Goal: Task Accomplishment & Management: Manage account settings

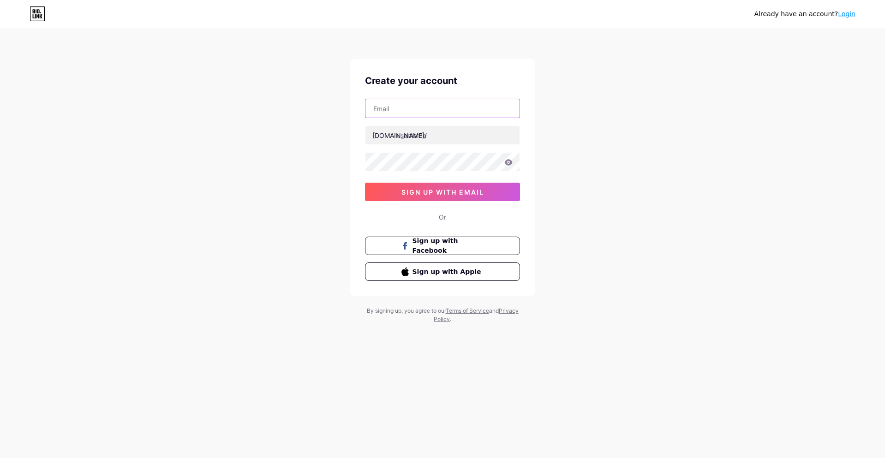
click at [429, 104] on input "text" at bounding box center [442, 108] width 154 height 18
click at [429, 112] on input "text" at bounding box center [442, 108] width 154 height 18
paste input "[EMAIL_ADDRESS][DOMAIN_NAME]"
type input "[EMAIL_ADDRESS][DOMAIN_NAME]"
click at [417, 136] on input "text" at bounding box center [442, 135] width 154 height 18
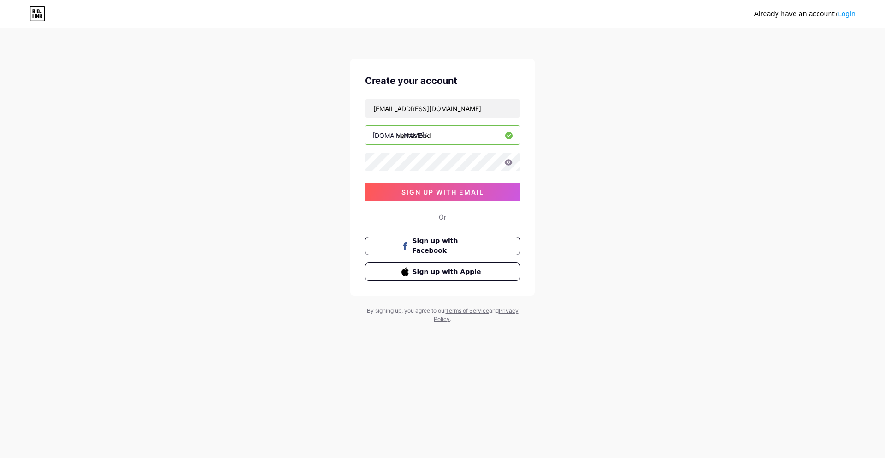
type input "ventosfood"
click at [359, 161] on div "Create your account ventosfood@gmail.com bio.link/ ventosfood 0cAFcWeA6wXwiepoA…" at bounding box center [442, 177] width 185 height 237
click at [466, 191] on span "sign up with email" at bounding box center [442, 192] width 83 height 8
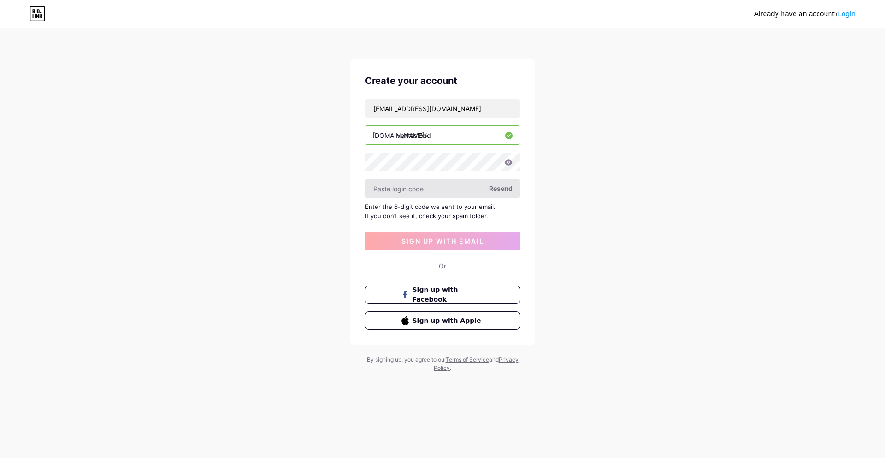
click at [429, 197] on input "text" at bounding box center [442, 188] width 154 height 18
type input "Ventos2025*"
click at [462, 244] on span "sign up with email" at bounding box center [442, 241] width 83 height 8
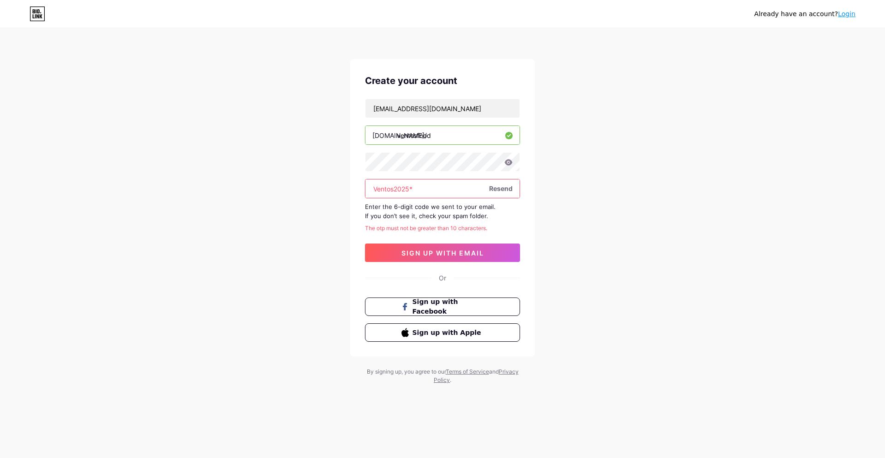
click at [437, 193] on input "Ventos2025*" at bounding box center [442, 188] width 154 height 18
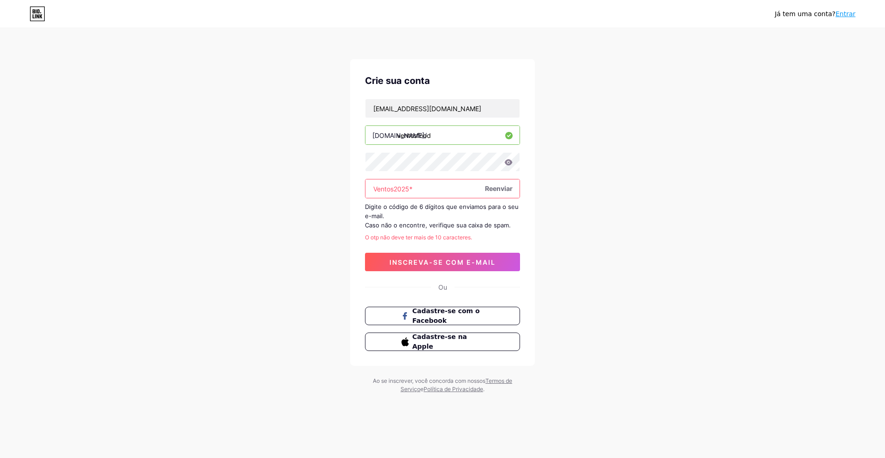
click at [521, 219] on div "Crie sua conta ventosfood@gmail.com bio.link/ ventosfood Ventos2025* Reenviar D…" at bounding box center [442, 212] width 185 height 307
drag, startPoint x: 427, startPoint y: 184, endPoint x: 226, endPoint y: 202, distance: 202.0
click at [226, 202] on div "Já tem uma conta? Entrar Crie sua conta ventosfood@gmail.com bio.link/ ventosfo…" at bounding box center [442, 211] width 885 height 423
click at [420, 200] on div "ventosfood@gmail.com bio.link/ ventosfood Reenviar Digite o código de 6 dígitos…" at bounding box center [442, 185] width 155 height 173
click at [420, 192] on input "text" at bounding box center [442, 188] width 154 height 18
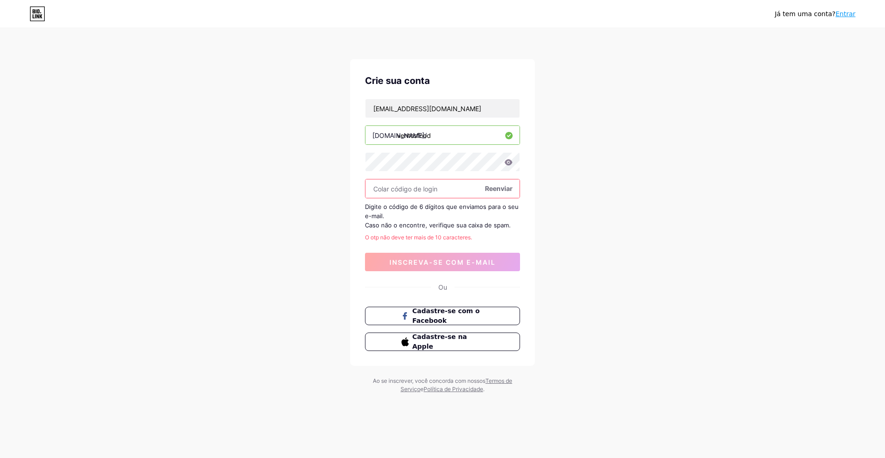
paste input "388465"
type input "388465"
click at [442, 262] on font "inscreva-se com e-mail" at bounding box center [442, 262] width 106 height 8
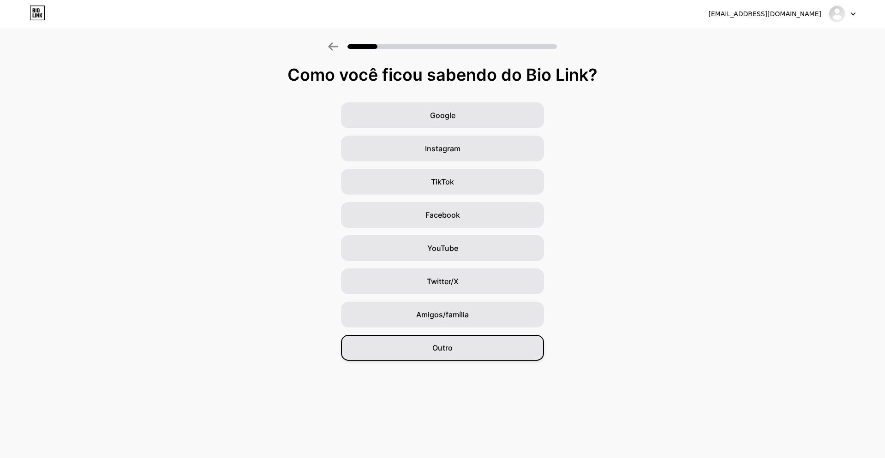
click at [455, 344] on div "Outro" at bounding box center [442, 348] width 203 height 26
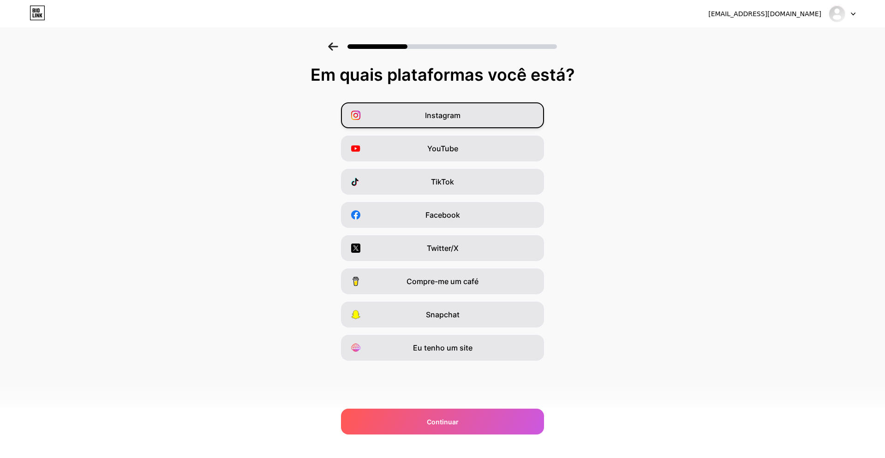
click at [444, 119] on font "Instagram" at bounding box center [443, 115] width 36 height 9
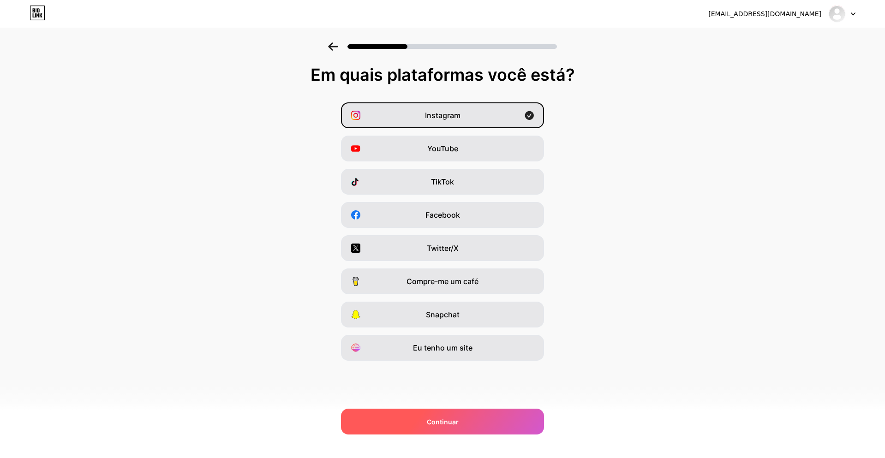
click at [483, 410] on div "Continuar" at bounding box center [442, 422] width 203 height 26
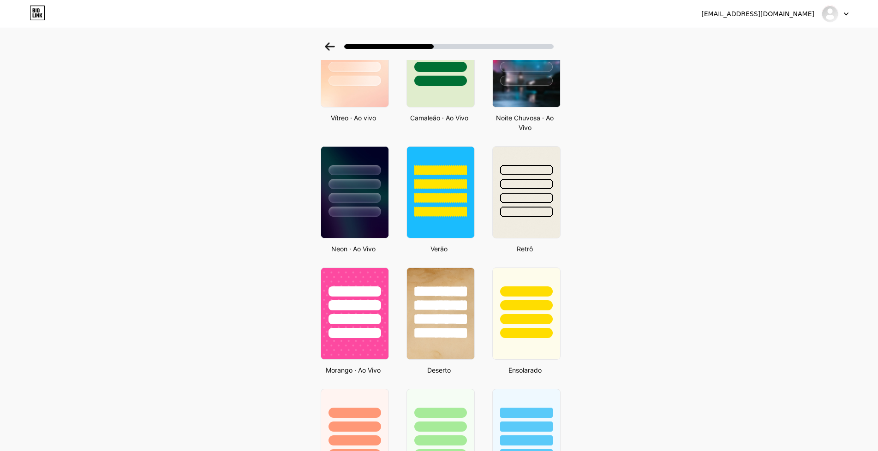
scroll to position [323, 0]
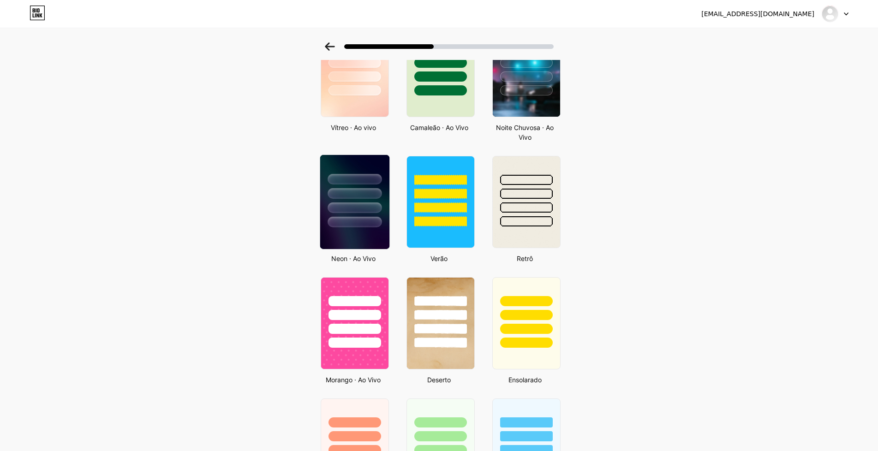
click at [349, 200] on div at bounding box center [354, 191] width 69 height 72
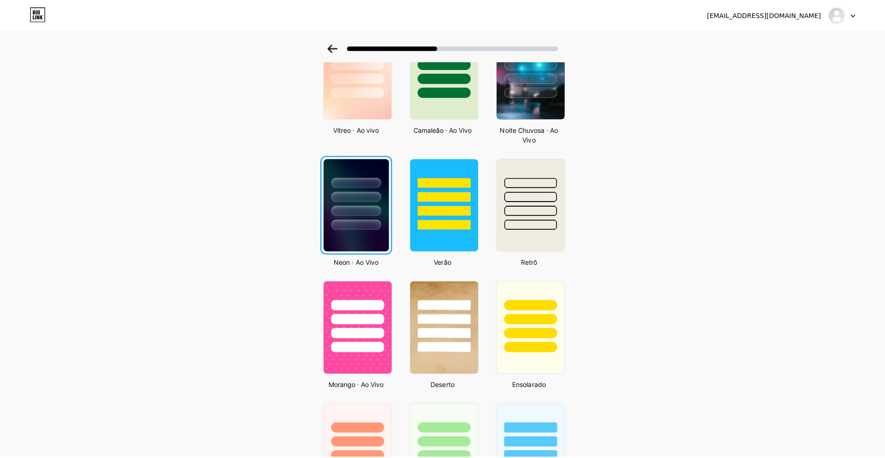
scroll to position [0, 0]
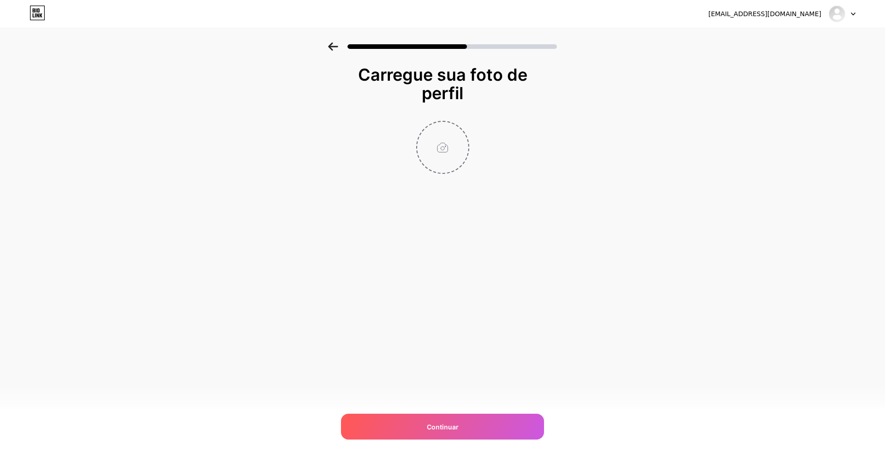
click at [444, 155] on input "file" at bounding box center [442, 147] width 51 height 51
type input "C:\fakepath\Logo VentosFood® em roxo e laranja.png"
click at [442, 146] on img at bounding box center [442, 147] width 53 height 53
drag, startPoint x: 442, startPoint y: 146, endPoint x: 476, endPoint y: 154, distance: 34.6
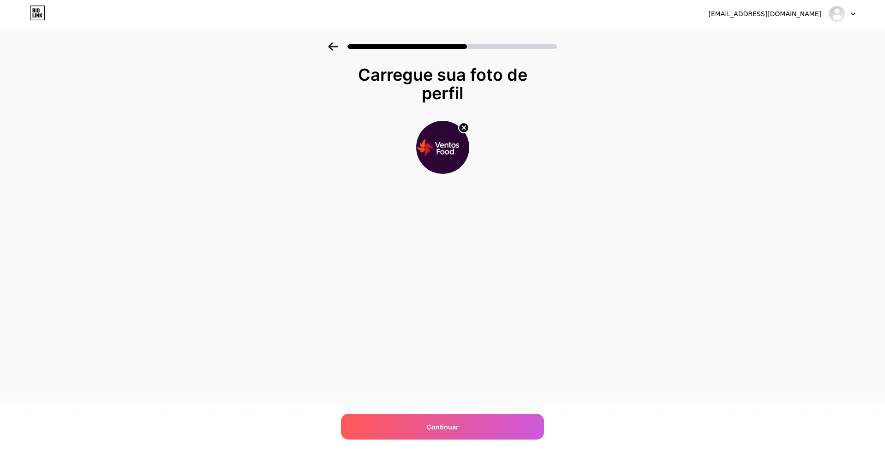
click at [476, 154] on div at bounding box center [442, 147] width 185 height 53
click at [445, 150] on img at bounding box center [442, 147] width 53 height 53
click at [464, 128] on icon at bounding box center [463, 127] width 3 height 3
click at [442, 151] on input "file" at bounding box center [442, 147] width 51 height 51
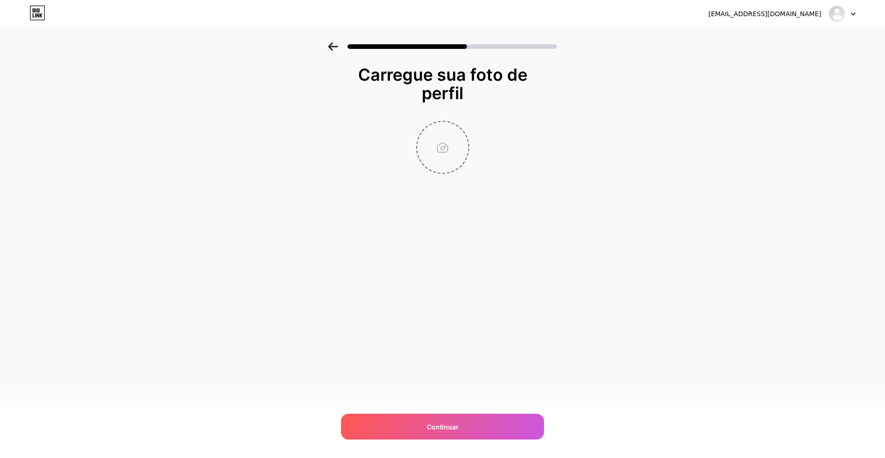
type input "C:\fakepath\Logo VF.png"
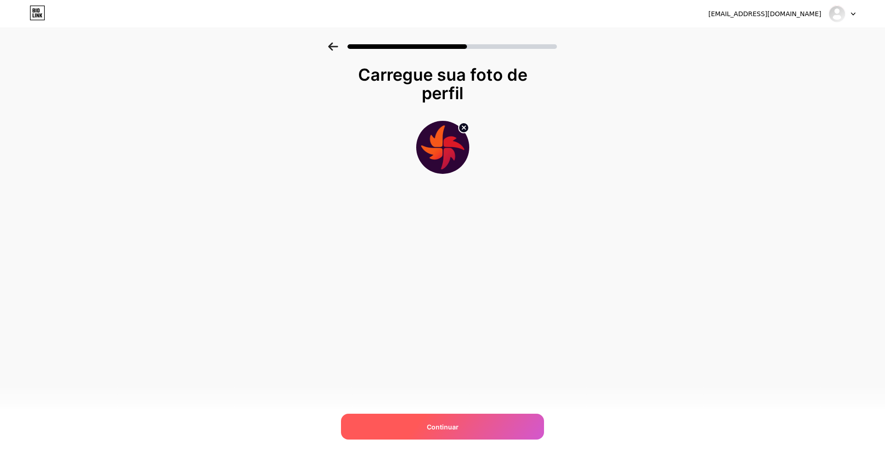
click at [453, 422] on span "Continuar" at bounding box center [443, 427] width 32 height 10
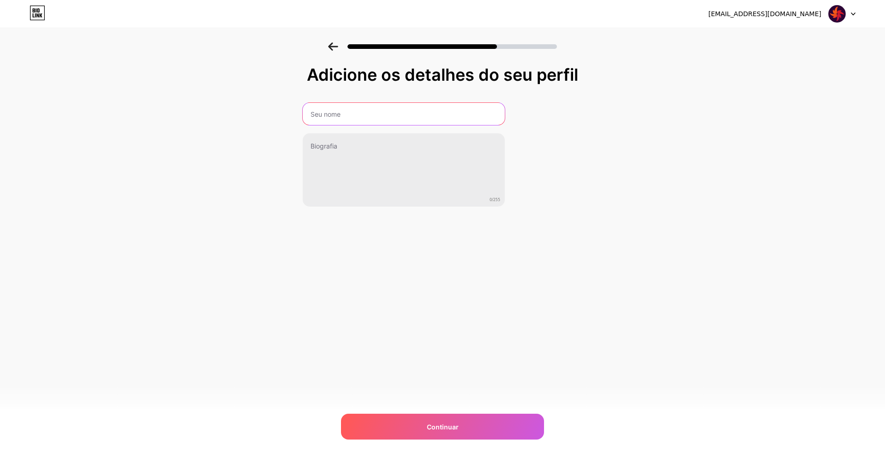
click at [392, 122] on input "text" at bounding box center [404, 114] width 202 height 22
type input "Ventos Food"
click at [516, 157] on div "Adicione os detalhes do seu perfil Ventos Food 0/255 Continuar Erro" at bounding box center [442, 137] width 280 height 142
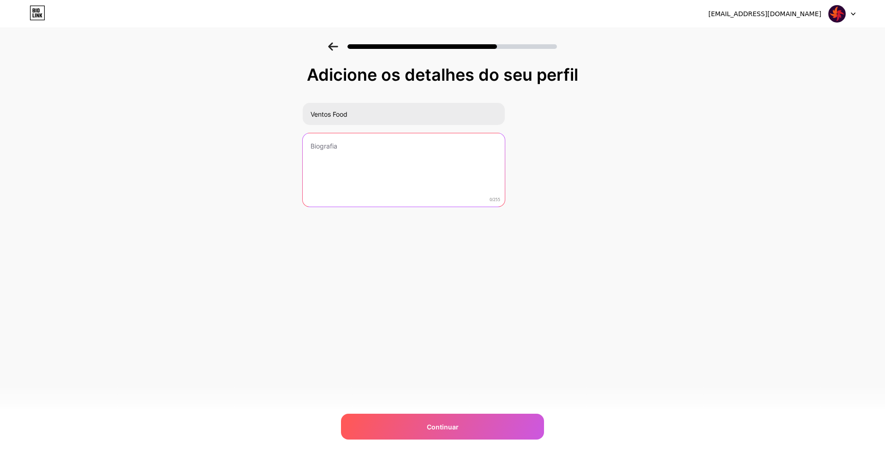
click at [353, 165] on textarea at bounding box center [404, 170] width 202 height 74
paste textarea "A solução para aquela fome que não avisa! 😋"
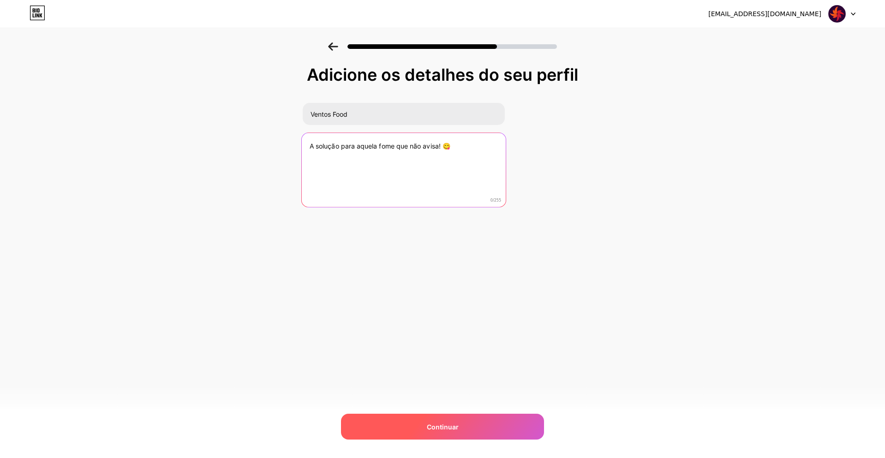
type textarea "A solução para aquela fome que não avisa! 😋"
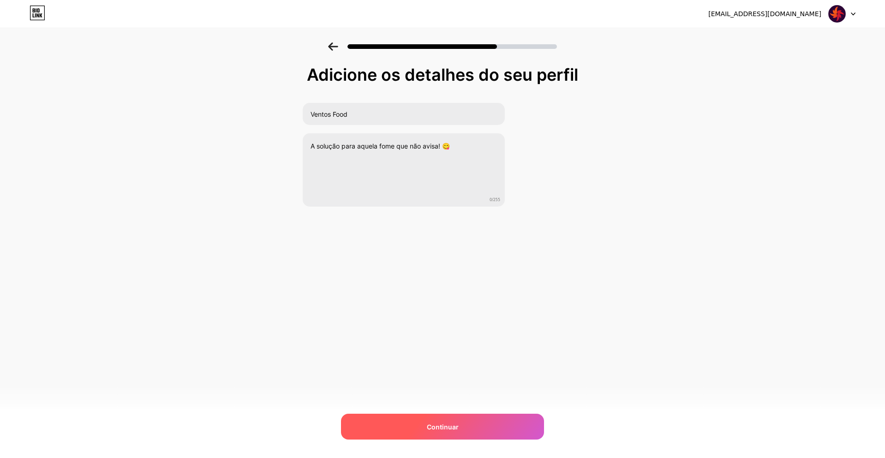
click at [431, 429] on font "Continuar" at bounding box center [443, 427] width 32 height 8
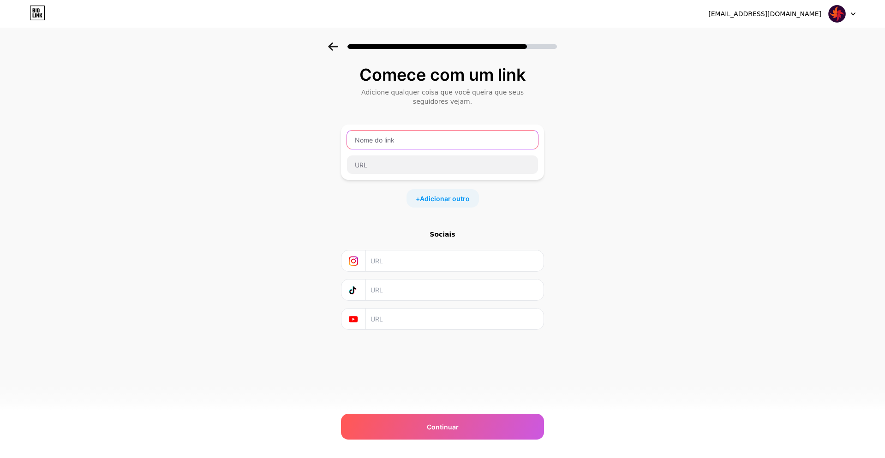
click at [442, 133] on input "text" at bounding box center [442, 140] width 191 height 18
type input "B"
type input "Baixar App"
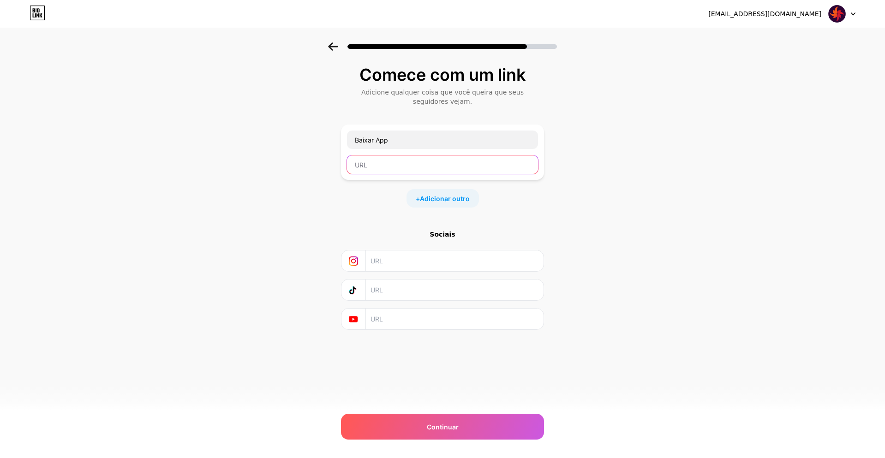
click at [445, 161] on input "text" at bounding box center [442, 164] width 191 height 18
click at [417, 169] on input "text" at bounding box center [442, 164] width 191 height 18
click at [360, 168] on input "text" at bounding box center [442, 164] width 191 height 18
drag, startPoint x: 167, startPoint y: 43, endPoint x: 182, endPoint y: 13, distance: 33.0
click at [167, 43] on div at bounding box center [442, 44] width 885 height 32
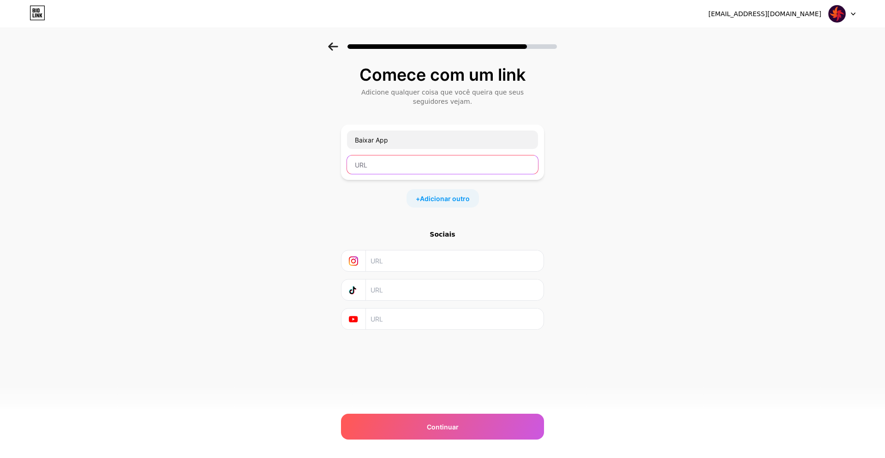
click at [400, 165] on input "text" at bounding box center [442, 164] width 191 height 18
paste input "[URL][DOMAIN_NAME]"
type input "[URL][DOMAIN_NAME]"
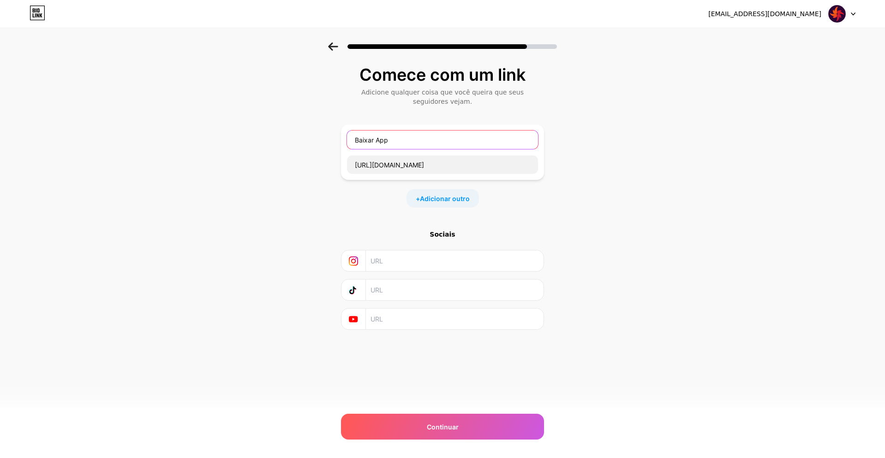
scroll to position [0, 0]
click at [423, 135] on input "Baixar App" at bounding box center [442, 140] width 191 height 18
type input "Baixar App (Apple)"
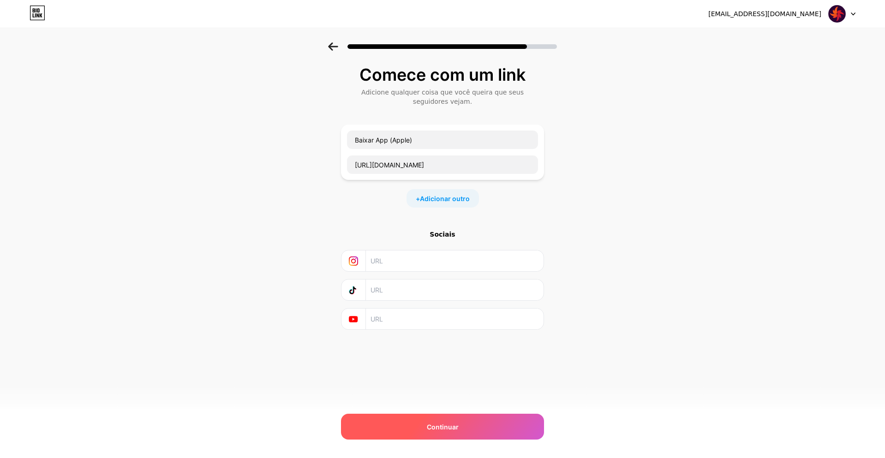
click at [448, 421] on div "Continuar" at bounding box center [442, 427] width 203 height 26
click at [433, 421] on div "Continuar" at bounding box center [442, 427] width 203 height 26
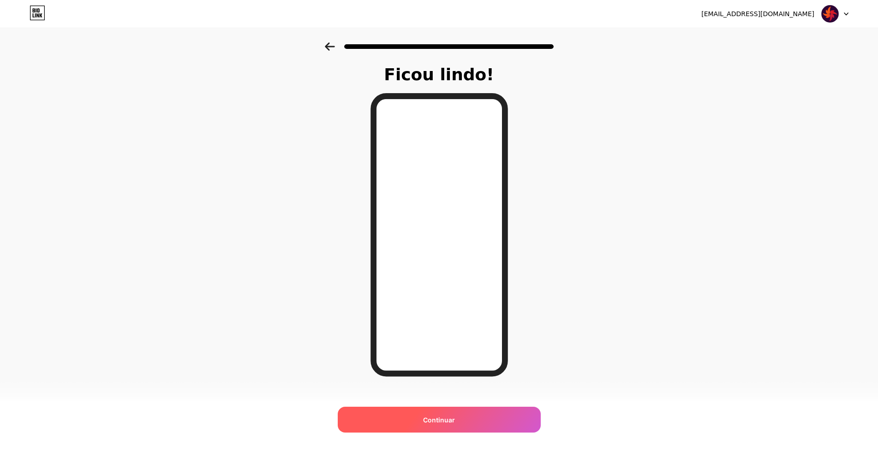
click at [447, 410] on div "Continuar" at bounding box center [439, 420] width 203 height 26
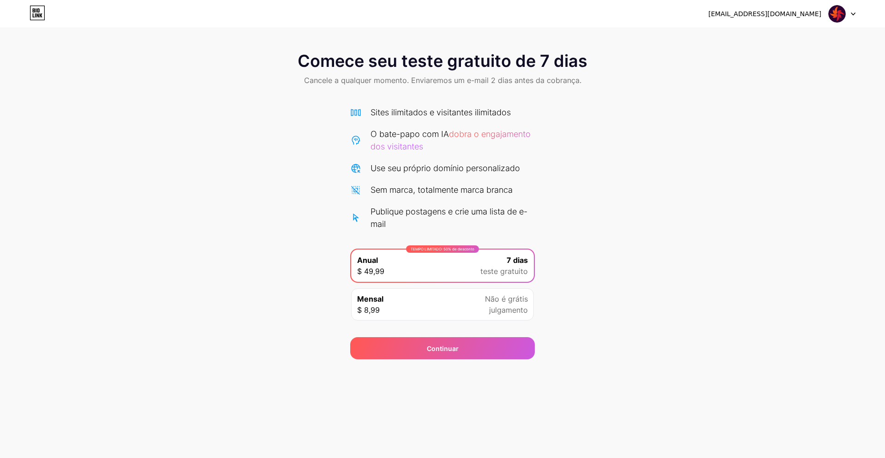
click at [483, 304] on div "Mensal $ 8,99 Não é grátis julgamento" at bounding box center [442, 304] width 183 height 32
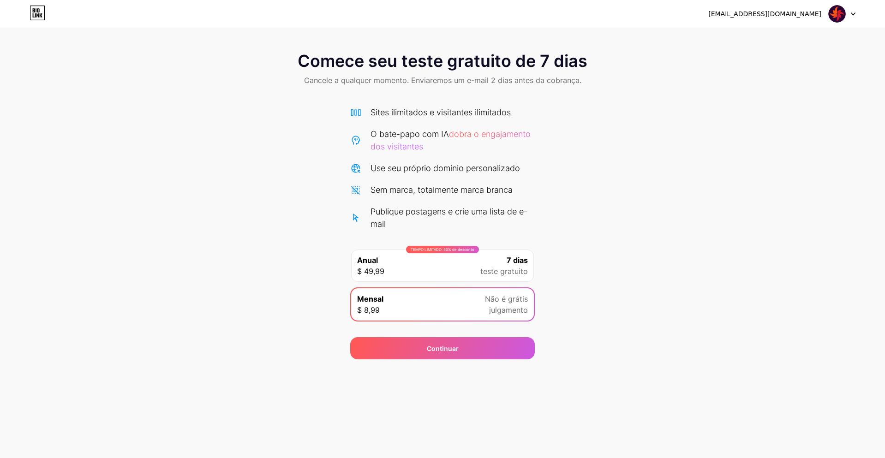
click at [490, 262] on div "7 dias teste gratuito" at bounding box center [504, 266] width 48 height 22
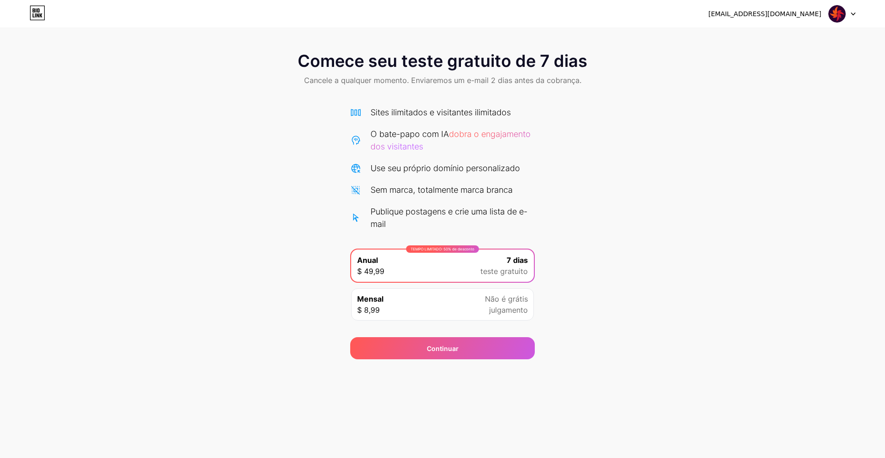
click at [41, 14] on icon at bounding box center [38, 13] width 16 height 15
click at [849, 18] on div at bounding box center [841, 14] width 27 height 17
click at [801, 23] on div "ventosfood@gmail.com Sair" at bounding box center [442, 14] width 885 height 28
click at [799, 14] on font "ventosfood@gmail.com" at bounding box center [764, 13] width 113 height 7
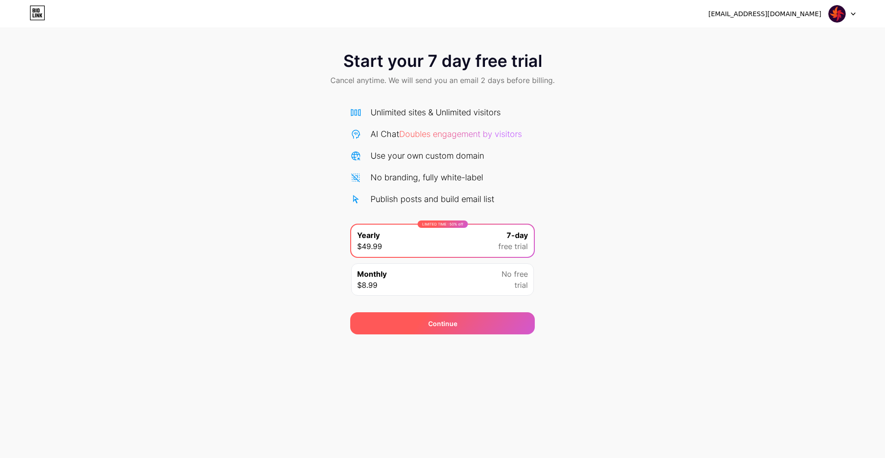
click at [494, 332] on div "Continue" at bounding box center [442, 323] width 185 height 22
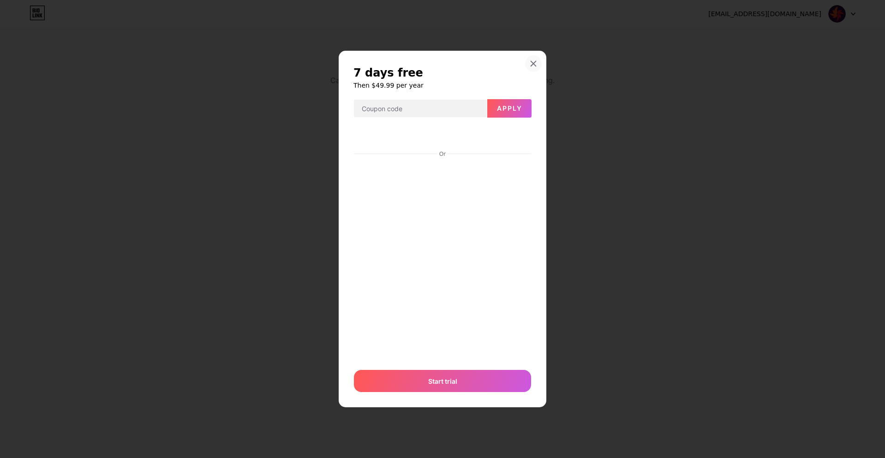
click at [533, 64] on icon at bounding box center [533, 63] width 5 height 5
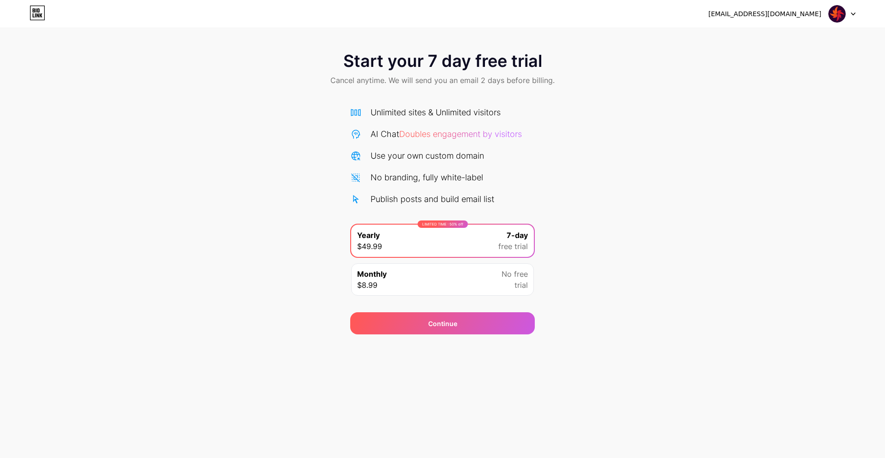
click at [483, 275] on div "Monthly $8.99 No free trial" at bounding box center [442, 279] width 183 height 32
click at [674, 117] on div "Start your 7 day free trial Cancel anytime. We will send you an email 2 days be…" at bounding box center [442, 188] width 885 height 292
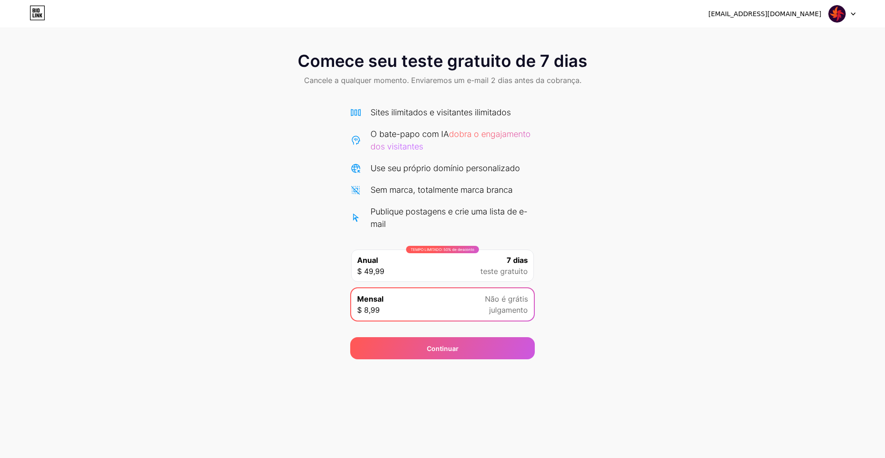
click at [663, 160] on div "Comece seu teste gratuito de 7 dias Cancele a qualquer momento. Enviaremos um e…" at bounding box center [442, 200] width 885 height 317
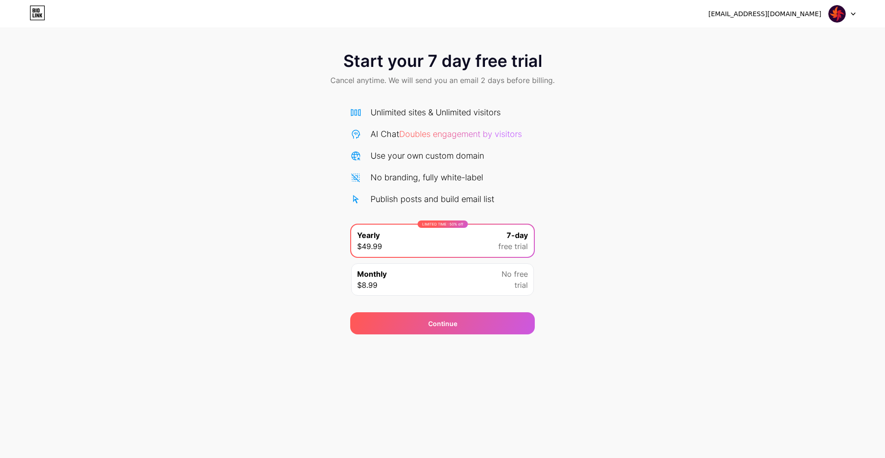
click at [423, 285] on div "Monthly $8.99 No free trial" at bounding box center [442, 279] width 183 height 32
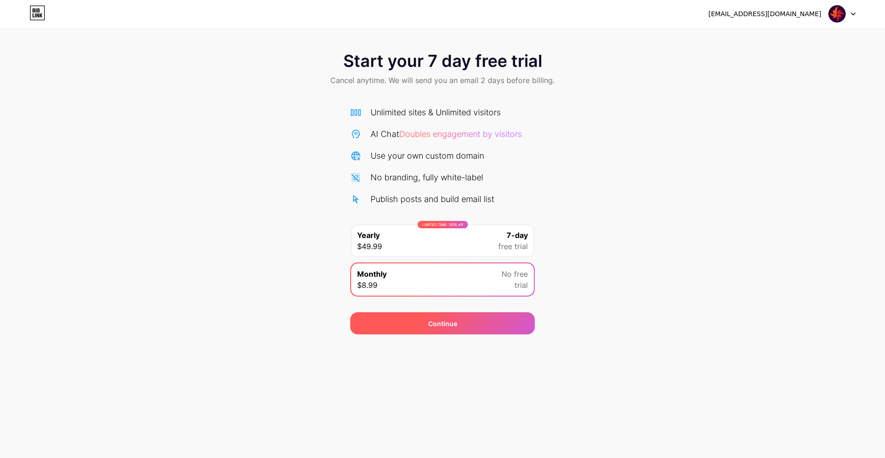
click at [434, 323] on span "Continue" at bounding box center [442, 324] width 29 height 10
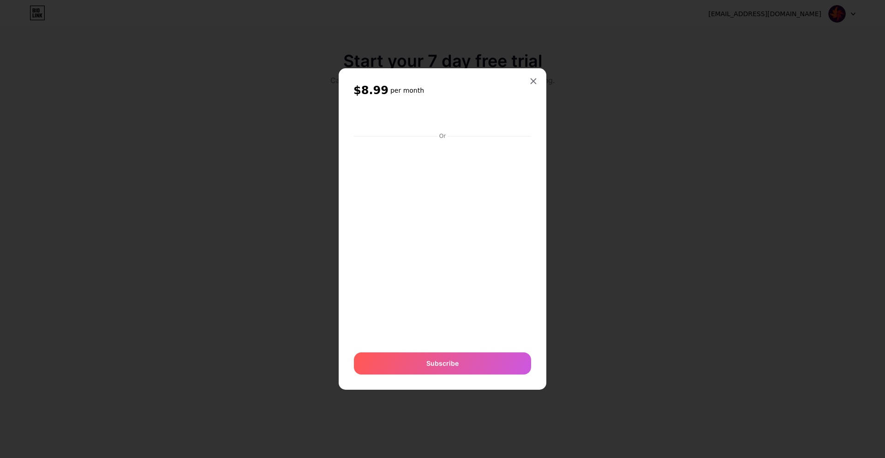
click at [758, 309] on div at bounding box center [442, 229] width 885 height 458
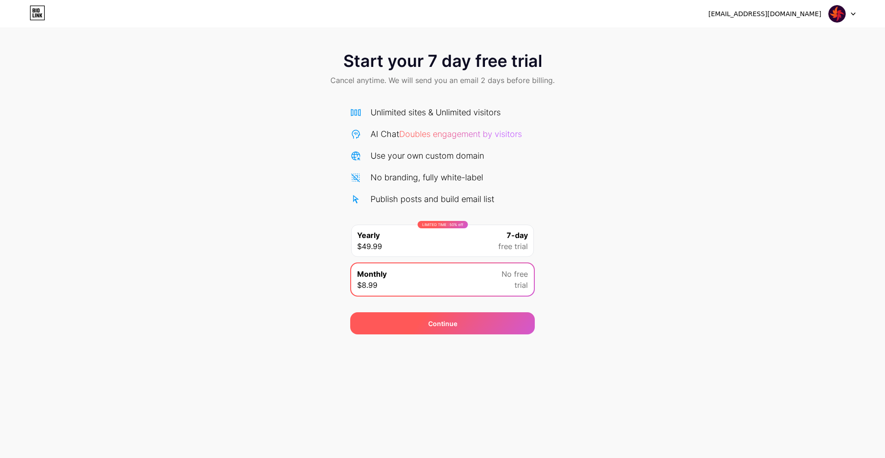
click at [490, 333] on div "Continue" at bounding box center [442, 323] width 185 height 22
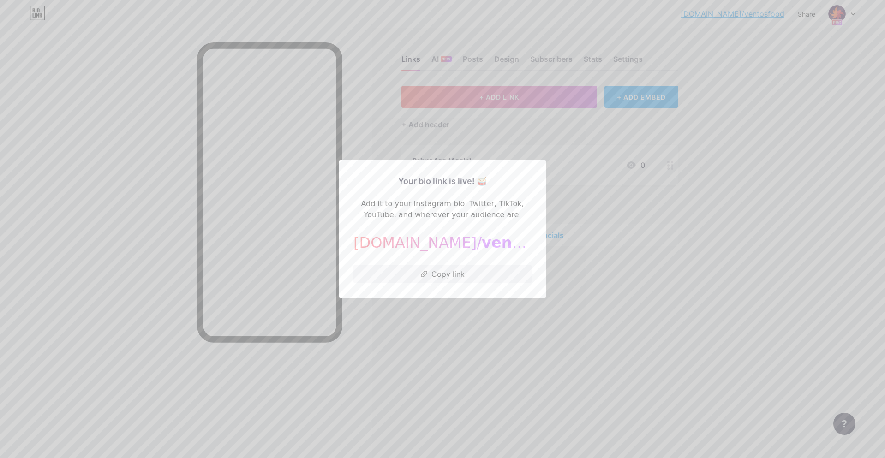
click at [580, 289] on div at bounding box center [442, 229] width 885 height 458
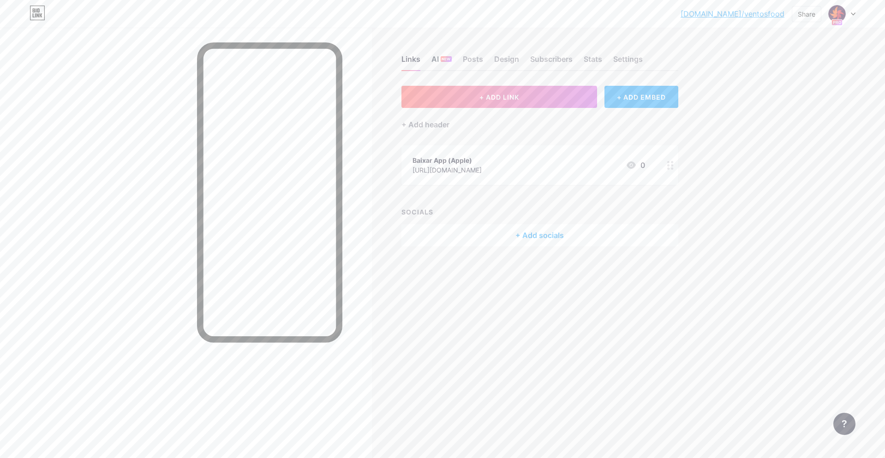
click at [441, 60] on div "NEW" at bounding box center [446, 59] width 11 height 6
click at [475, 62] on div "Posts" at bounding box center [473, 62] width 20 height 17
click at [407, 58] on div "Links" at bounding box center [410, 62] width 19 height 17
click at [537, 102] on button "+ ADD LINK" at bounding box center [499, 97] width 196 height 22
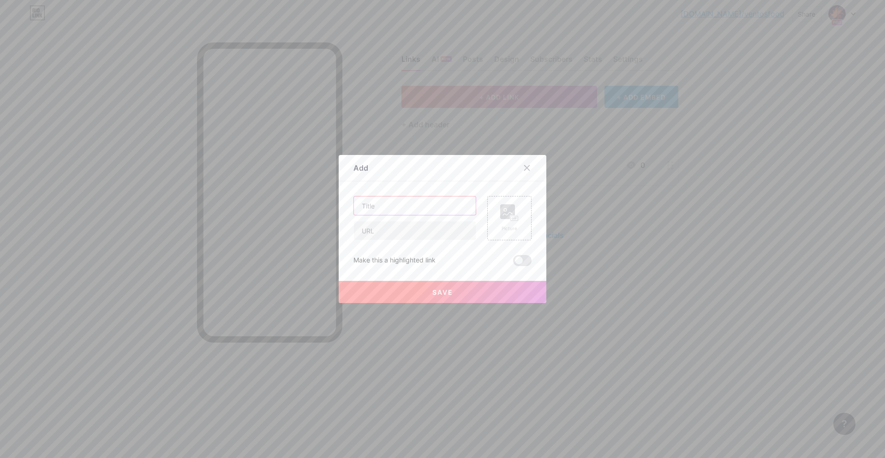
click at [384, 209] on input "text" at bounding box center [415, 206] width 122 height 18
paste input "[URL][DOMAIN_NAME]"
type input "[URL][DOMAIN_NAME]"
click at [386, 209] on input "[URL][DOMAIN_NAME]" at bounding box center [415, 206] width 122 height 18
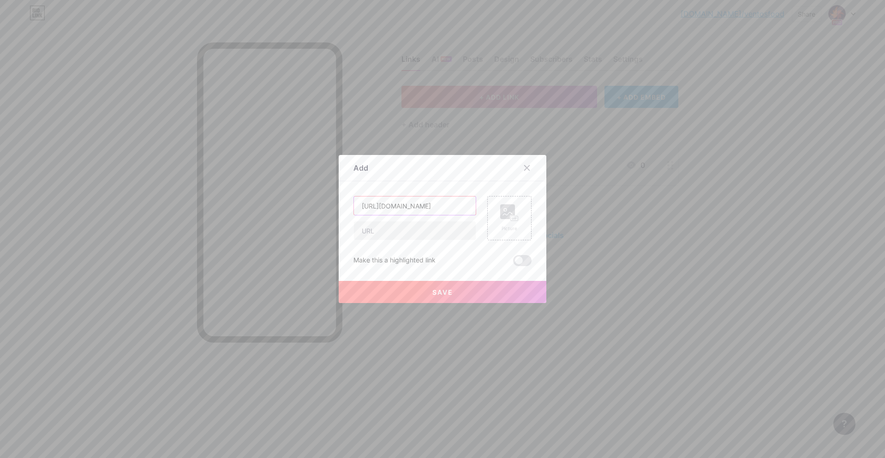
click at [386, 209] on input "[URL][DOMAIN_NAME]" at bounding box center [415, 206] width 122 height 18
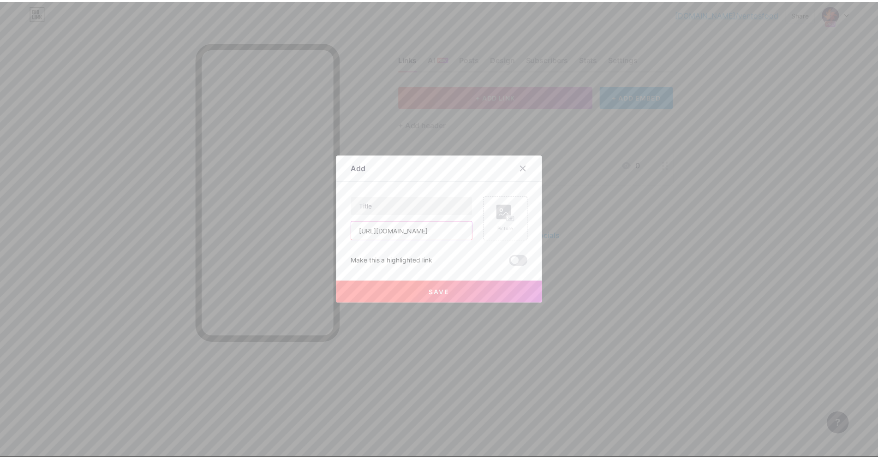
scroll to position [0, 0]
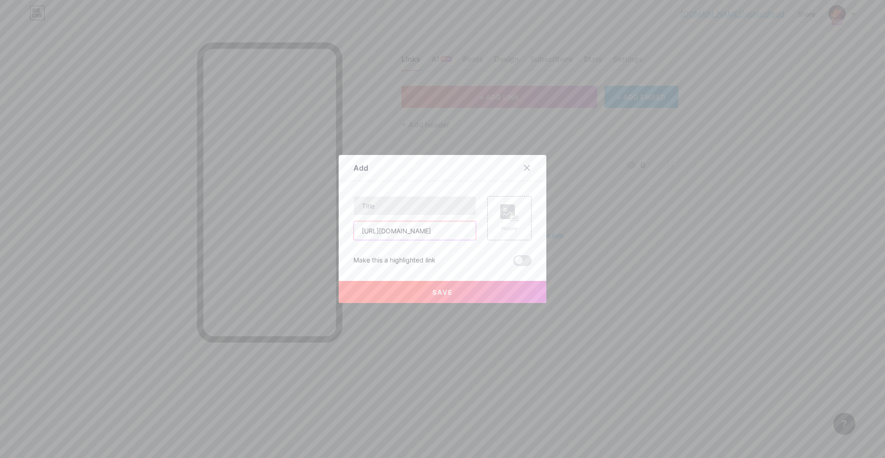
type input "[URL][DOMAIN_NAME]"
click at [393, 200] on input "text" at bounding box center [415, 206] width 122 height 18
type input "Baixe o APP (Android)"
click at [449, 298] on button "Save" at bounding box center [443, 292] width 208 height 22
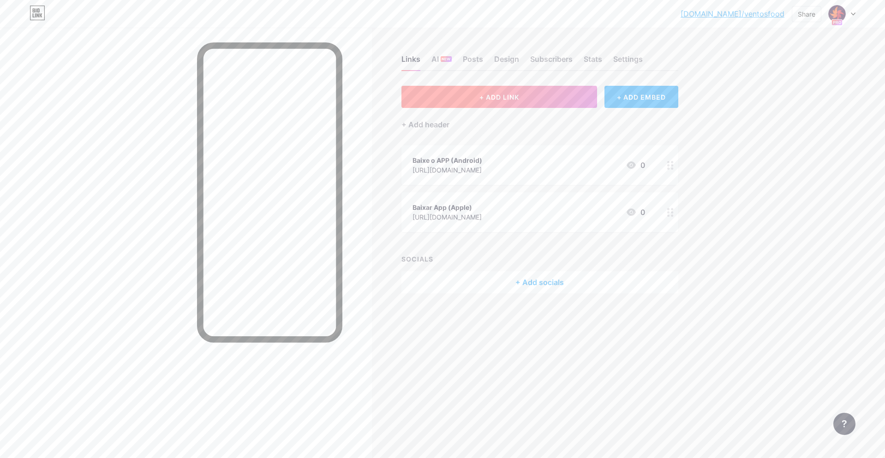
click at [485, 101] on span "+ ADD LINK" at bounding box center [499, 97] width 40 height 8
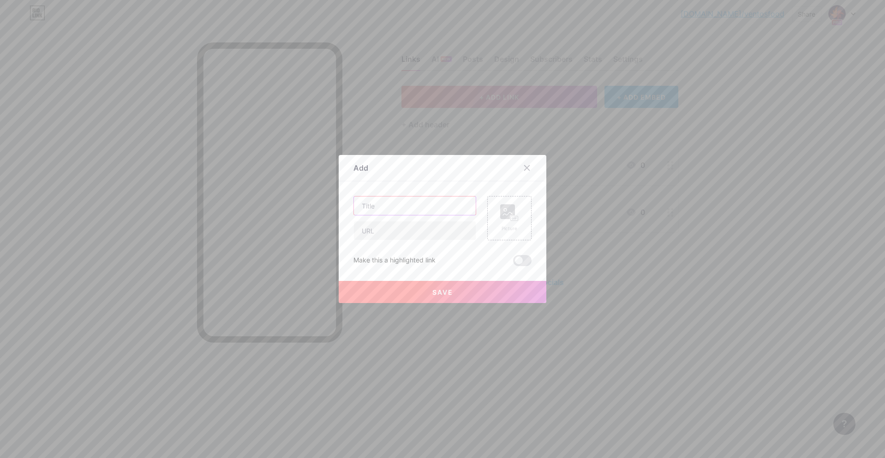
click at [410, 202] on input "text" at bounding box center [415, 206] width 122 height 18
type input "P"
type input "Fazer pedido"
drag, startPoint x: 430, startPoint y: 240, endPoint x: 430, endPoint y: 229, distance: 11.1
click at [430, 239] on div at bounding box center [414, 230] width 123 height 19
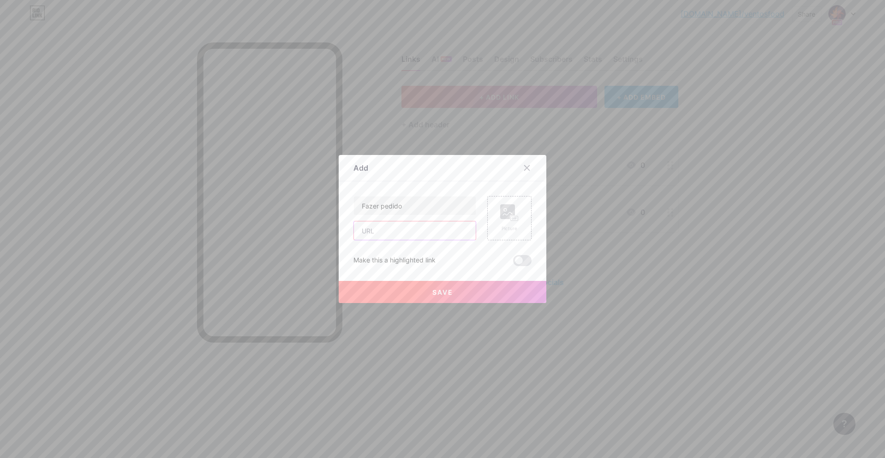
click at [430, 229] on input "text" at bounding box center [415, 230] width 122 height 18
paste input "[URL][DOMAIN_NAME]"
type input "[URL][DOMAIN_NAME]"
click at [468, 298] on button "Save" at bounding box center [443, 292] width 208 height 22
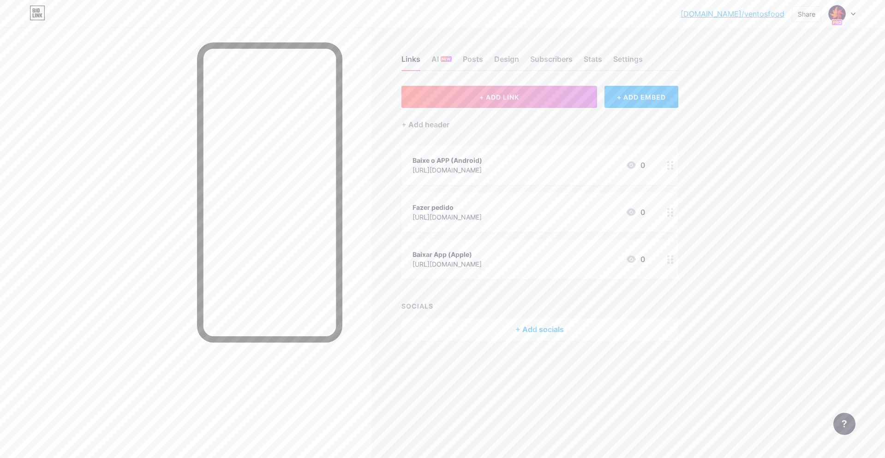
click at [527, 327] on div "+ Add socials" at bounding box center [539, 329] width 277 height 22
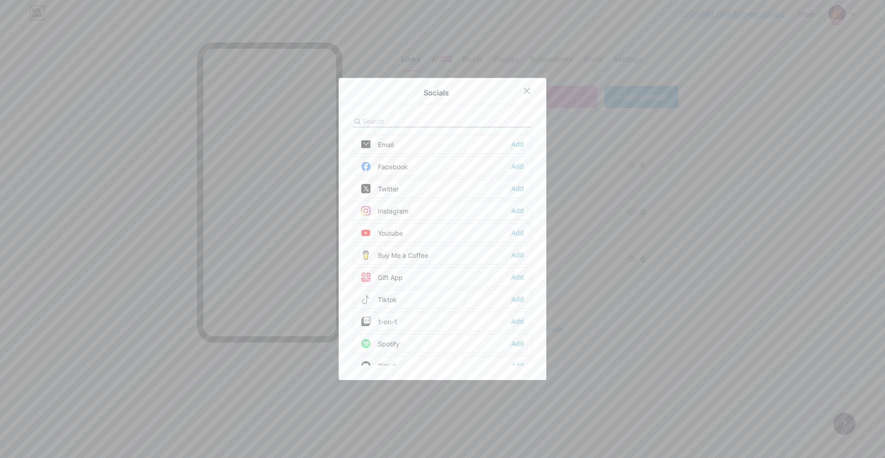
click at [326, 34] on div at bounding box center [442, 229] width 885 height 458
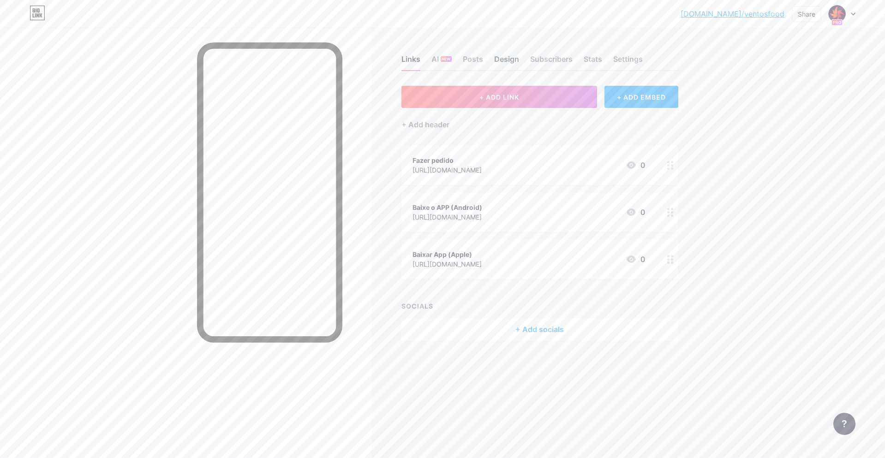
click at [509, 57] on div "Design" at bounding box center [506, 62] width 25 height 17
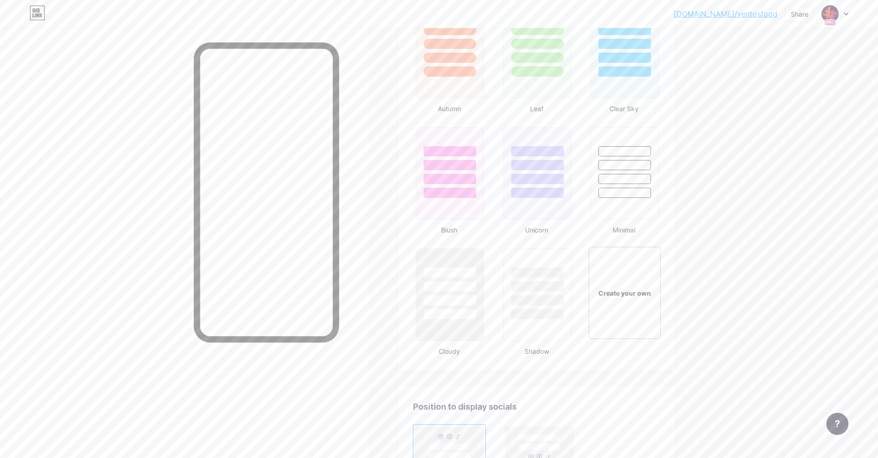
scroll to position [876, 0]
click at [541, 202] on div at bounding box center [537, 172] width 70 height 95
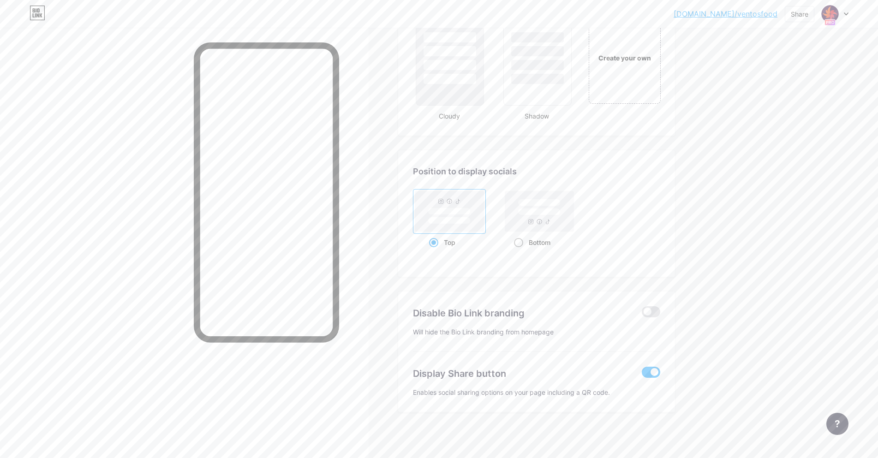
scroll to position [1112, 0]
click at [655, 372] on span at bounding box center [651, 371] width 18 height 11
click at [642, 374] on input "checkbox" at bounding box center [642, 374] width 0 height 0
click at [651, 372] on span at bounding box center [651, 371] width 18 height 11
click at [642, 374] on input "checkbox" at bounding box center [642, 374] width 0 height 0
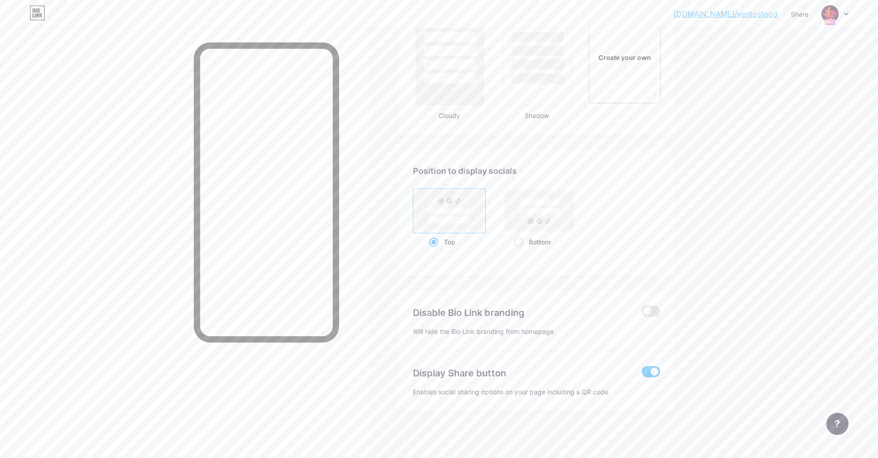
click at [651, 372] on span at bounding box center [651, 371] width 18 height 11
click at [642, 374] on input "checkbox" at bounding box center [642, 374] width 0 height 0
click at [651, 372] on span at bounding box center [651, 371] width 18 height 11
click at [642, 374] on input "checkbox" at bounding box center [642, 374] width 0 height 0
click at [658, 309] on span at bounding box center [651, 311] width 18 height 11
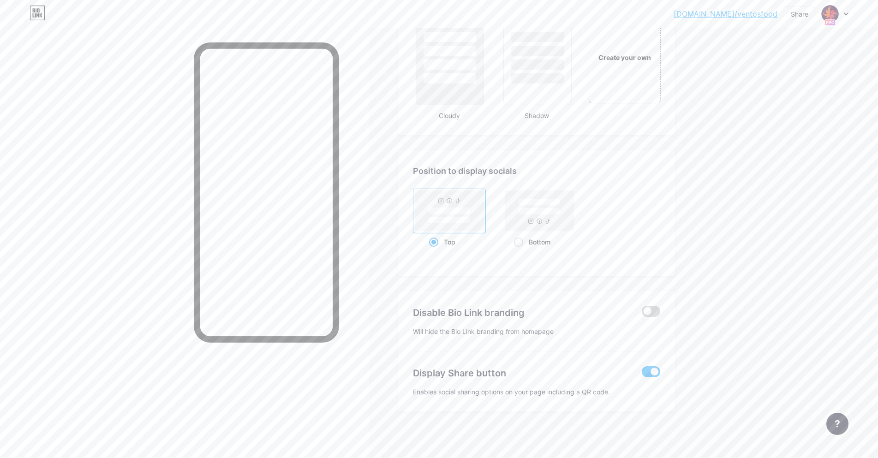
click at [642, 314] on input "checkbox" at bounding box center [642, 314] width 0 height 0
click at [514, 239] on div "Bottom" at bounding box center [539, 241] width 73 height 17
click at [514, 250] on input "Bottom" at bounding box center [517, 253] width 6 height 6
radio input "true"
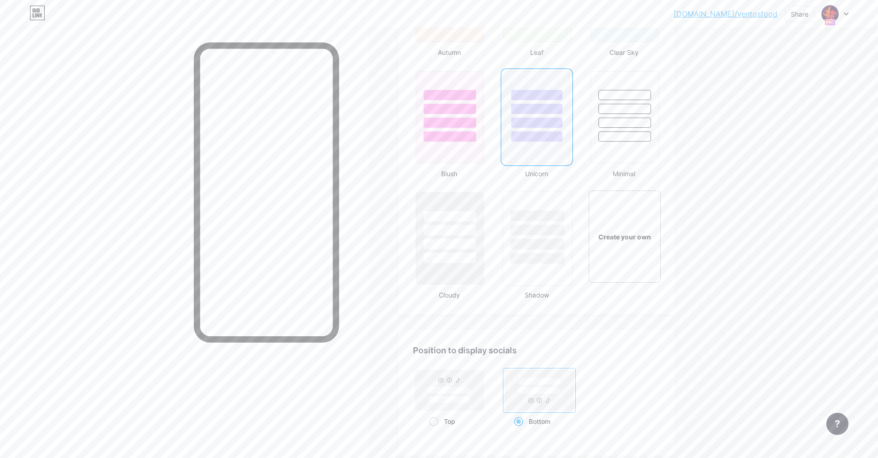
scroll to position [927, 0]
click at [619, 252] on div "Create your own" at bounding box center [625, 241] width 74 height 95
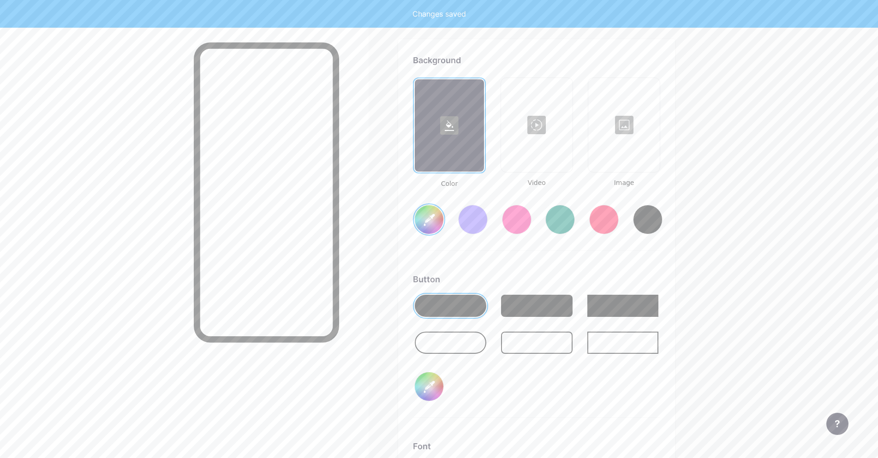
type input "#ffffff"
type input "#000000"
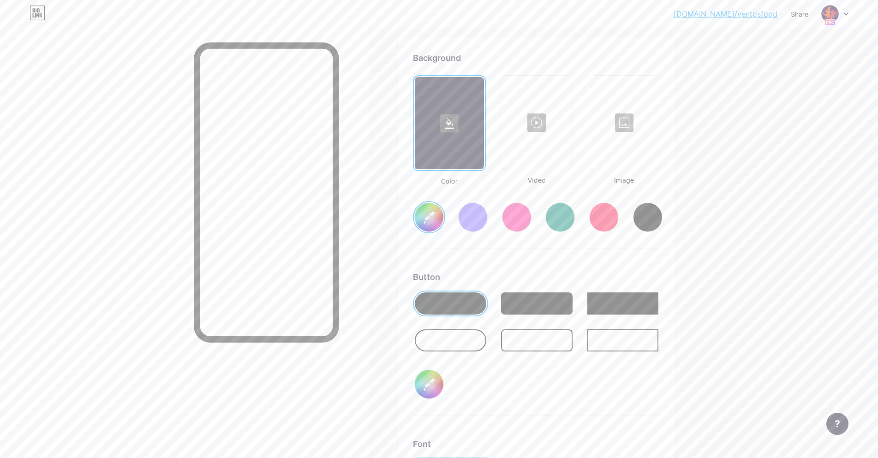
click at [549, 301] on div at bounding box center [536, 303] width 71 height 22
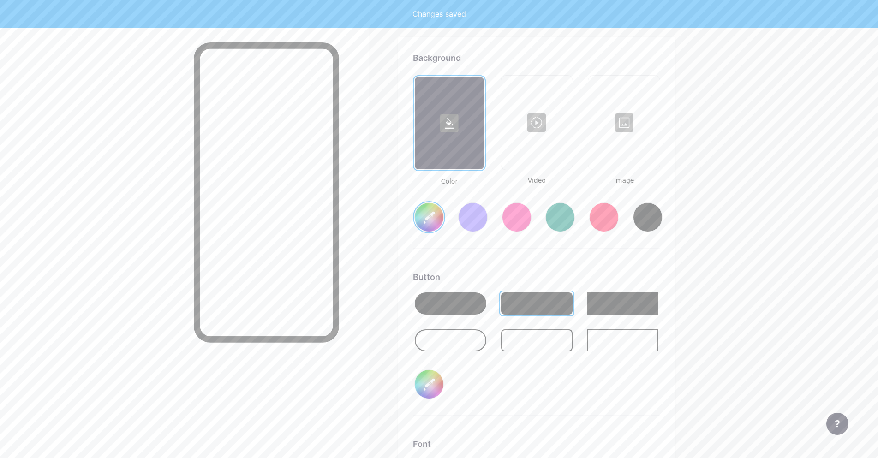
click at [425, 219] on input "#ffffff" at bounding box center [429, 217] width 29 height 29
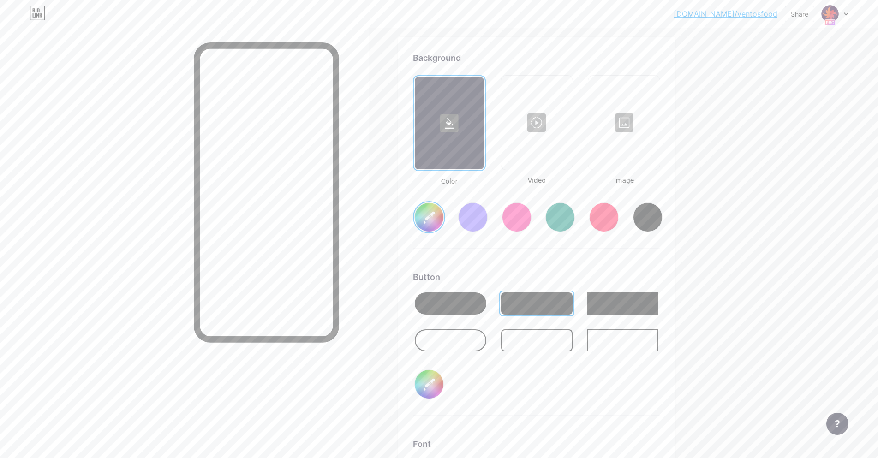
click at [433, 389] on input "#000000" at bounding box center [429, 384] width 29 height 29
type input "#ffffff"
type input "#000002"
type input "#ffffff"
type input "#00002e"
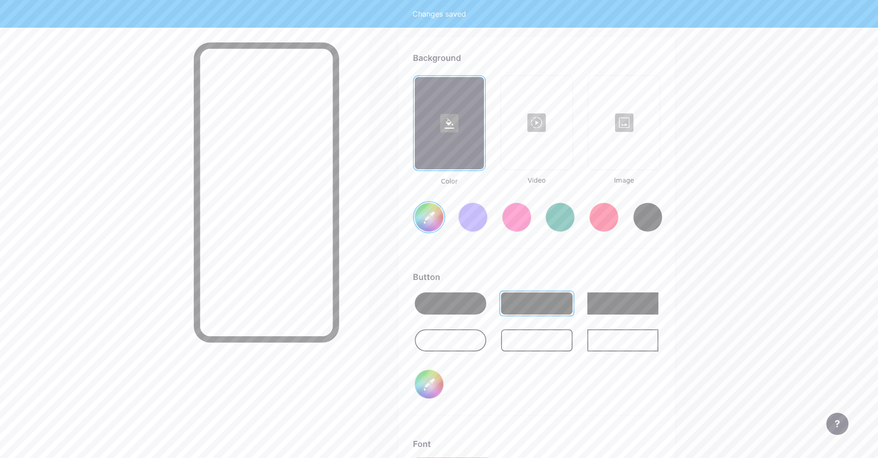
type input "#ffffff"
type input "#0002e0"
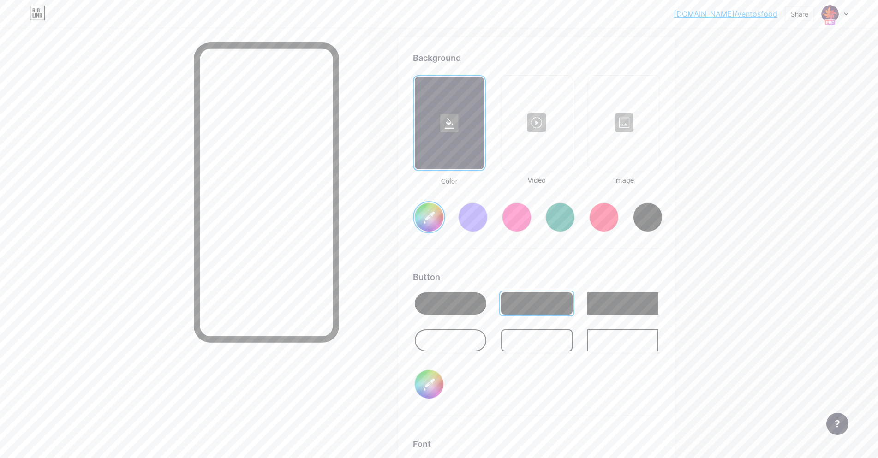
type input "#ffffff"
type input "#002e06"
type input "#ffffff"
type input "#02e063"
type input "#ffffff"
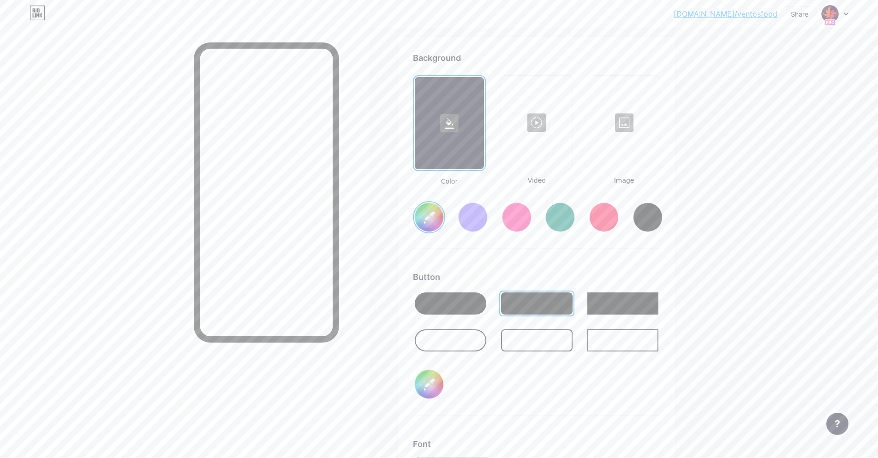
type input "#2e0636"
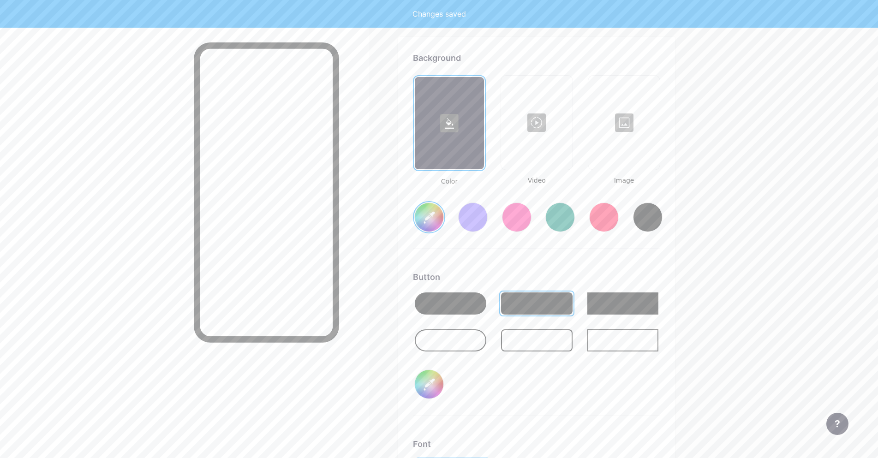
type input "#ffffff"
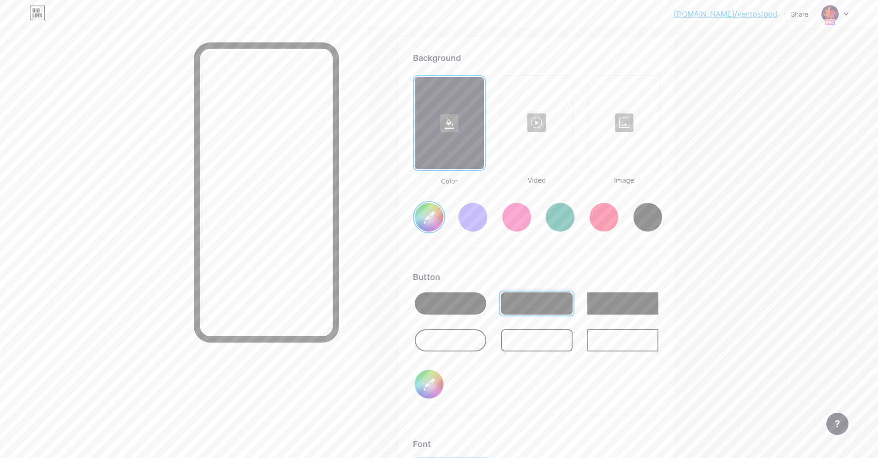
type input "#2e0636"
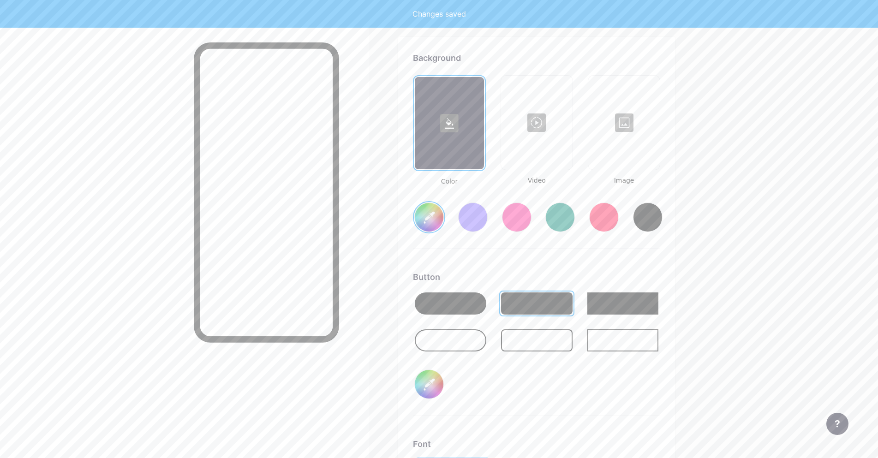
type input "#ffffff"
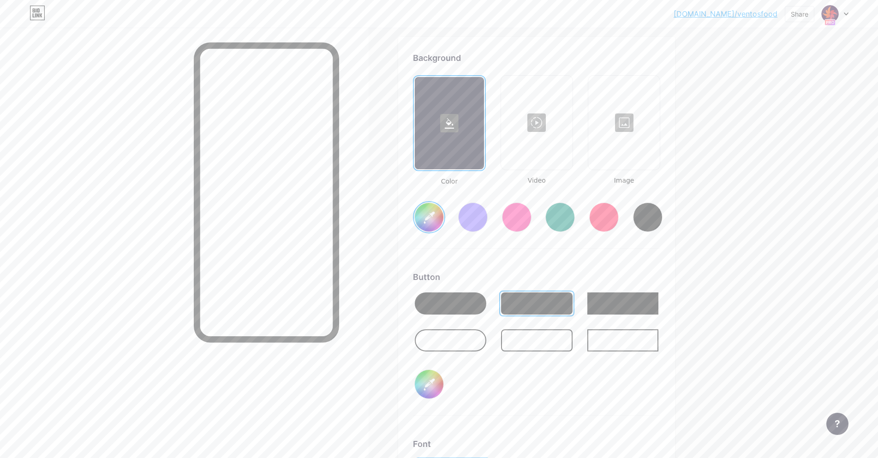
click at [624, 134] on div at bounding box center [624, 123] width 70 height 92
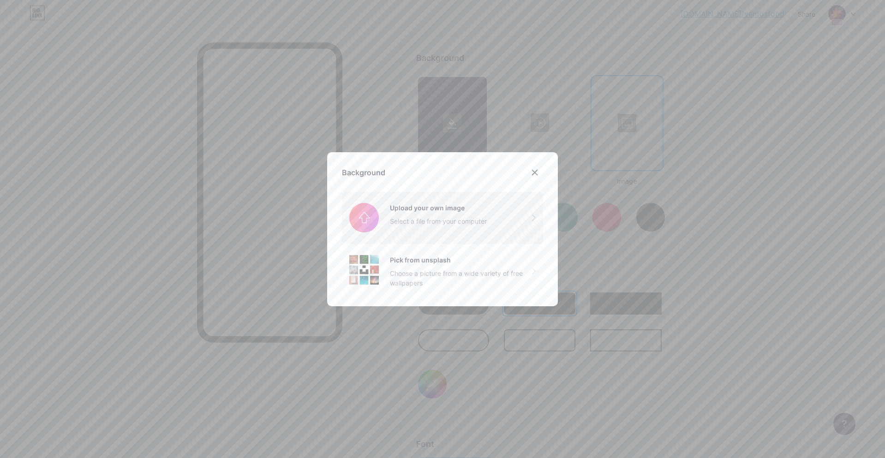
click at [423, 210] on input "file" at bounding box center [442, 218] width 201 height 52
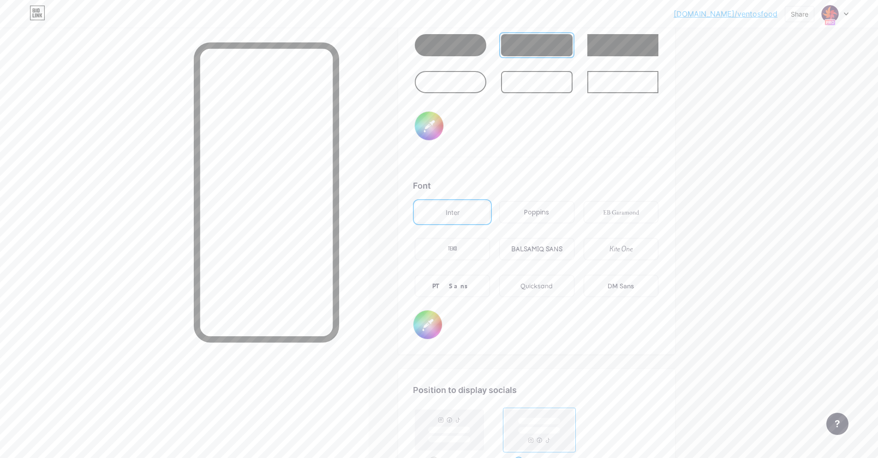
scroll to position [1455, 0]
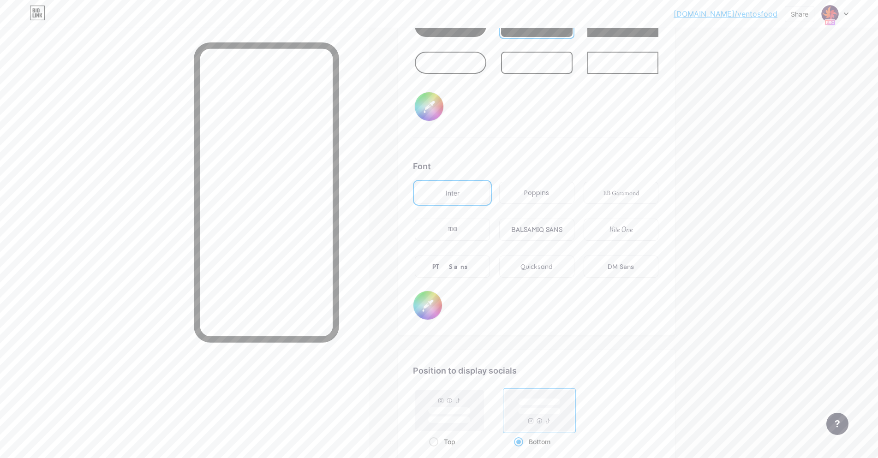
click at [467, 264] on div "PT Sans" at bounding box center [452, 267] width 75 height 22
click at [544, 198] on div "Poppins" at bounding box center [536, 193] width 75 height 22
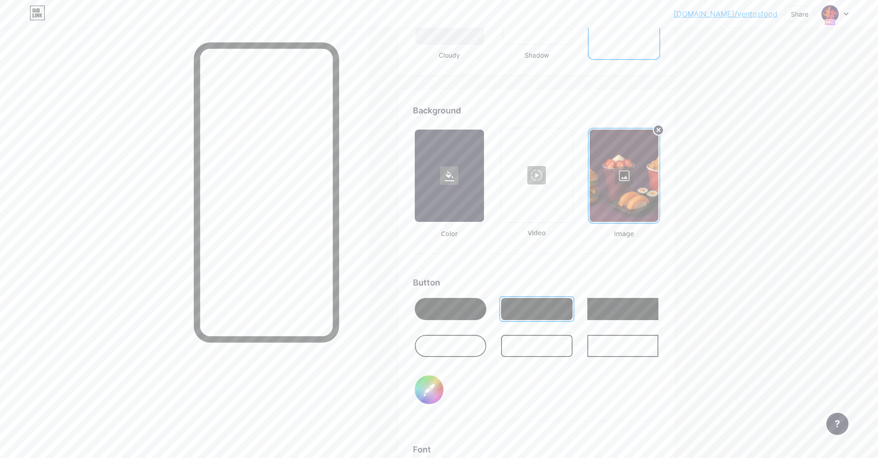
scroll to position [1132, 0]
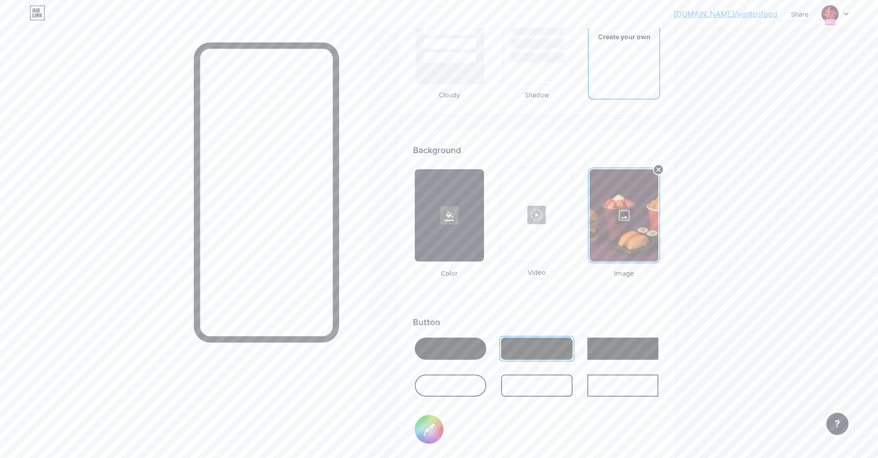
click at [655, 178] on div at bounding box center [624, 215] width 69 height 92
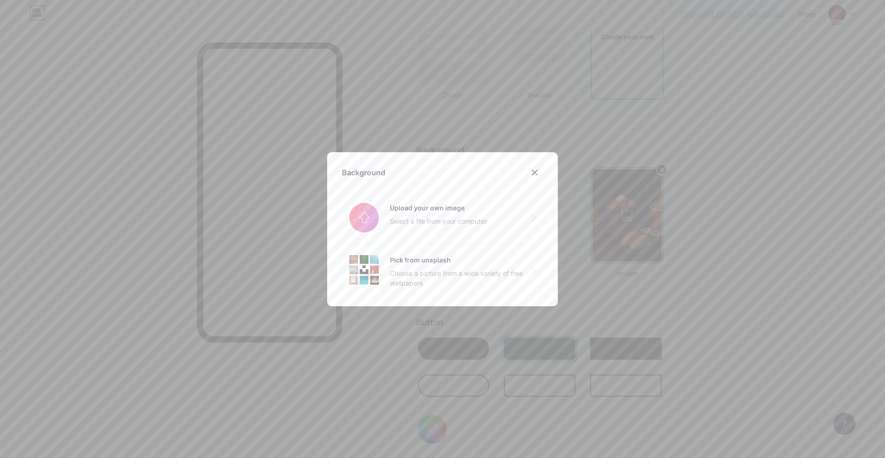
click at [663, 170] on div at bounding box center [442, 229] width 885 height 458
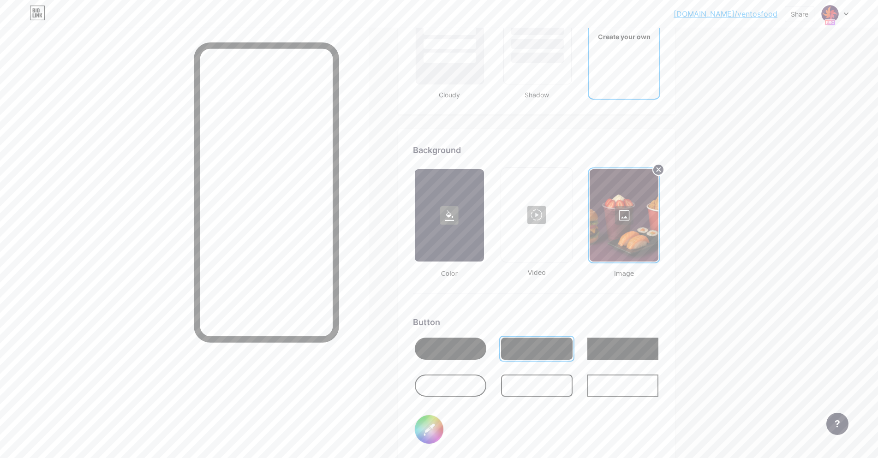
click at [664, 166] on circle at bounding box center [658, 169] width 11 height 11
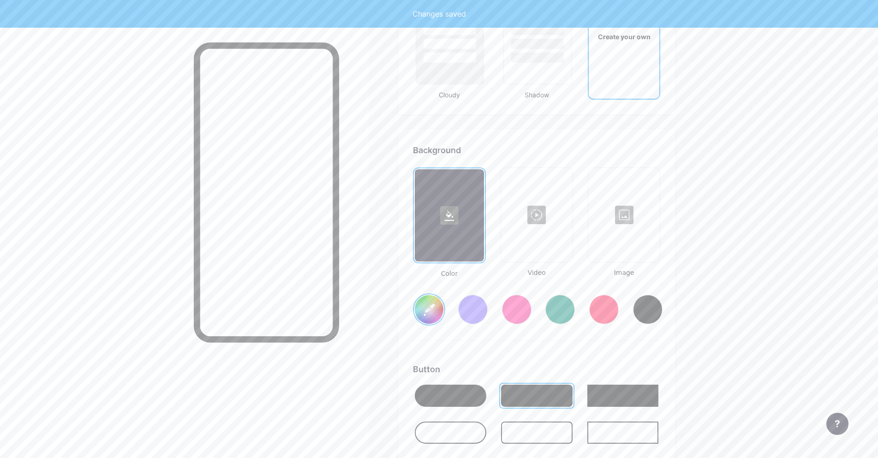
click at [638, 209] on div at bounding box center [624, 215] width 70 height 92
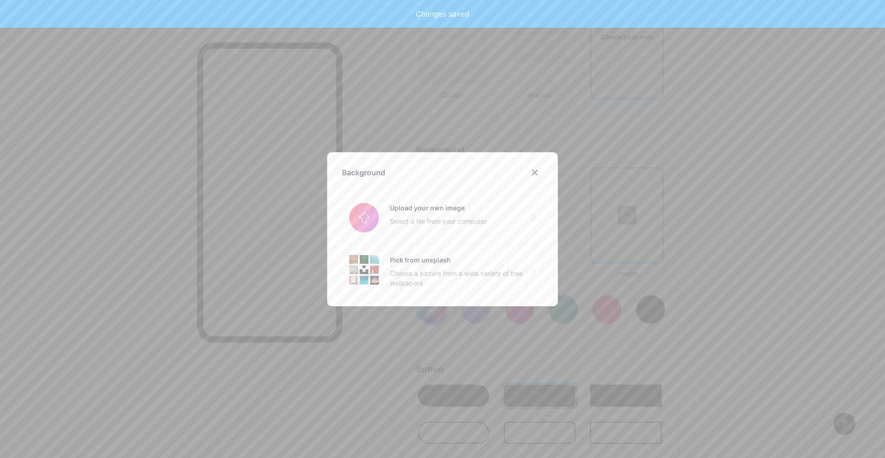
click at [699, 211] on div at bounding box center [442, 229] width 885 height 458
type input "#ffffff"
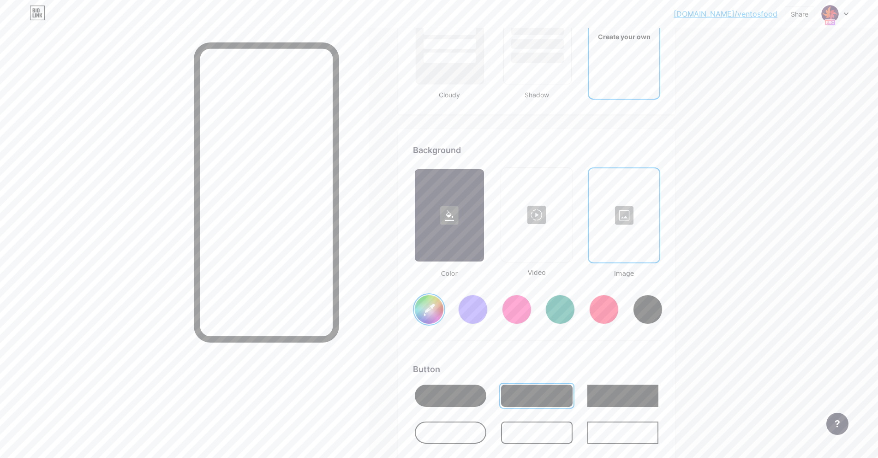
click at [626, 222] on div at bounding box center [624, 215] width 69 height 92
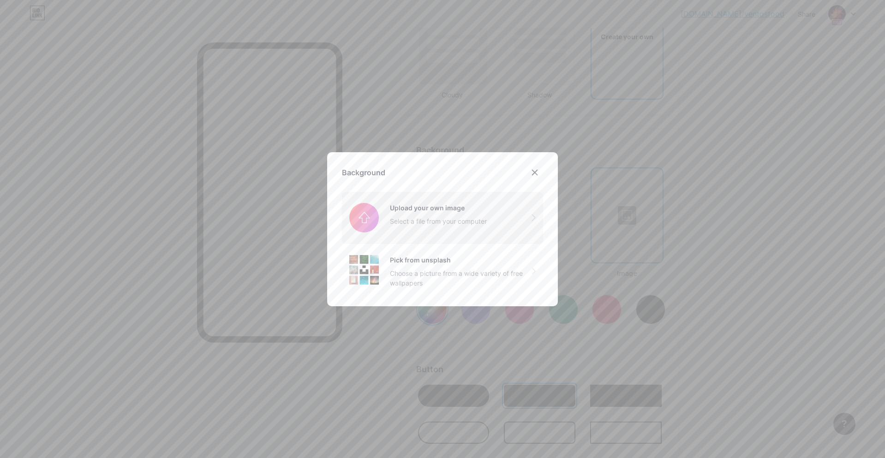
click at [417, 220] on input "file" at bounding box center [442, 218] width 201 height 52
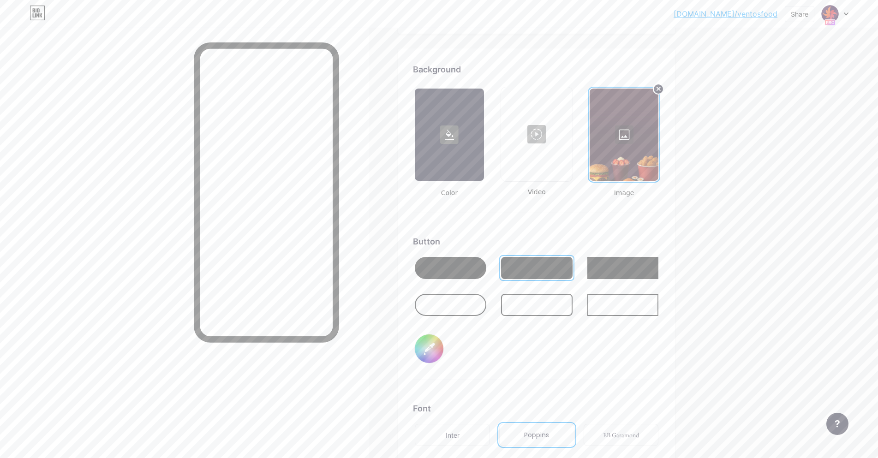
scroll to position [1194, 0]
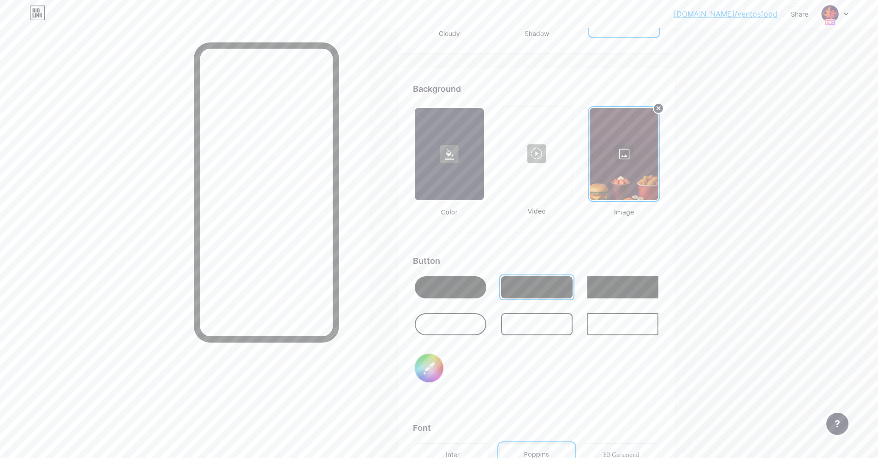
click at [435, 370] on input "#2e0636" at bounding box center [429, 368] width 29 height 29
click at [529, 320] on div at bounding box center [536, 324] width 71 height 22
click at [435, 367] on input "#29081b" at bounding box center [429, 368] width 29 height 29
type input "#ffffff"
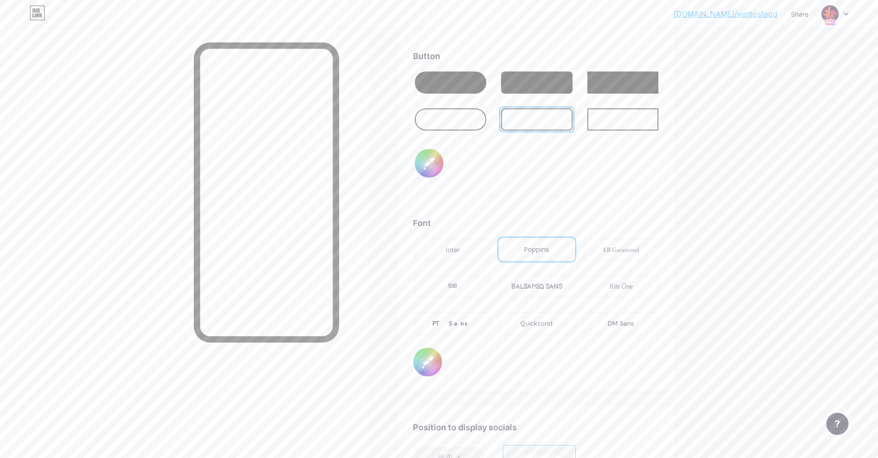
scroll to position [1424, 0]
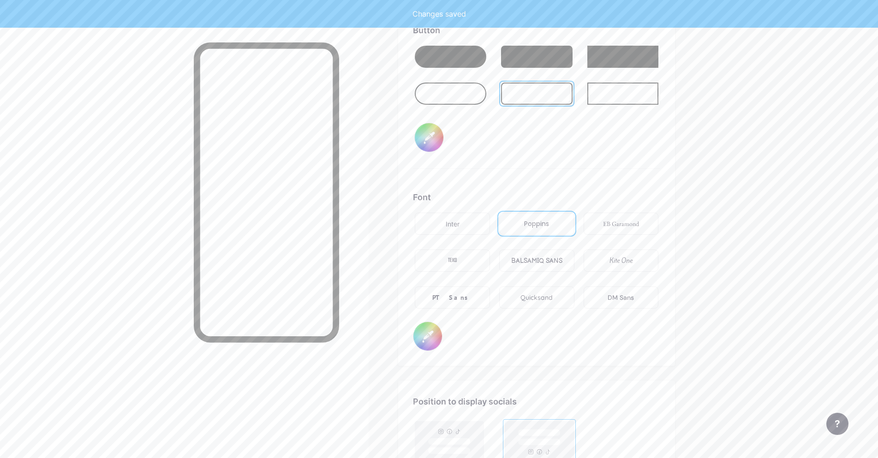
click at [433, 327] on input "#000000" at bounding box center [427, 336] width 29 height 29
type input "#ffffff"
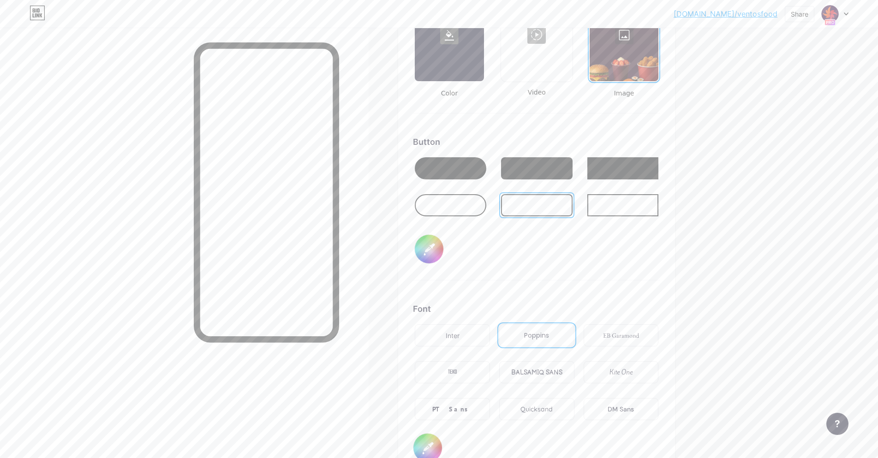
scroll to position [1286, 0]
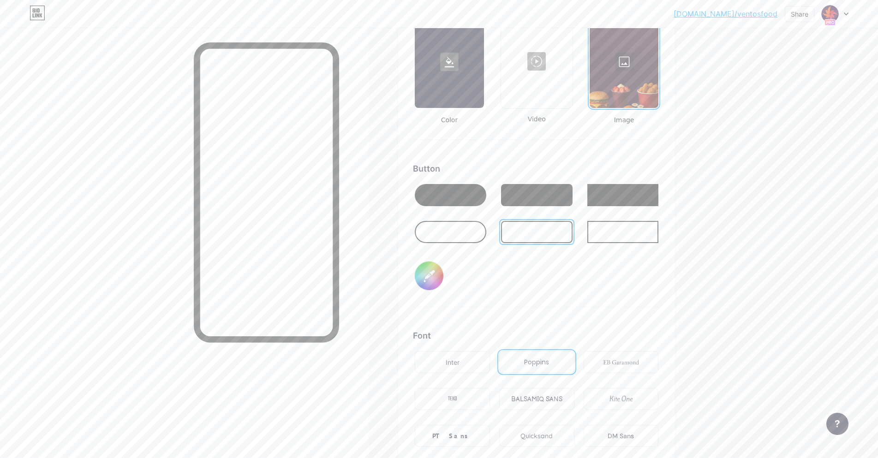
click at [429, 276] on input "#ffffff" at bounding box center [429, 276] width 29 height 29
type input "#29081b"
click at [549, 203] on div at bounding box center [536, 195] width 71 height 22
click at [447, 198] on div at bounding box center [450, 195] width 71 height 22
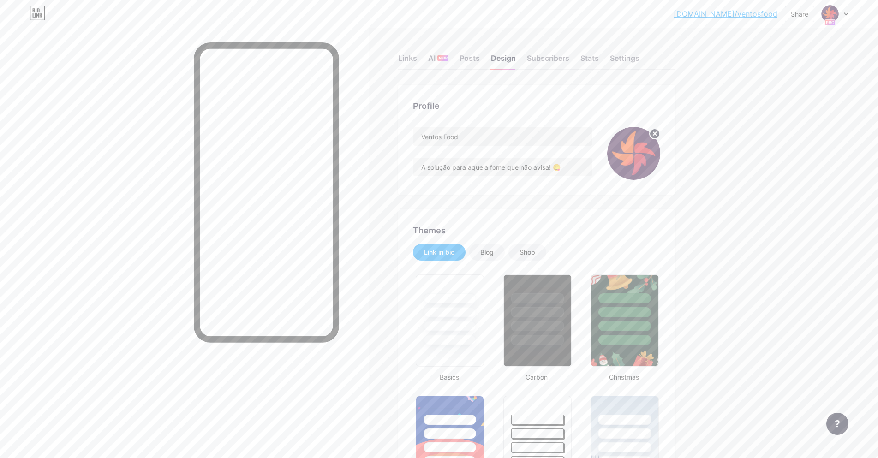
scroll to position [0, 0]
click at [490, 251] on div "Blog" at bounding box center [486, 253] width 13 height 9
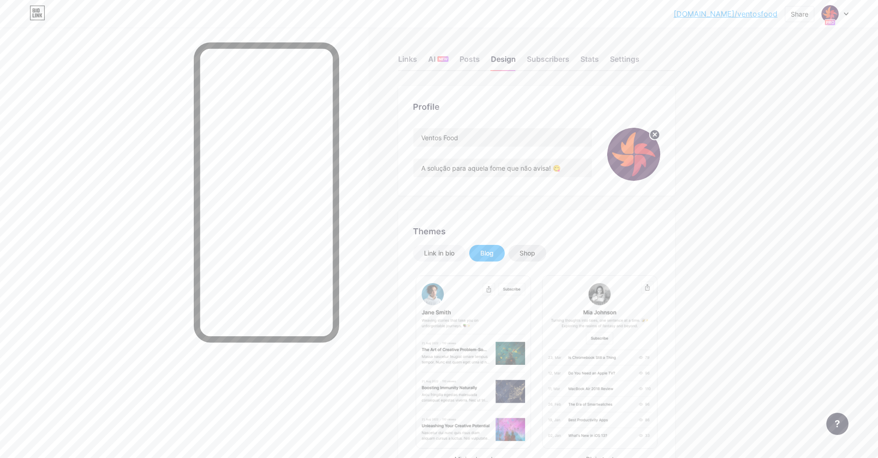
click at [529, 253] on div "Shop" at bounding box center [527, 253] width 16 height 9
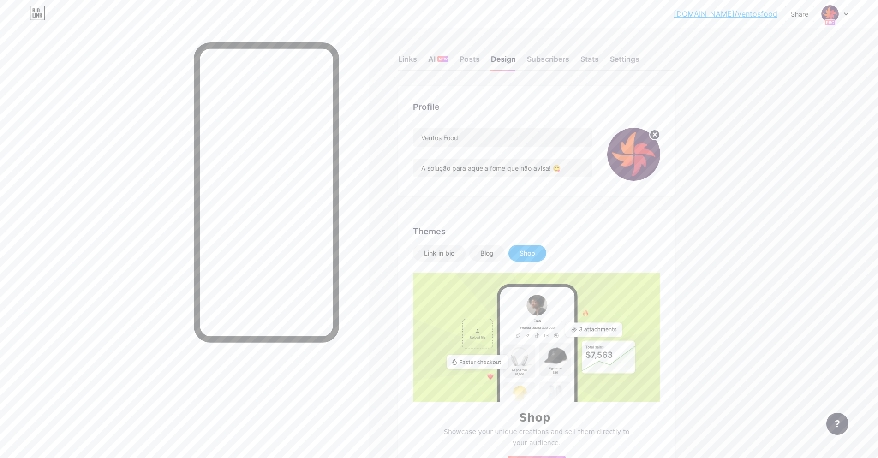
click at [540, 248] on div "Shop" at bounding box center [527, 253] width 38 height 17
click at [484, 252] on div "Blog" at bounding box center [486, 253] width 13 height 9
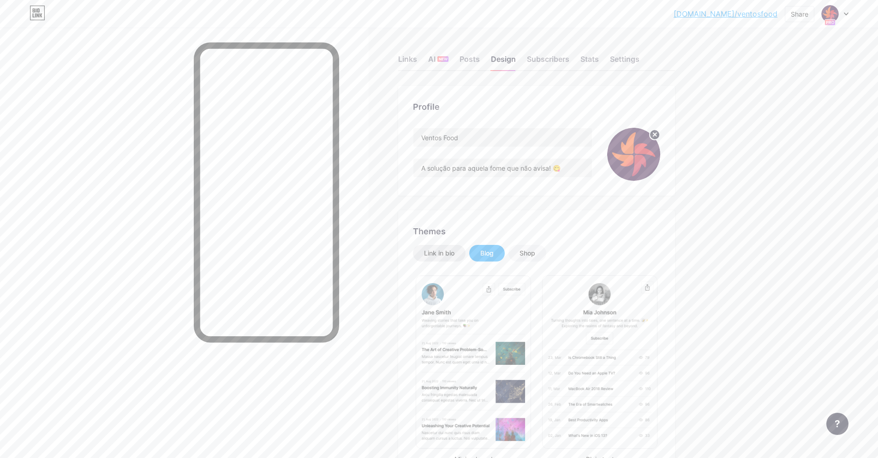
click at [454, 250] on div "Link in bio" at bounding box center [439, 253] width 30 height 9
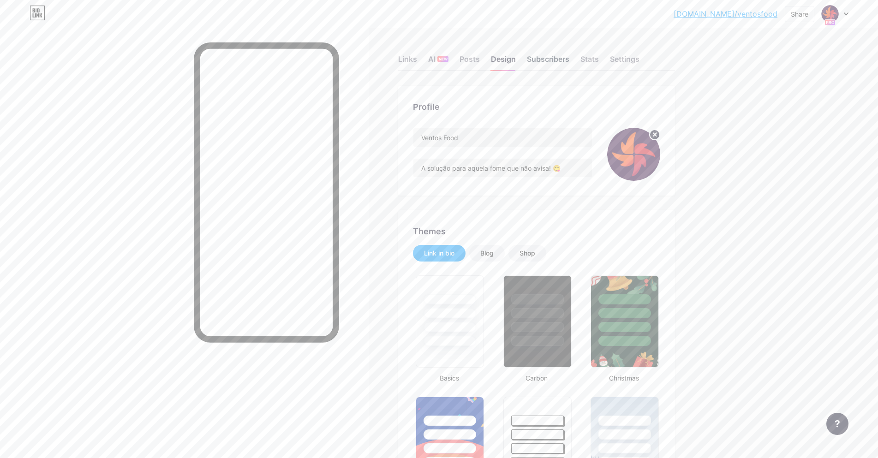
click at [548, 60] on div "Subscribers" at bounding box center [548, 62] width 42 height 17
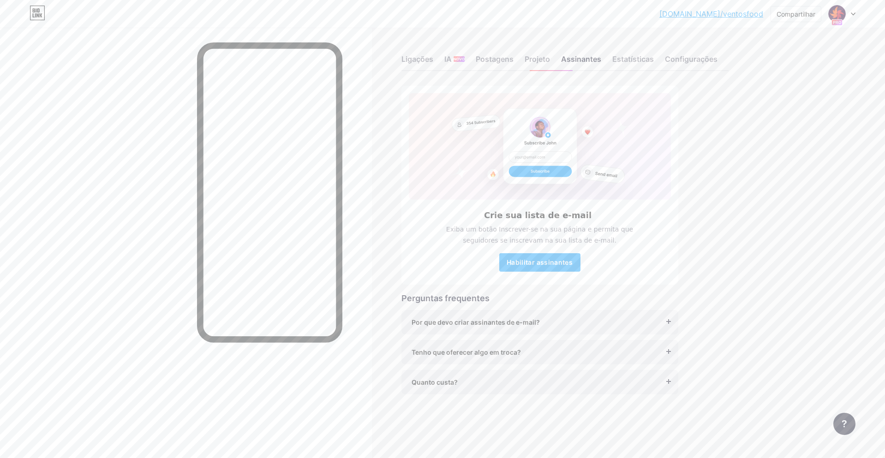
click at [726, 205] on div "Crie sua lista de e-mail Exiba um botão Inscrever-se na sua página e permita qu…" at bounding box center [564, 240] width 327 height 309
click at [685, 60] on font "Configurações" at bounding box center [691, 58] width 53 height 9
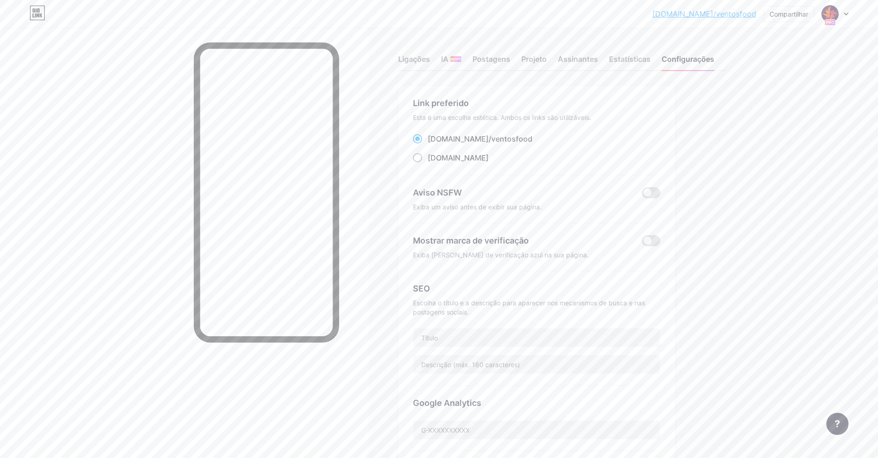
click at [461, 160] on font "[DOMAIN_NAME]" at bounding box center [458, 157] width 61 height 9
click at [434, 163] on input "ventosfood.bio.link ​" at bounding box center [431, 166] width 6 height 6
radio input "true"
click at [653, 238] on span at bounding box center [651, 240] width 18 height 11
click at [642, 243] on input "checkbox" at bounding box center [642, 243] width 0 height 0
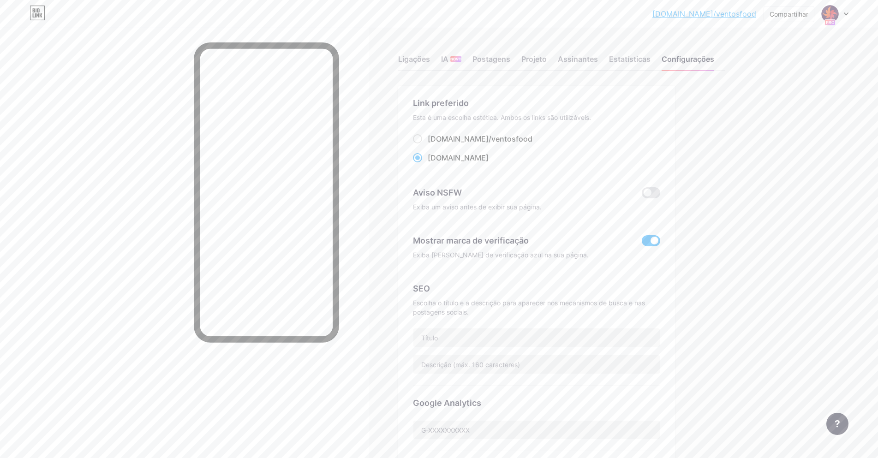
click at [621, 53] on div "Ligações IA NOVO Postagens Projeto Assinantes Estatísticas Configurações" at bounding box center [561, 55] width 327 height 32
click at [621, 56] on font "Estatísticas" at bounding box center [630, 58] width 42 height 9
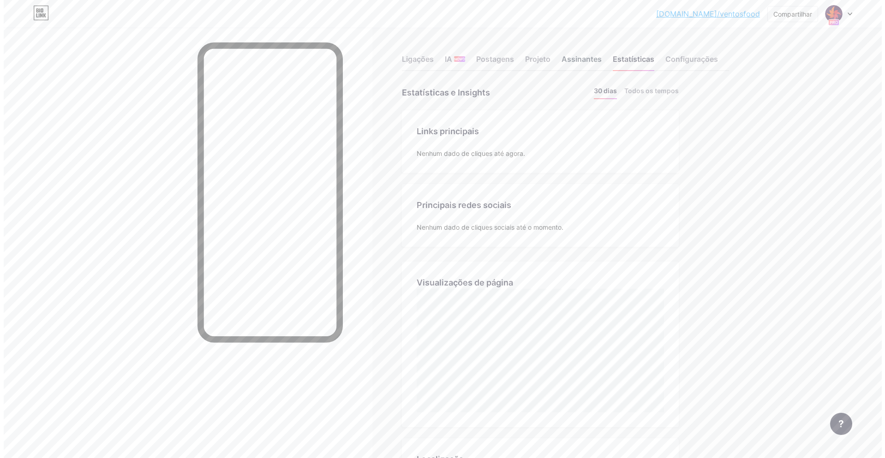
scroll to position [458, 878]
click at [579, 60] on font "Assinantes" at bounding box center [578, 58] width 40 height 9
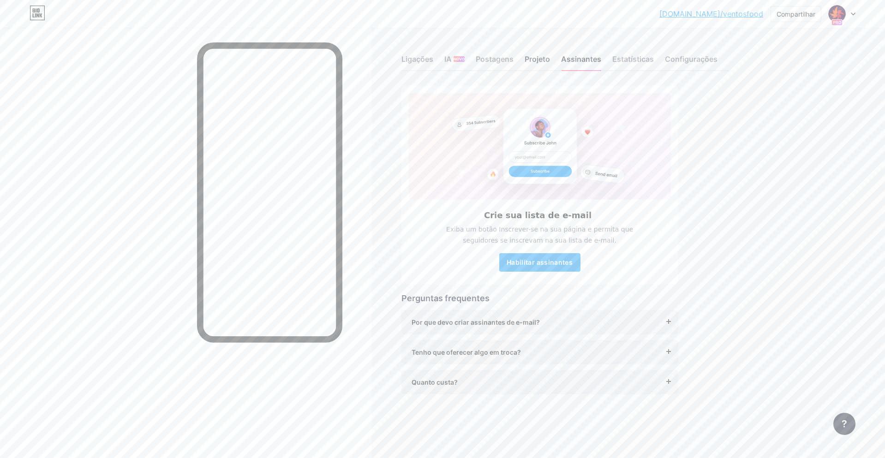
click at [529, 56] on font "Projeto" at bounding box center [536, 58] width 25 height 9
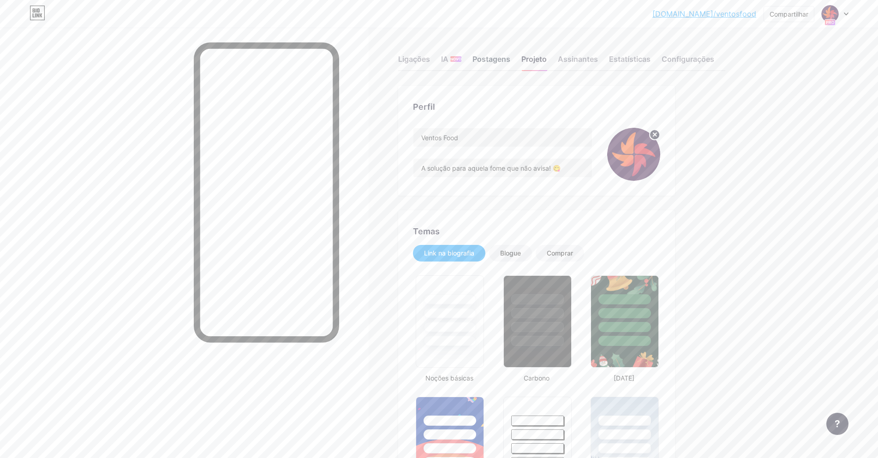
type input "#29081b"
click at [484, 56] on font "Postagens" at bounding box center [491, 58] width 38 height 9
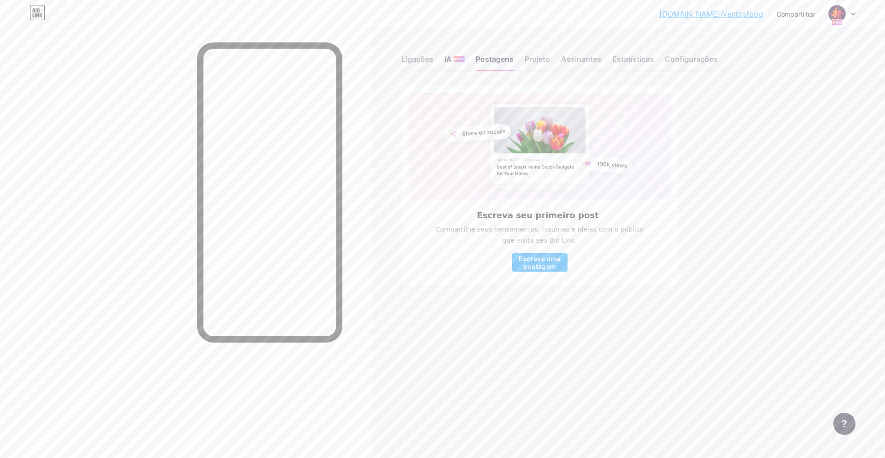
click at [447, 62] on font "IA" at bounding box center [447, 58] width 7 height 9
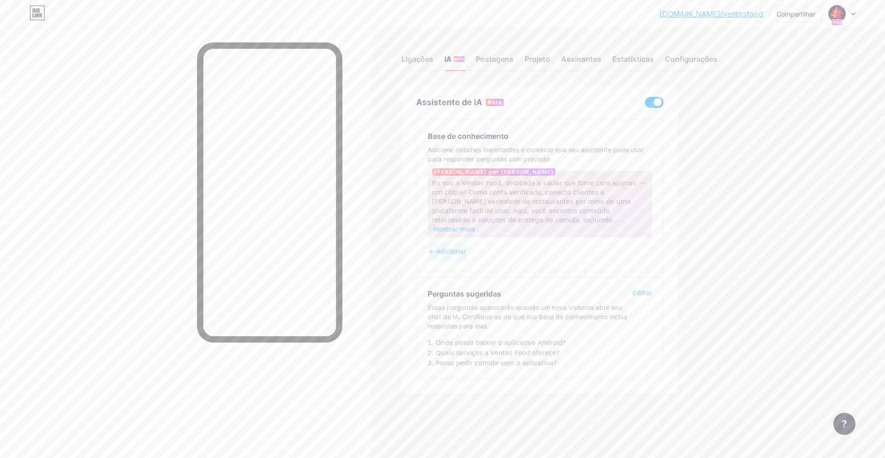
click at [656, 103] on span at bounding box center [654, 102] width 18 height 11
click at [645, 105] on input "checkbox" at bounding box center [645, 105] width 0 height 0
click at [412, 66] on div "Ligações" at bounding box center [417, 62] width 32 height 17
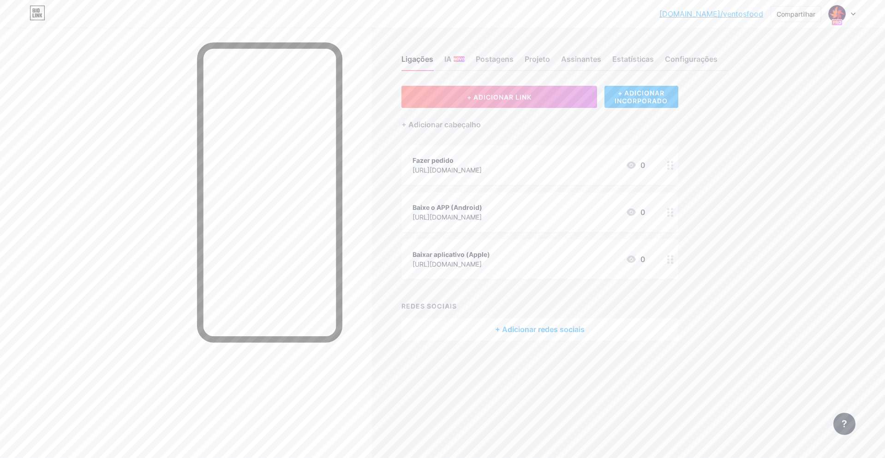
click at [629, 98] on font "+ ADICIONAR INCORPORADO" at bounding box center [640, 97] width 53 height 16
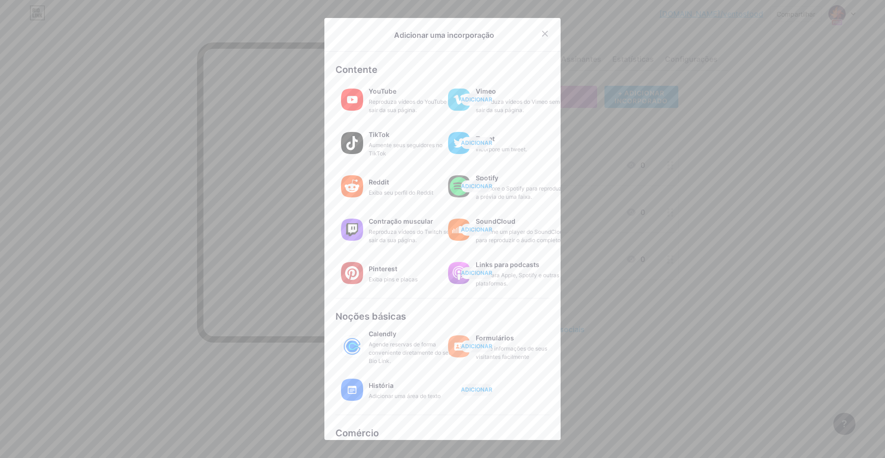
click at [683, 338] on div at bounding box center [442, 229] width 885 height 458
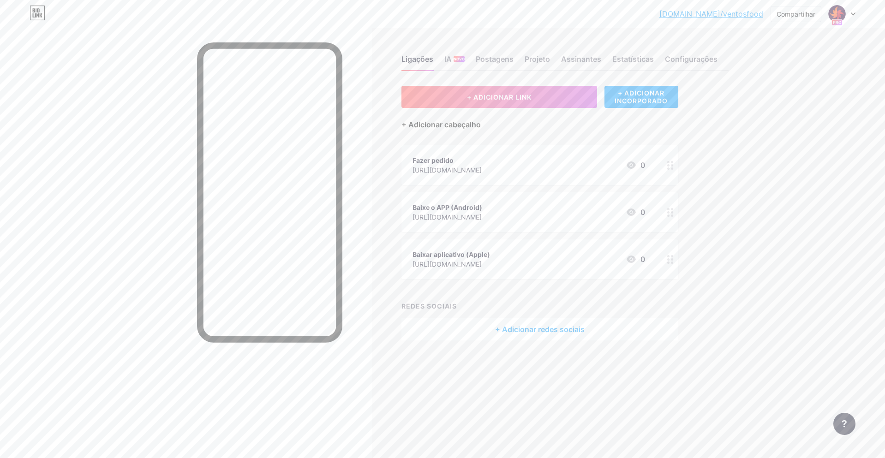
click at [426, 125] on font "+ Adicionar cabeçalho" at bounding box center [440, 124] width 79 height 9
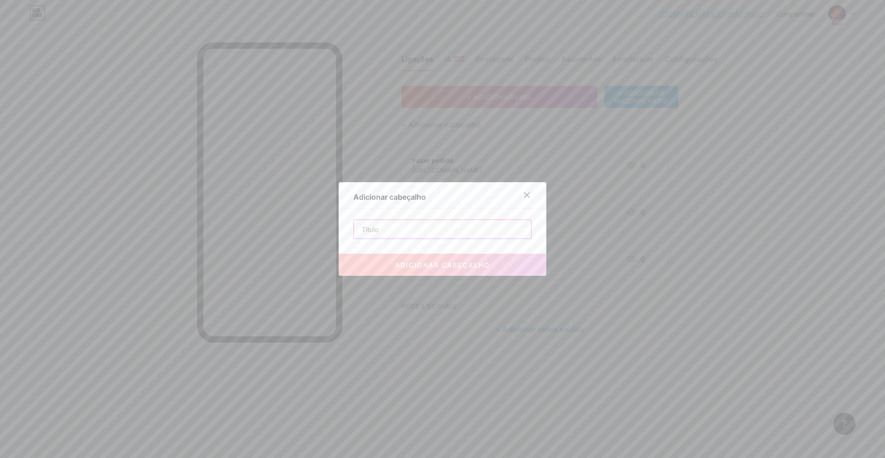
click at [421, 234] on input "text" at bounding box center [442, 229] width 177 height 18
paste input "A solução para aquela fome que não avisa! 😋"
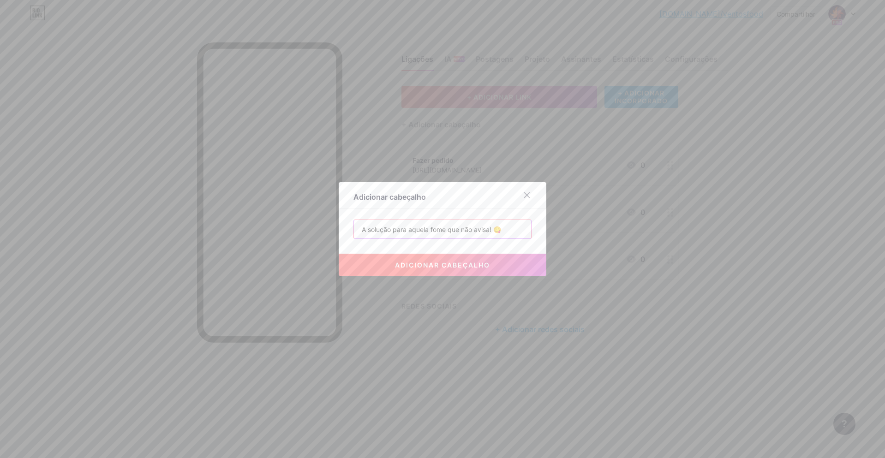
type input "A solução para aquela fome que não avisa! 😋"
click at [480, 262] on font "adicionar cabeçalho" at bounding box center [442, 265] width 95 height 8
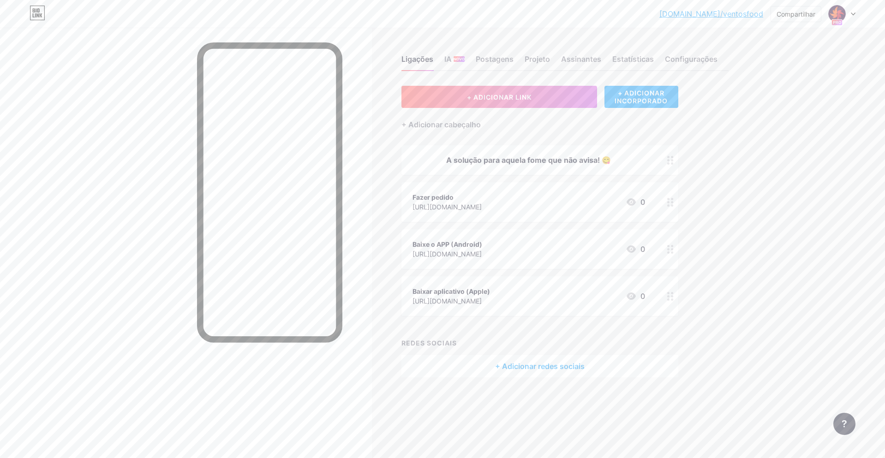
drag, startPoint x: 653, startPoint y: 163, endPoint x: 653, endPoint y: 206, distance: 42.9
click at [653, 206] on span "A solução para aquela fome que não avisa! 😋 Fazer pedido https://www.ifood.com.…" at bounding box center [539, 230] width 277 height 171
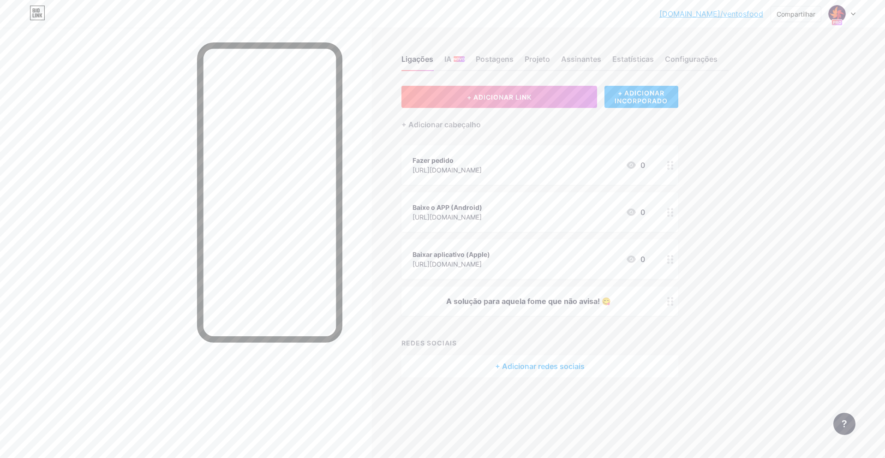
click at [572, 296] on div "A solução para aquela fome que não avisa! 😋" at bounding box center [528, 301] width 232 height 11
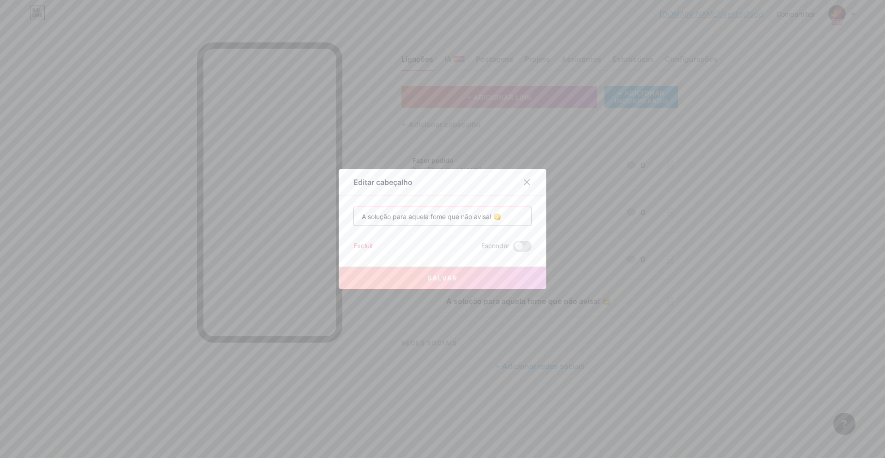
drag, startPoint x: 527, startPoint y: 220, endPoint x: 335, endPoint y: 218, distance: 192.4
click at [335, 218] on div "Editar cabeçalho A solução para aquela fome que não avisa! 😋 Excluir Esconder S…" at bounding box center [442, 229] width 885 height 458
click at [430, 270] on button "Salvar" at bounding box center [443, 278] width 208 height 22
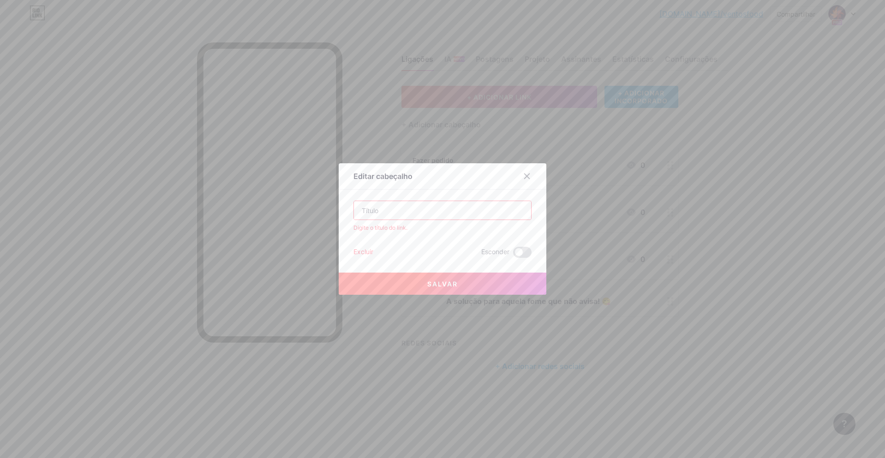
click at [366, 252] on font "Excluir" at bounding box center [363, 252] width 20 height 8
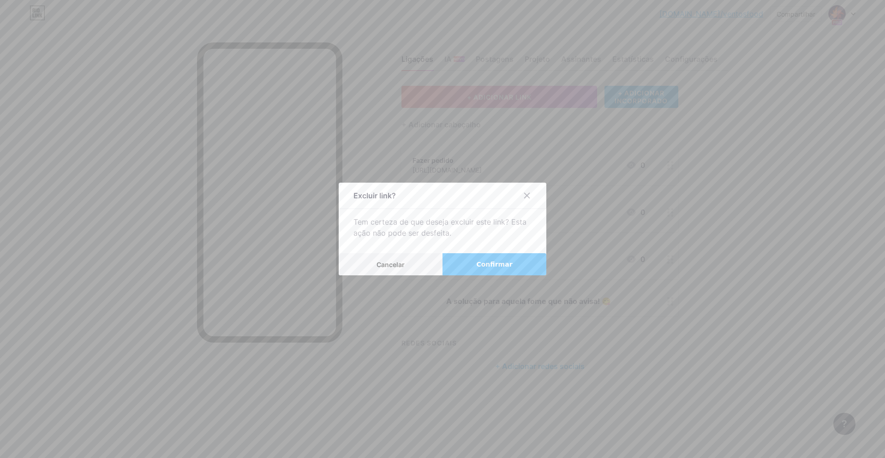
click at [489, 264] on font "Confirmar" at bounding box center [494, 264] width 36 height 7
click at [526, 199] on div at bounding box center [526, 195] width 17 height 17
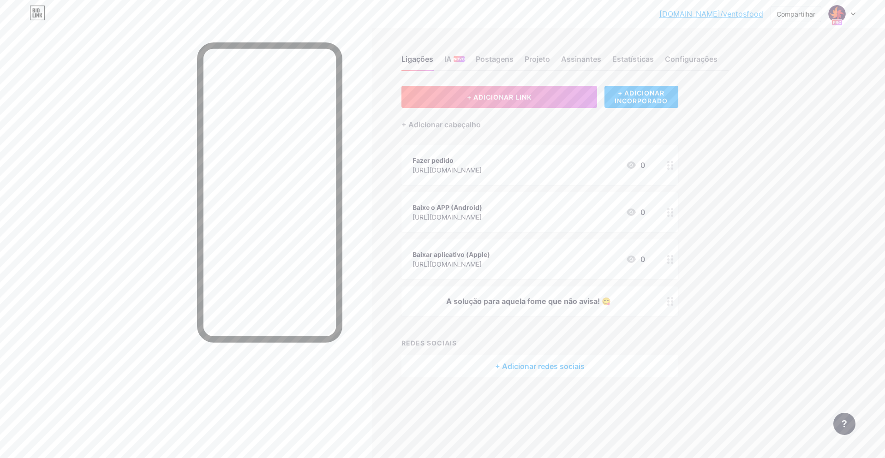
click at [662, 298] on div at bounding box center [670, 301] width 16 height 30
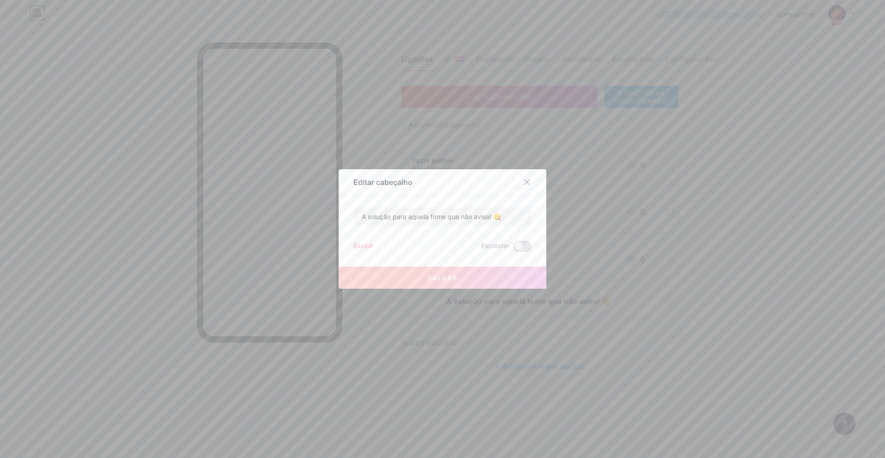
click at [371, 250] on div "Excluir" at bounding box center [363, 246] width 20 height 11
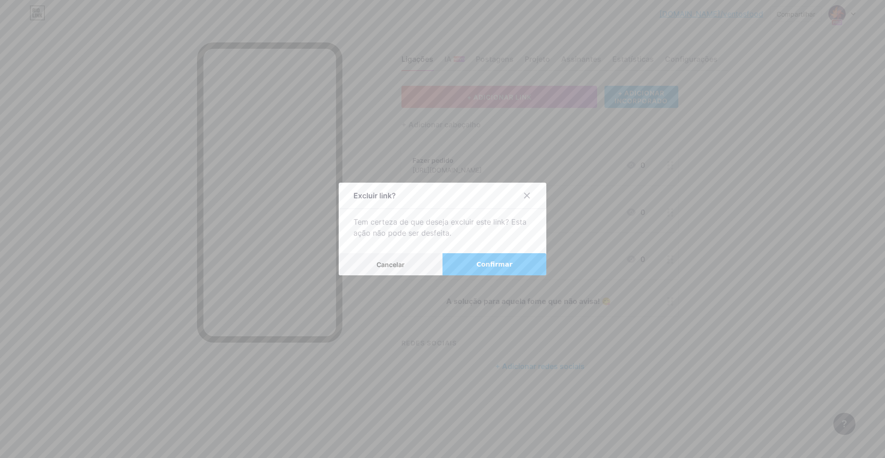
click at [482, 267] on font "Confirmar" at bounding box center [494, 264] width 36 height 7
click at [494, 268] on font "Confirmar" at bounding box center [494, 264] width 36 height 7
drag, startPoint x: 482, startPoint y: 246, endPoint x: 483, endPoint y: 239, distance: 7.0
click at [481, 246] on div "Excluir link? Tem certeza de que deseja excluir este link? Esta ação não pode s…" at bounding box center [443, 229] width 208 height 93
click at [526, 192] on icon at bounding box center [526, 195] width 7 height 7
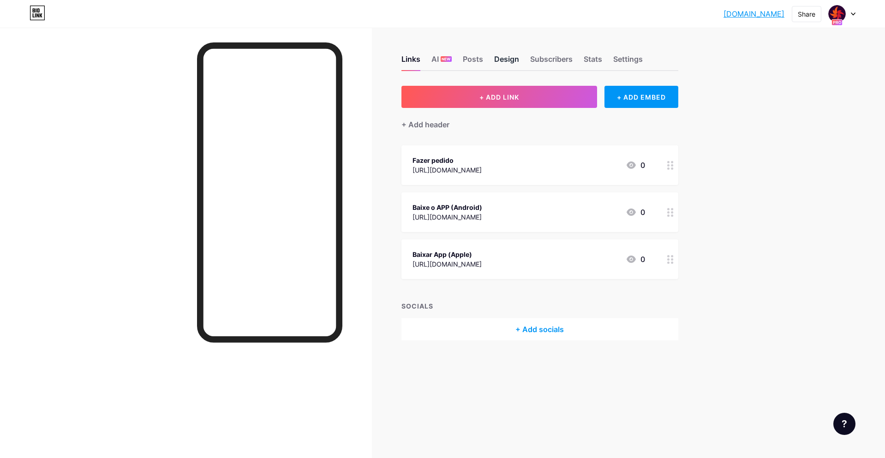
click at [499, 56] on div "Design" at bounding box center [506, 62] width 25 height 17
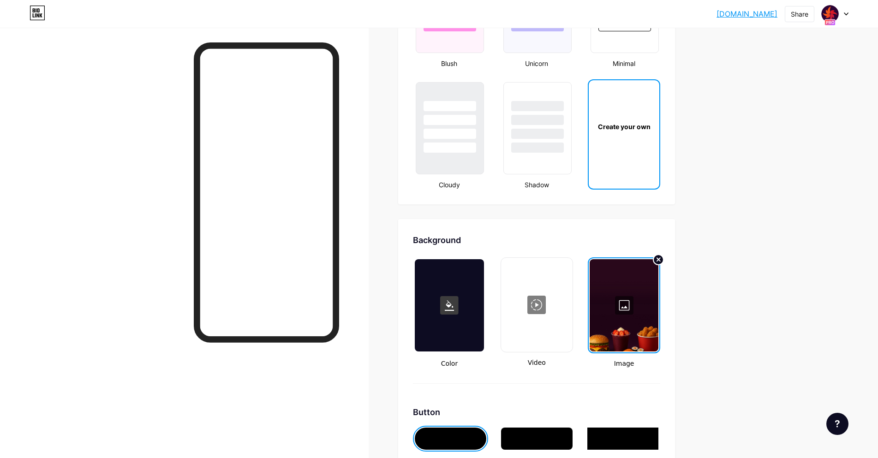
scroll to position [1061, 0]
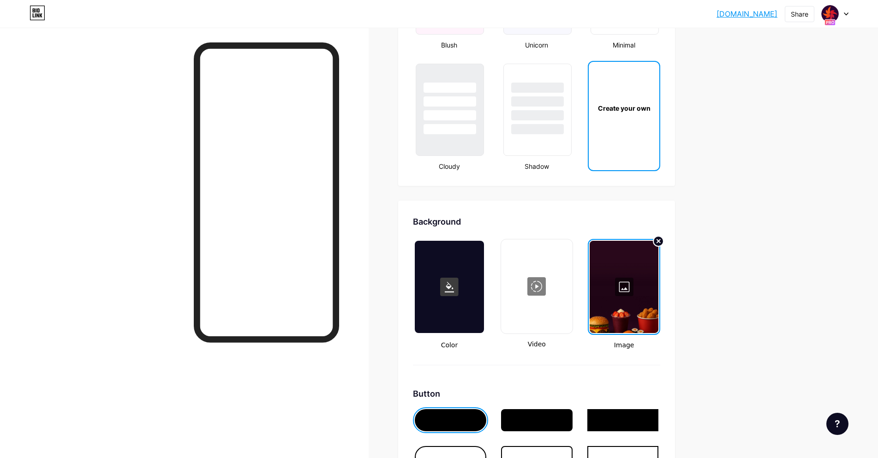
click at [643, 277] on div at bounding box center [624, 287] width 69 height 92
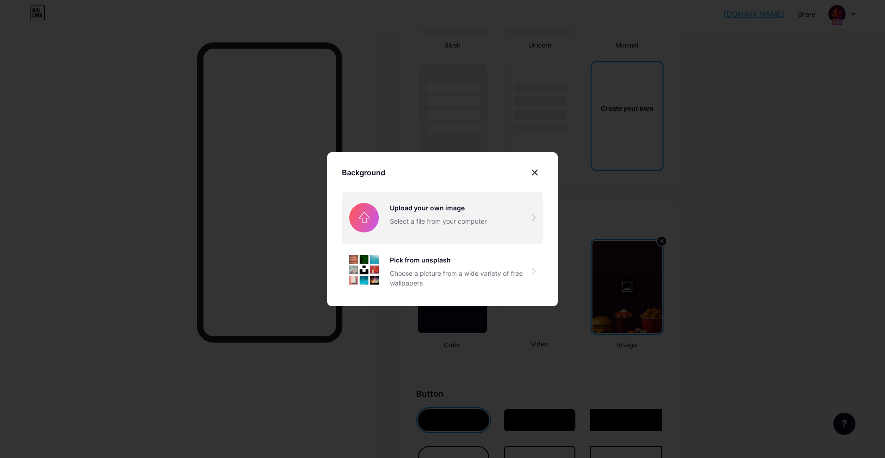
click at [443, 214] on input "file" at bounding box center [442, 218] width 201 height 52
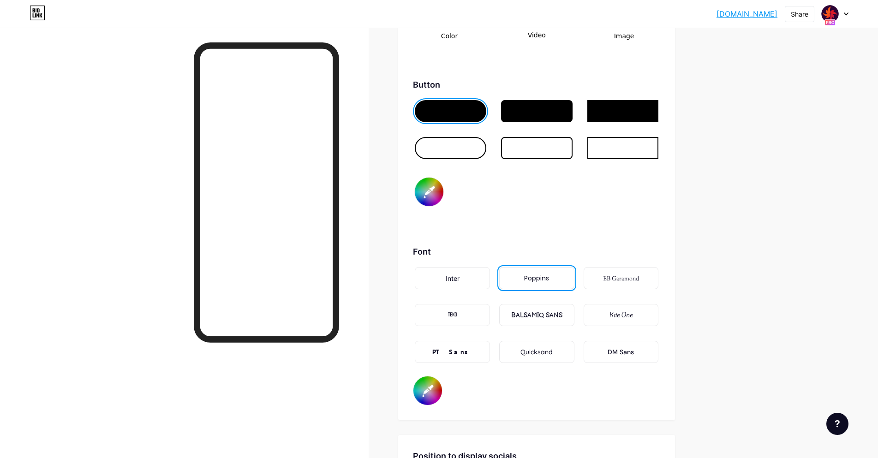
scroll to position [1384, 0]
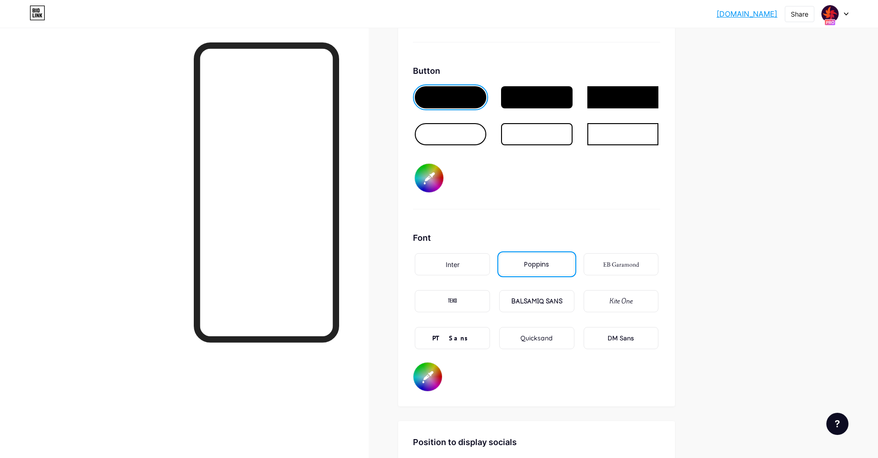
click at [522, 132] on div at bounding box center [536, 134] width 71 height 22
click at [559, 103] on div at bounding box center [536, 97] width 71 height 22
click at [437, 382] on input "#ffffff" at bounding box center [427, 377] width 29 height 29
click at [509, 385] on div "Font Inter Poppins EB Garamond TEKO BALSAMIQ SANS Kite One PT Sans Quicksand DM…" at bounding box center [536, 312] width 247 height 160
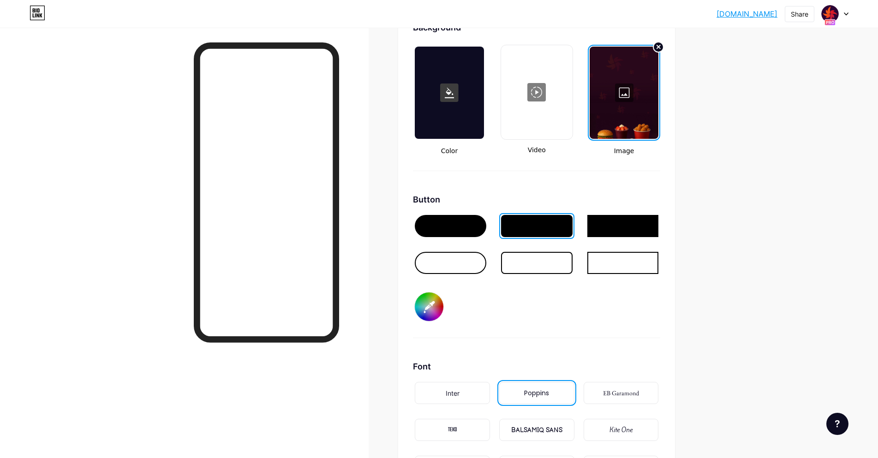
scroll to position [1240, 0]
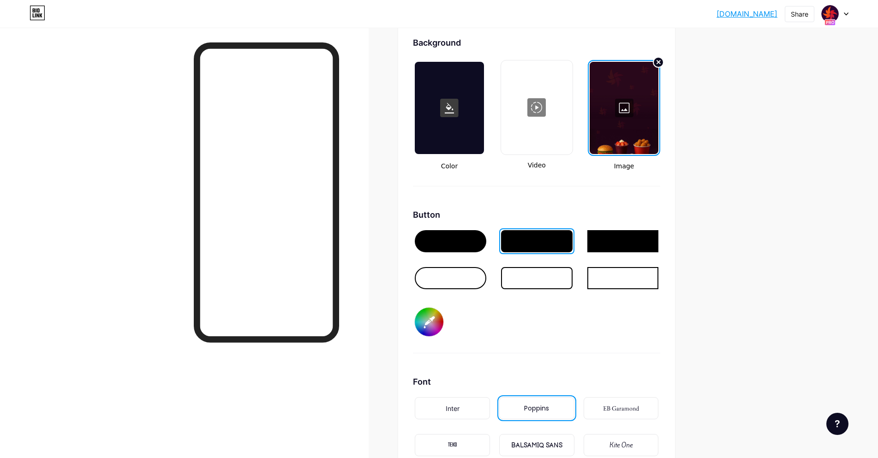
click at [431, 318] on input "#29081b" at bounding box center [429, 322] width 29 height 29
click at [614, 340] on div "Button #2f0f21" at bounding box center [536, 281] width 247 height 145
click at [434, 322] on input "#2f0f21" at bounding box center [429, 322] width 29 height 29
click at [554, 279] on div at bounding box center [536, 278] width 71 height 22
click at [468, 249] on div at bounding box center [450, 241] width 71 height 22
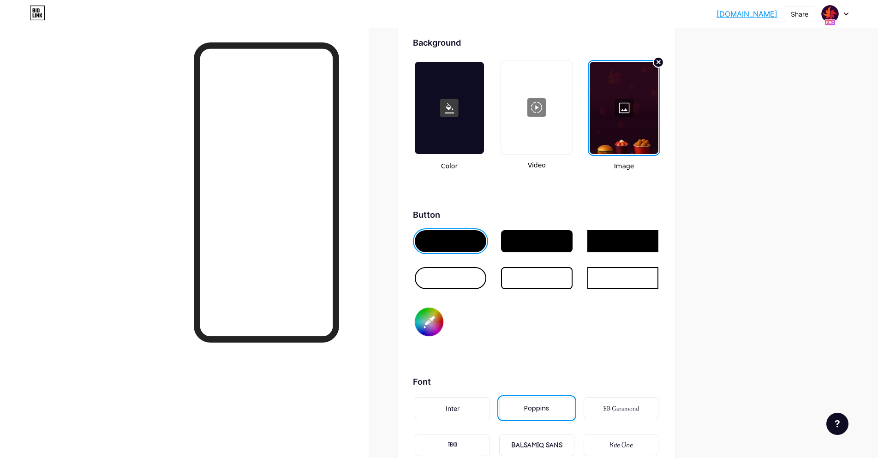
click at [549, 236] on div at bounding box center [536, 241] width 71 height 22
click at [442, 319] on input "#ffffff" at bounding box center [429, 322] width 29 height 29
type input "#2c0435"
drag, startPoint x: 801, startPoint y: 60, endPoint x: 810, endPoint y: 55, distance: 10.3
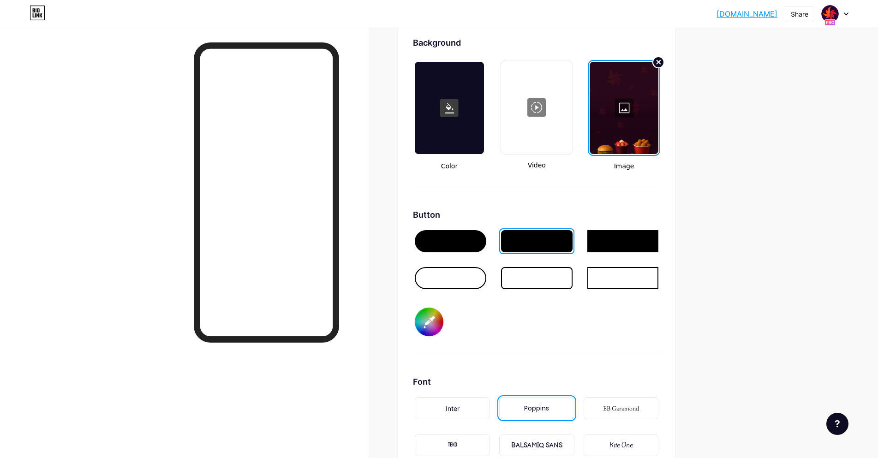
click at [662, 66] on circle at bounding box center [658, 62] width 11 height 11
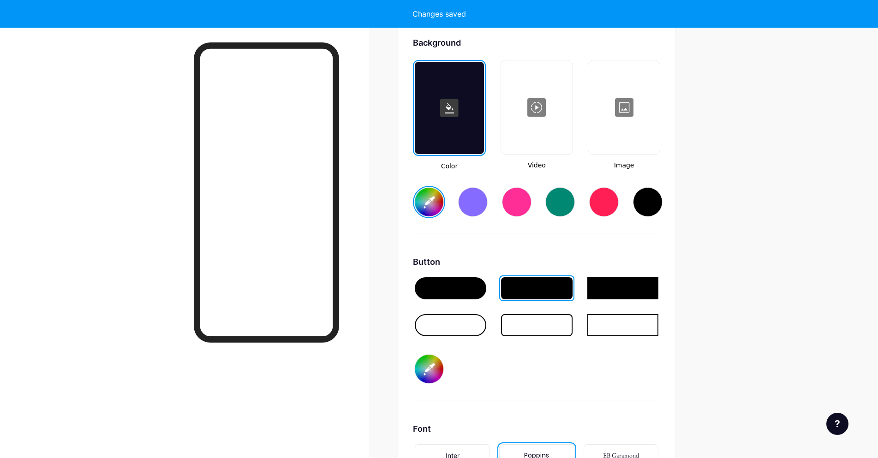
click at [629, 113] on div at bounding box center [624, 107] width 70 height 92
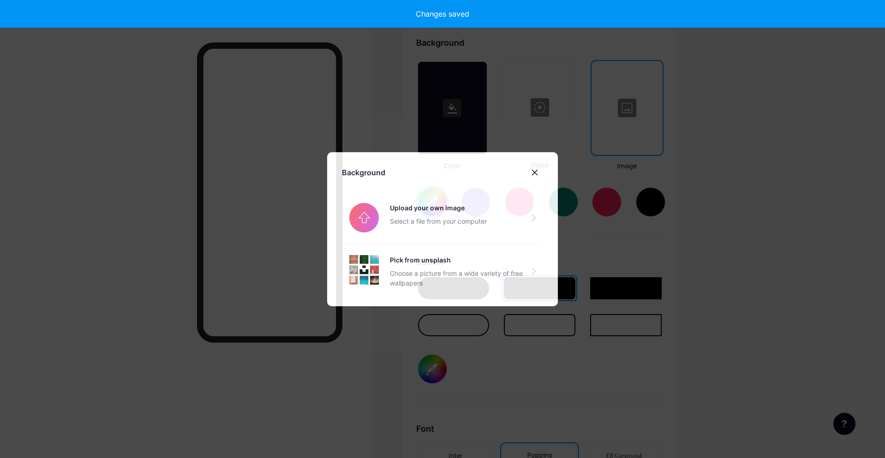
type input "#ffffff"
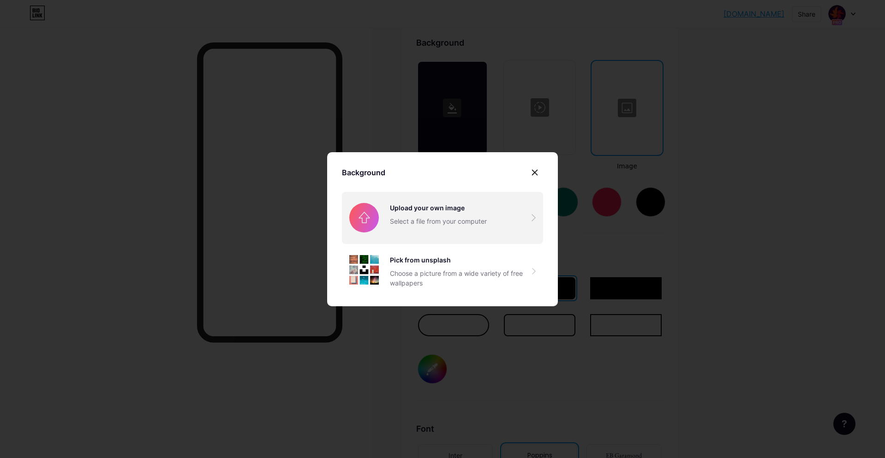
click at [418, 210] on input "file" at bounding box center [442, 218] width 201 height 52
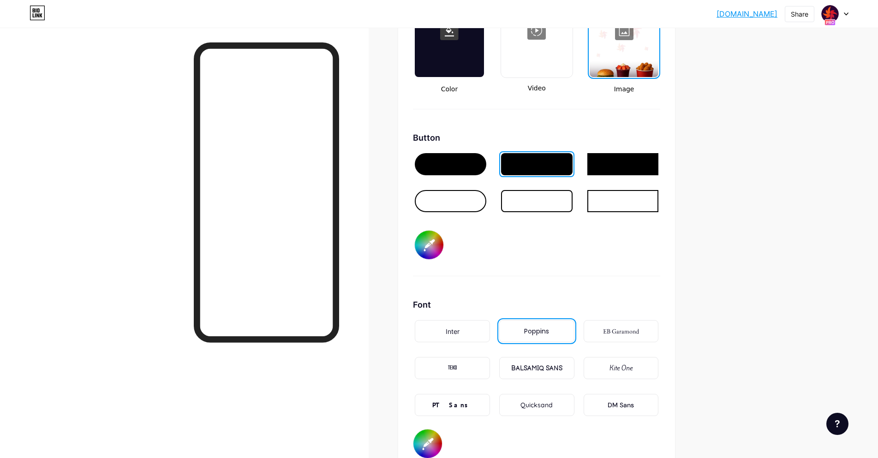
scroll to position [1332, 0]
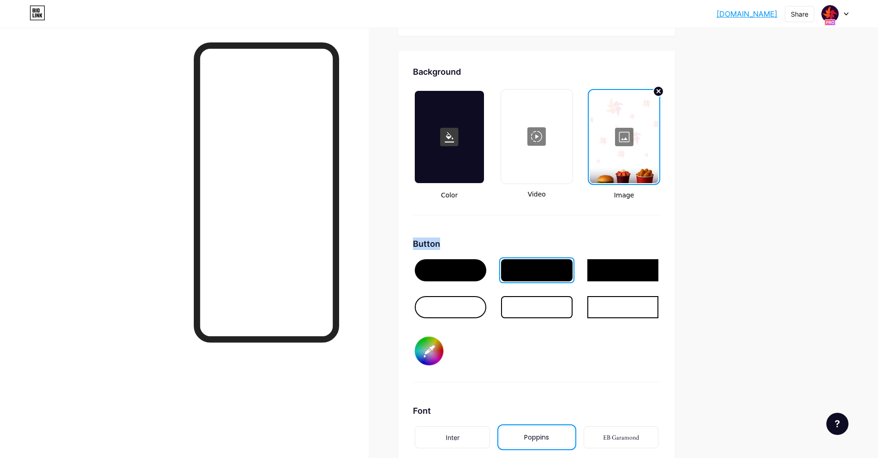
scroll to position [1194, 0]
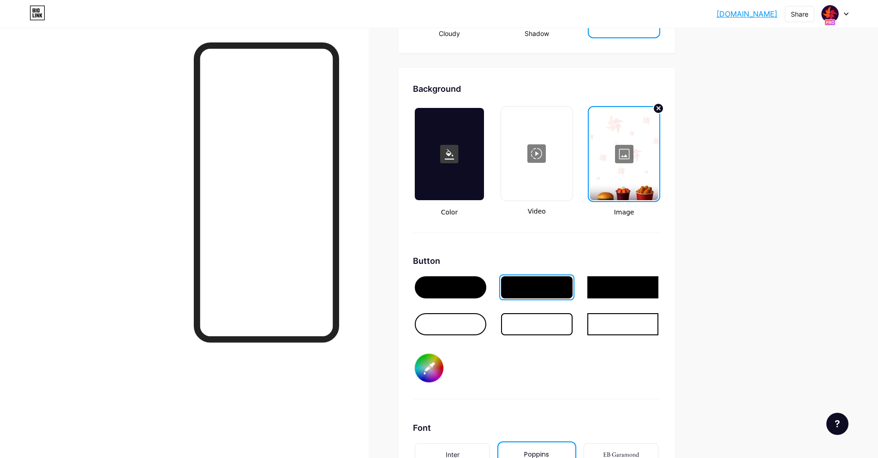
click at [639, 137] on div at bounding box center [624, 154] width 69 height 92
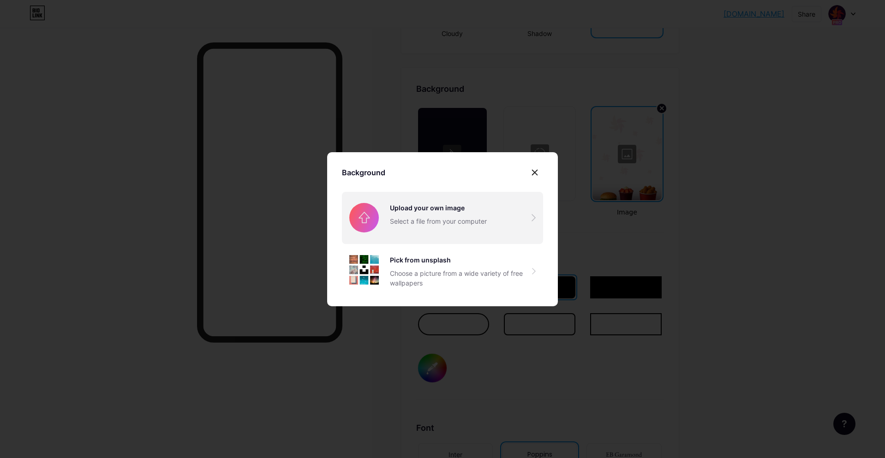
click at [388, 210] on input "file" at bounding box center [442, 218] width 201 height 52
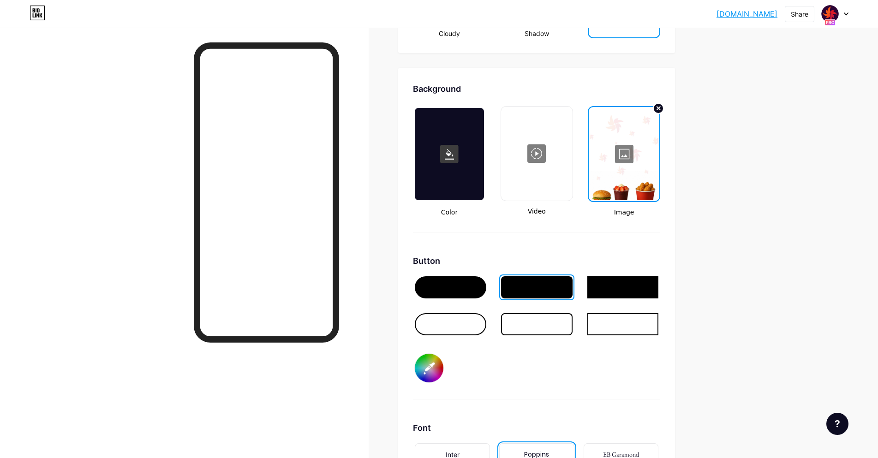
click at [653, 139] on div at bounding box center [624, 154] width 69 height 92
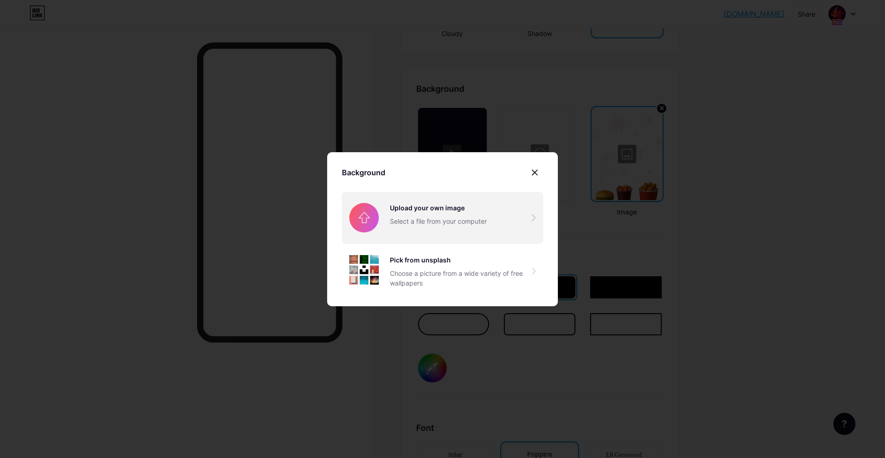
click at [418, 224] on input "file" at bounding box center [442, 218] width 201 height 52
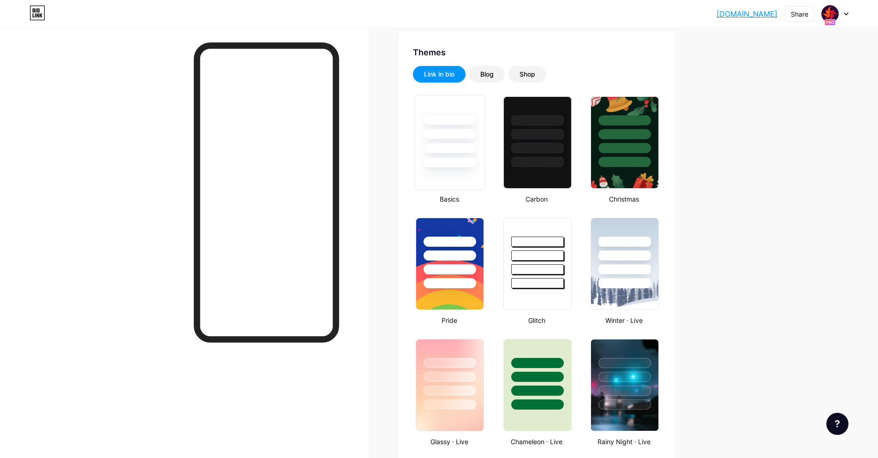
scroll to position [0, 0]
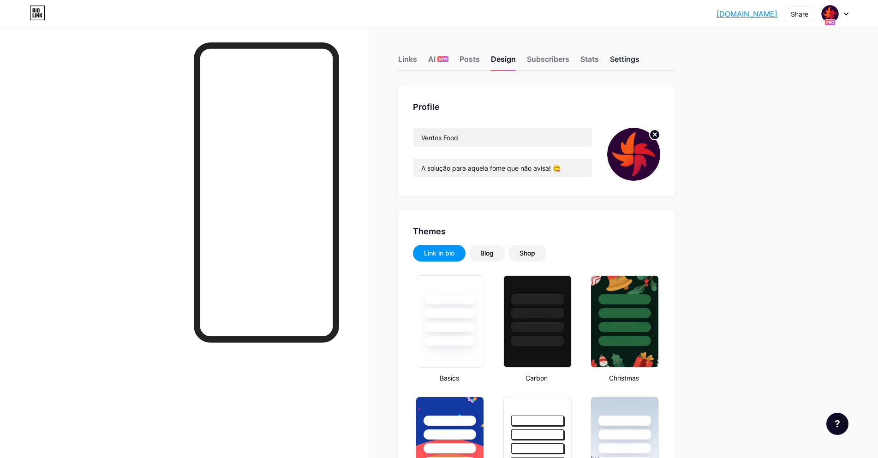
click at [625, 55] on div "Settings" at bounding box center [625, 62] width 30 height 17
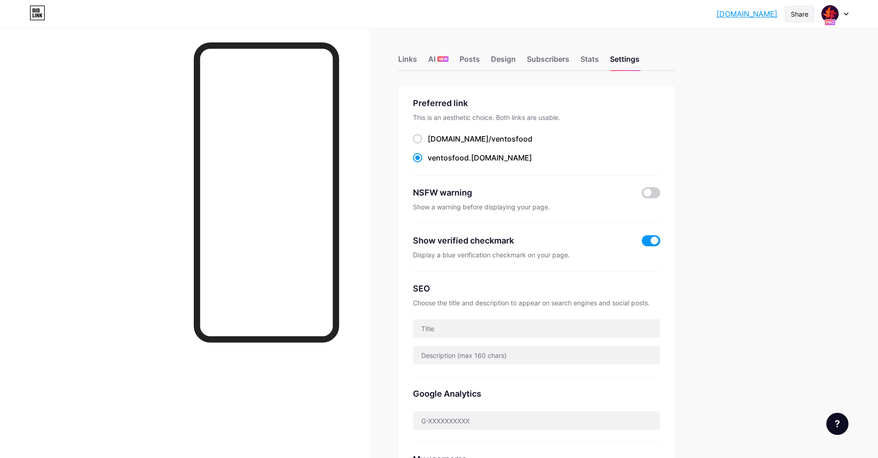
click at [795, 12] on div "Share" at bounding box center [800, 14] width 18 height 10
click at [750, 52] on div "Copy link" at bounding box center [744, 47] width 137 height 22
click at [717, 238] on div "[DOMAIN_NAME].... [DOMAIN_NAME] Share Copy link [DOMAIN_NAME] Get my QR code Ad…" at bounding box center [439, 388] width 878 height 777
click at [514, 60] on div "Design" at bounding box center [503, 62] width 25 height 17
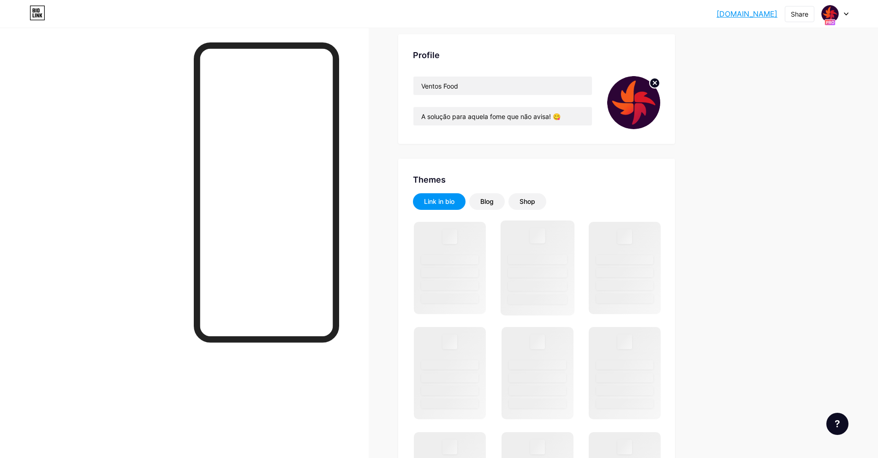
scroll to position [92, 0]
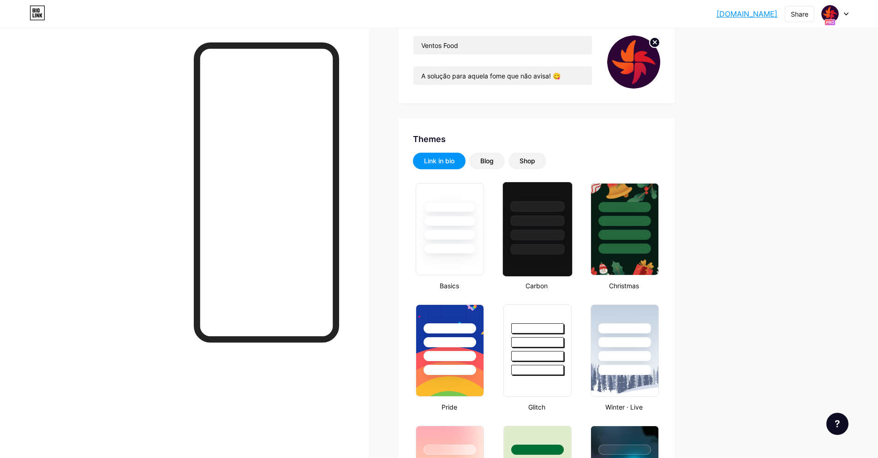
type input "#2c0435"
type input "#000000"
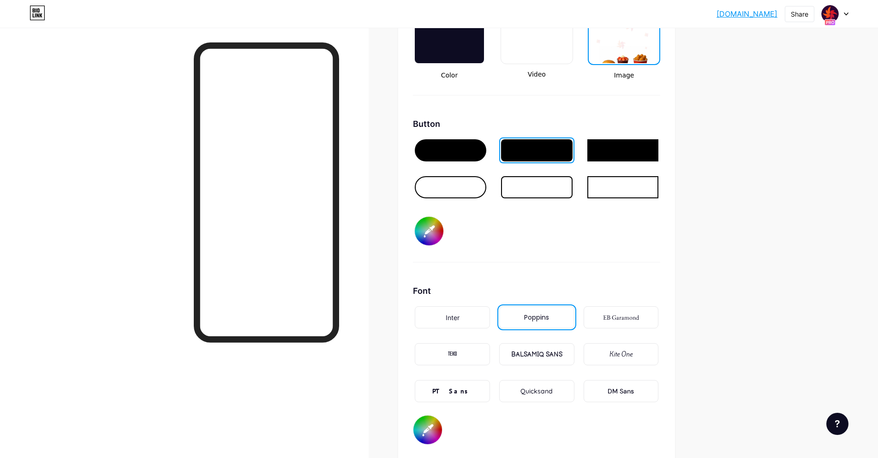
scroll to position [1338, 0]
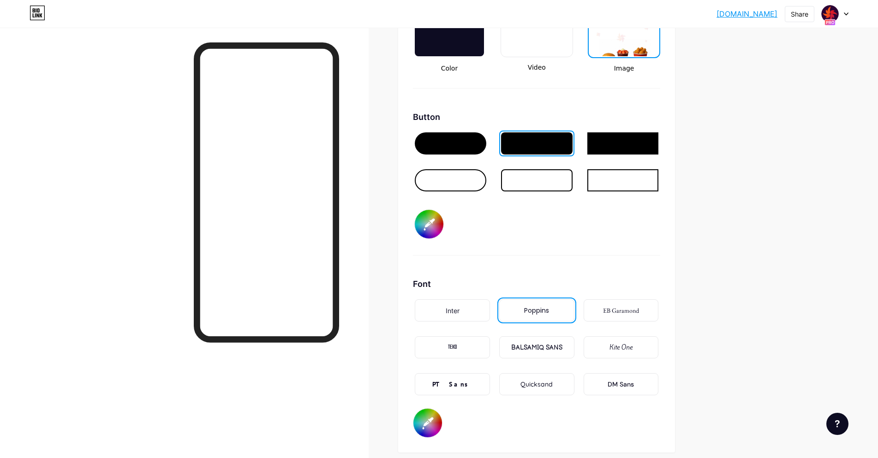
click at [461, 176] on div at bounding box center [450, 180] width 71 height 22
click at [438, 421] on input "#000000" at bounding box center [427, 423] width 29 height 29
click at [548, 138] on div at bounding box center [536, 143] width 71 height 22
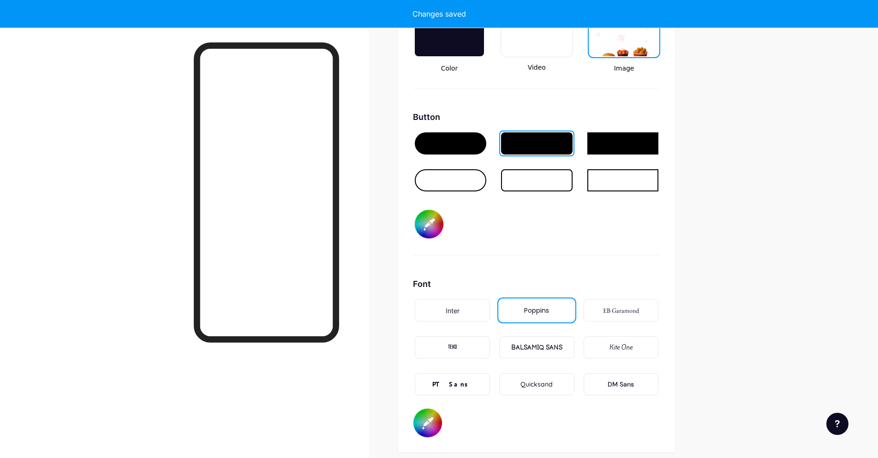
click at [450, 150] on div at bounding box center [450, 143] width 71 height 22
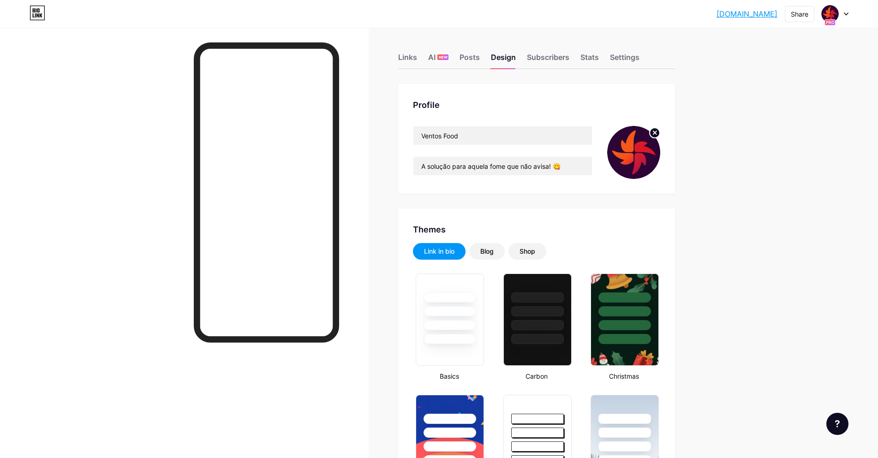
scroll to position [0, 0]
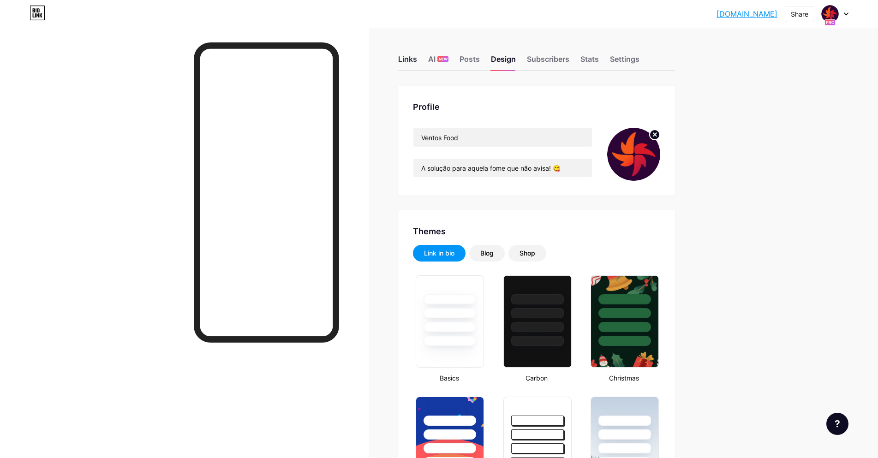
click at [417, 60] on div "Links" at bounding box center [407, 62] width 19 height 17
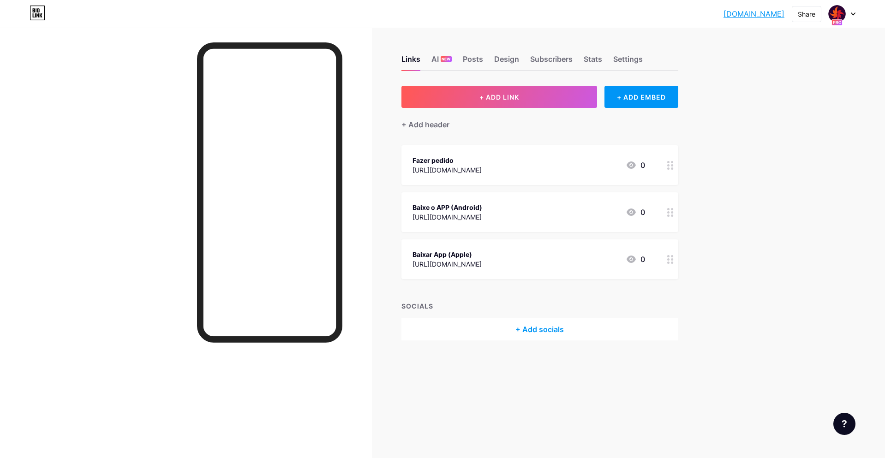
click at [670, 213] on icon at bounding box center [670, 212] width 6 height 9
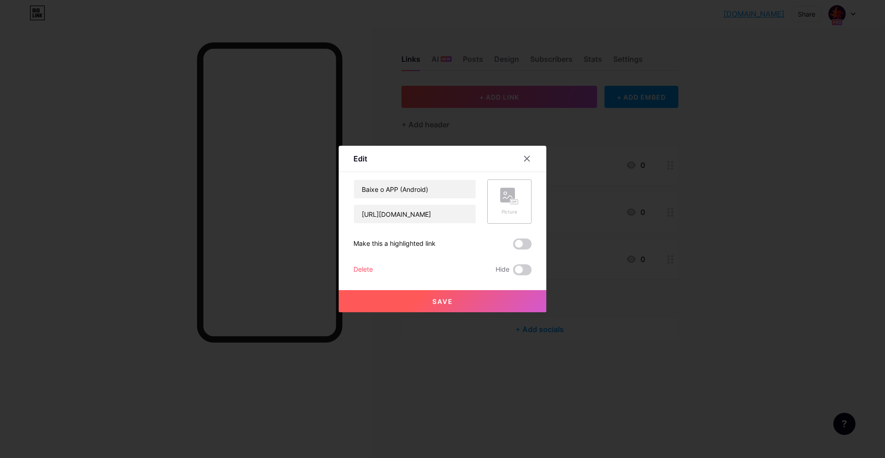
click at [515, 212] on div "Picture" at bounding box center [509, 212] width 18 height 7
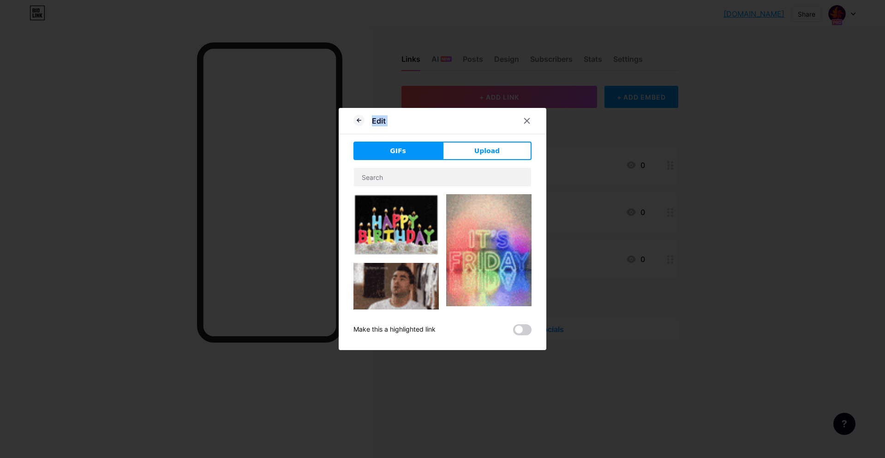
drag, startPoint x: 455, startPoint y: 113, endPoint x: 577, endPoint y: 178, distance: 137.2
click at [609, 256] on div "Edit GIFs Upload Content YouTube Play YouTube video without leaving your page. …" at bounding box center [442, 229] width 885 height 458
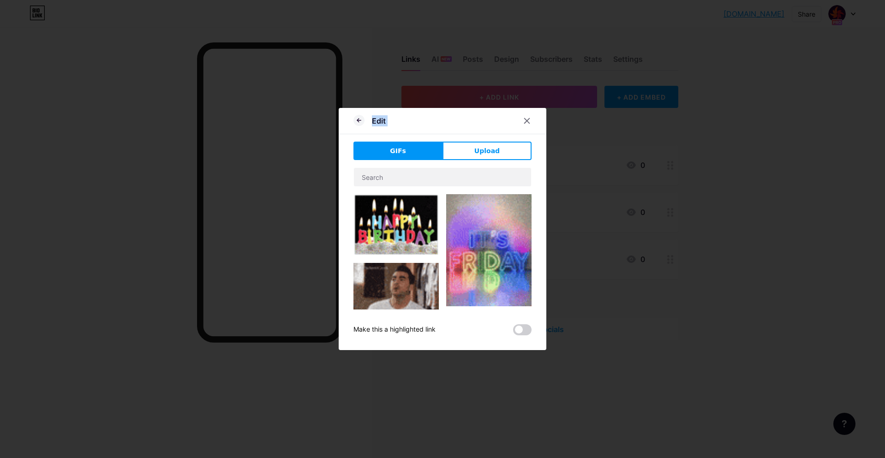
click at [531, 117] on div at bounding box center [526, 121] width 17 height 17
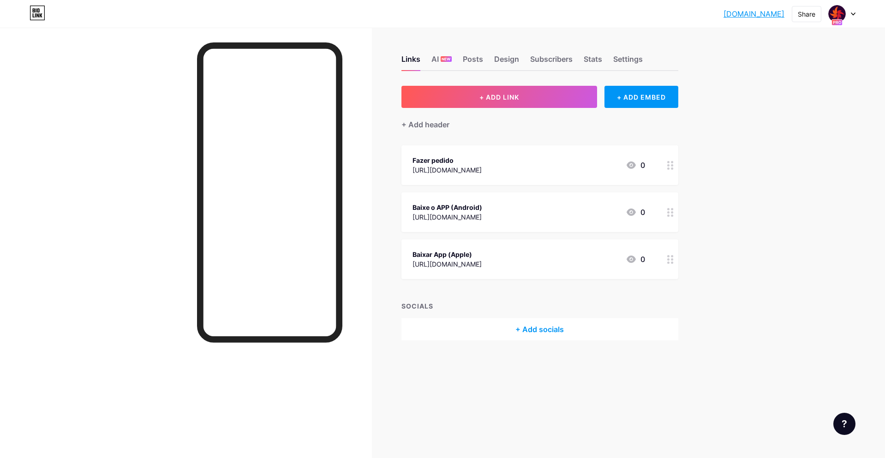
click at [671, 216] on circle at bounding box center [672, 215] width 2 height 2
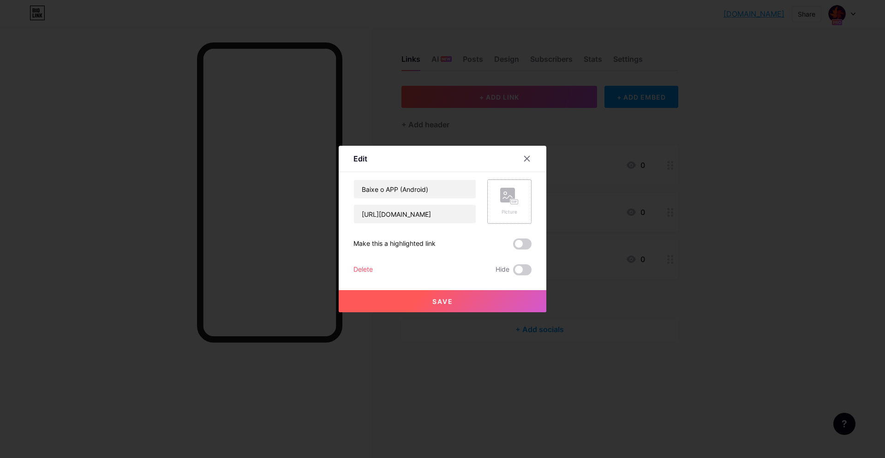
click at [504, 201] on rect at bounding box center [507, 195] width 15 height 15
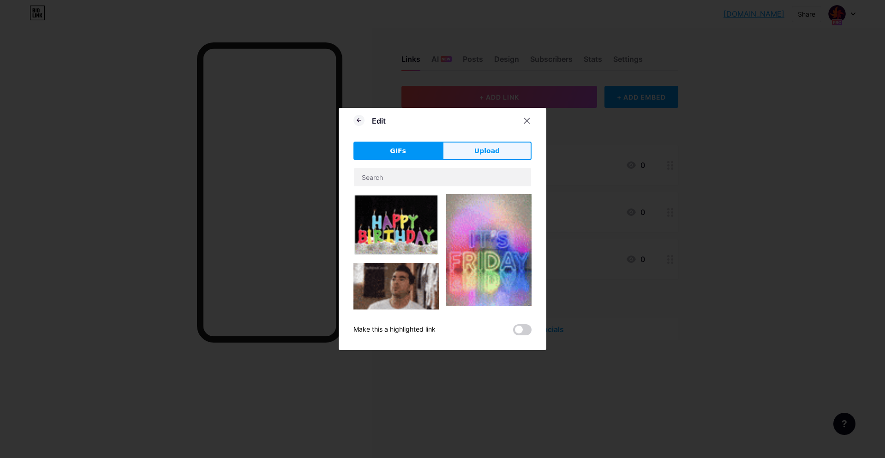
click at [484, 148] on span "Upload" at bounding box center [486, 151] width 25 height 10
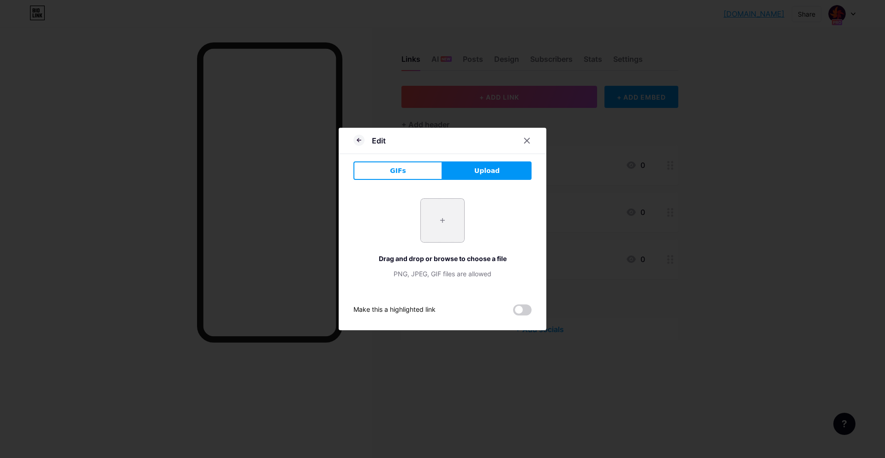
click at [445, 214] on input "file" at bounding box center [442, 220] width 43 height 43
type input "C:\fakepath\android.png"
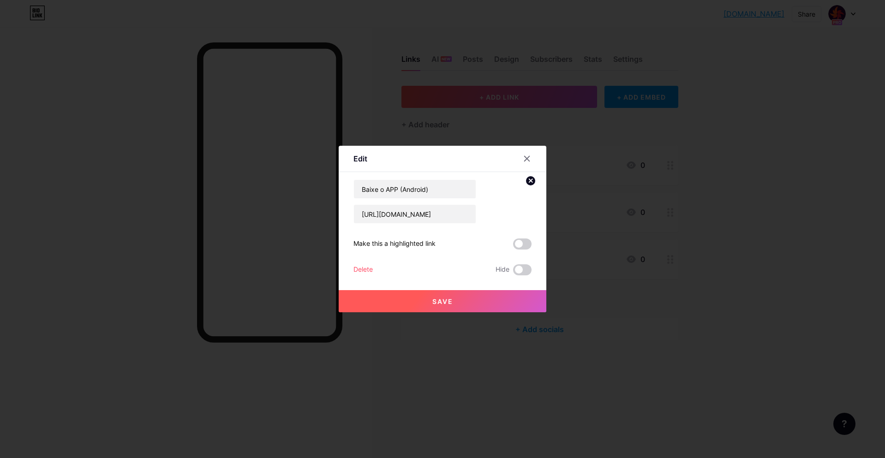
click at [459, 302] on button "Save" at bounding box center [443, 301] width 208 height 22
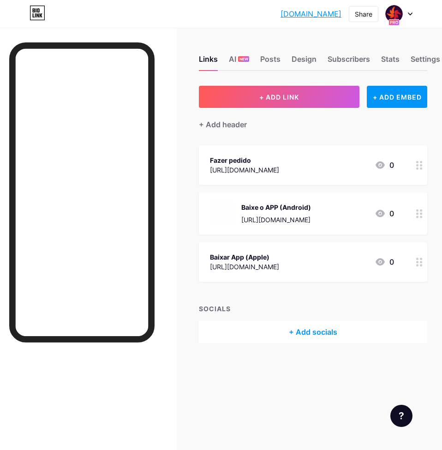
click at [411, 211] on div "Baixe o APP (Android) [URL][DOMAIN_NAME] 0" at bounding box center [313, 213] width 228 height 42
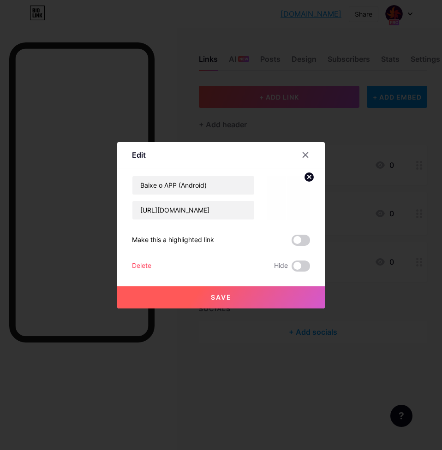
click at [306, 176] on circle at bounding box center [309, 177] width 10 height 10
click at [288, 191] on rect at bounding box center [286, 191] width 15 height 15
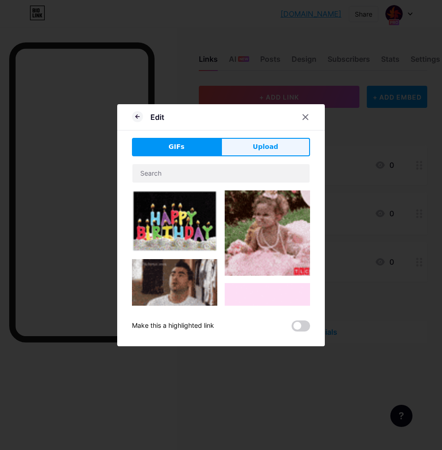
click at [276, 144] on span "Upload" at bounding box center [265, 147] width 25 height 10
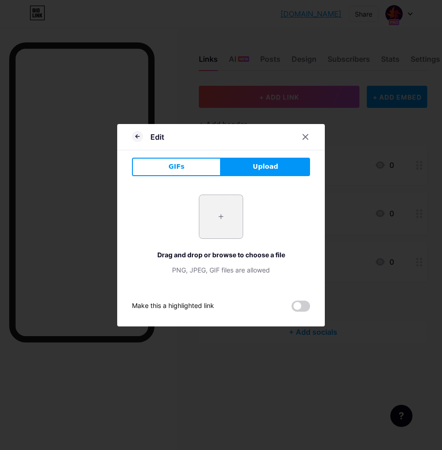
click at [221, 213] on input "file" at bounding box center [220, 216] width 43 height 43
type input "C:\fakepath\android.png"
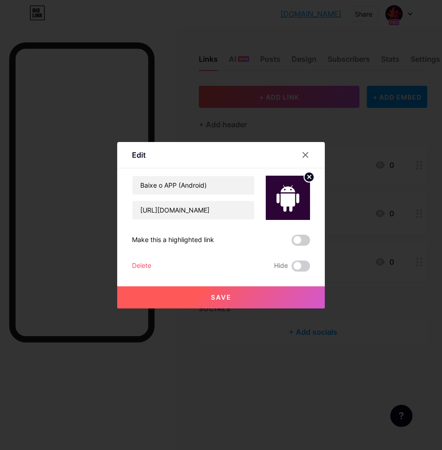
click at [269, 299] on button "Save" at bounding box center [221, 297] width 208 height 22
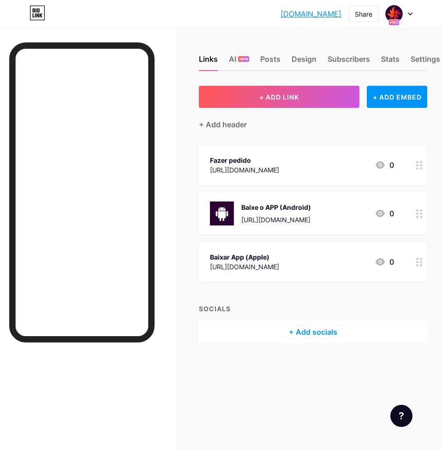
click at [279, 252] on div "Baixar App (Apple)" at bounding box center [244, 257] width 69 height 10
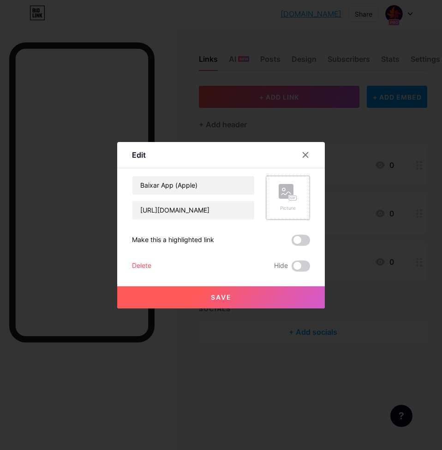
click at [300, 205] on div "Picture" at bounding box center [288, 198] width 44 height 44
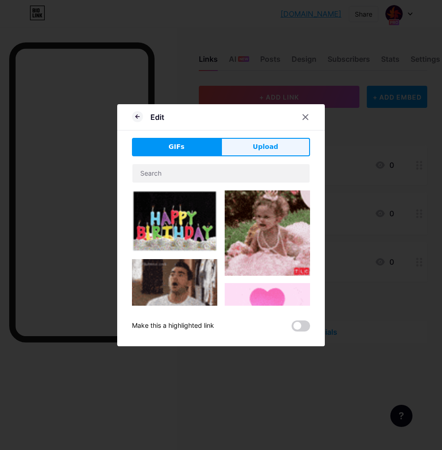
click at [261, 151] on span "Upload" at bounding box center [265, 147] width 25 height 10
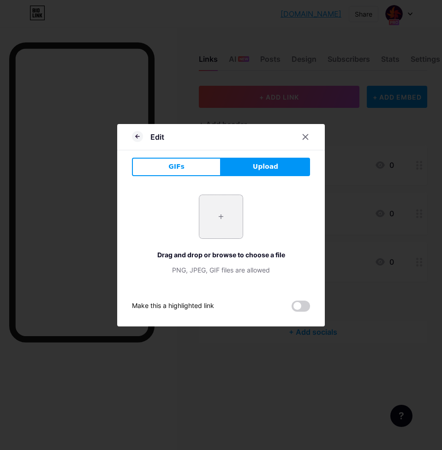
click at [226, 209] on input "file" at bounding box center [220, 216] width 43 height 43
type input "C:\fakepath\apple.png"
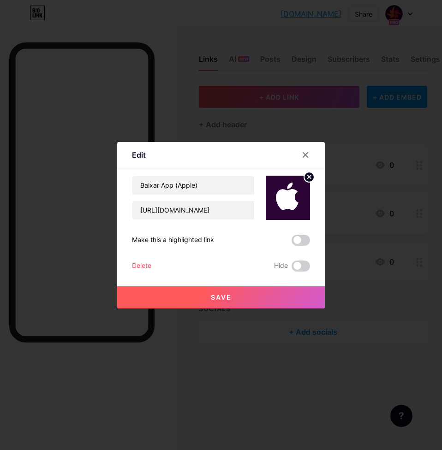
click at [240, 301] on button "Save" at bounding box center [221, 297] width 208 height 22
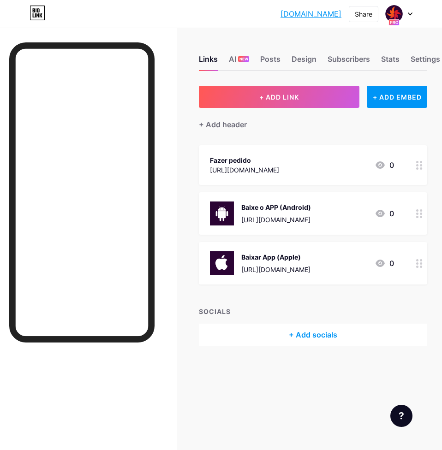
click at [294, 256] on div "Baixar App (Apple)" at bounding box center [275, 257] width 69 height 10
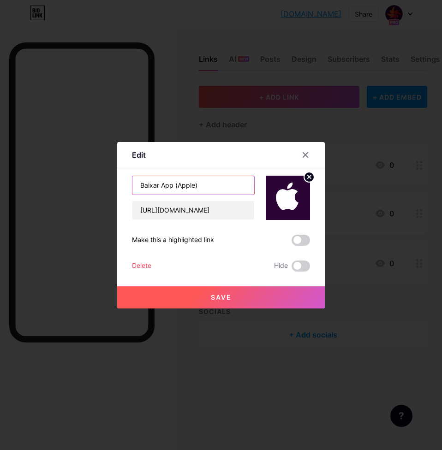
drag, startPoint x: 213, startPoint y: 186, endPoint x: 173, endPoint y: 186, distance: 39.7
click at [173, 186] on input "Baixar App (Apple)" at bounding box center [193, 185] width 122 height 18
type input "Baixar App"
click at [228, 297] on span "Save" at bounding box center [221, 297] width 21 height 8
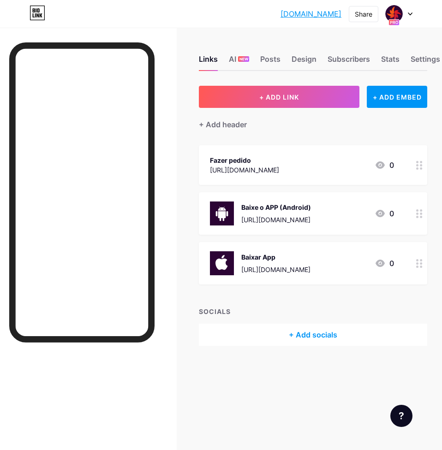
click at [276, 213] on div "Baixe o APP (Android) [URL][DOMAIN_NAME]" at bounding box center [276, 214] width 70 height 24
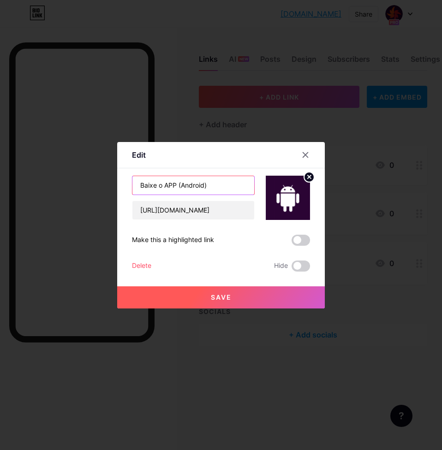
drag, startPoint x: 224, startPoint y: 188, endPoint x: 175, endPoint y: 190, distance: 48.9
click at [175, 190] on input "Baixe o APP (Android)" at bounding box center [193, 185] width 122 height 18
type input "Baixe o APP"
click at [243, 291] on button "Save" at bounding box center [221, 297] width 208 height 22
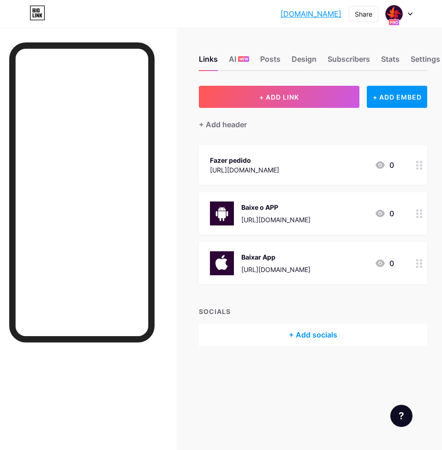
click at [419, 169] on icon at bounding box center [419, 165] width 6 height 9
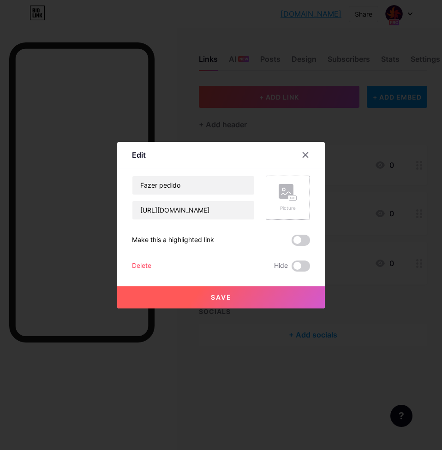
click at [277, 185] on div "Picture" at bounding box center [288, 198] width 44 height 44
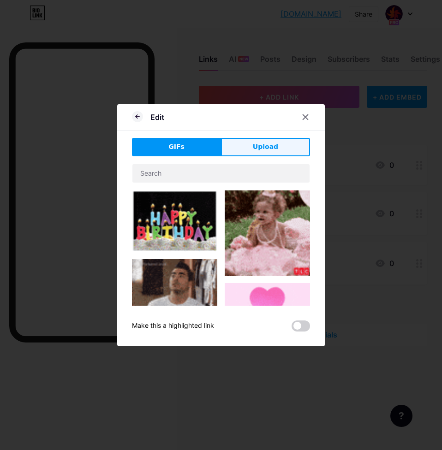
click at [226, 145] on button "Upload" at bounding box center [265, 147] width 89 height 18
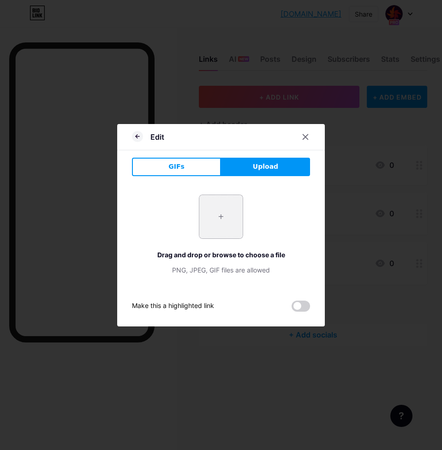
click at [222, 217] on input "file" at bounding box center [220, 216] width 43 height 43
type input "C:\fakepath\vento.png"
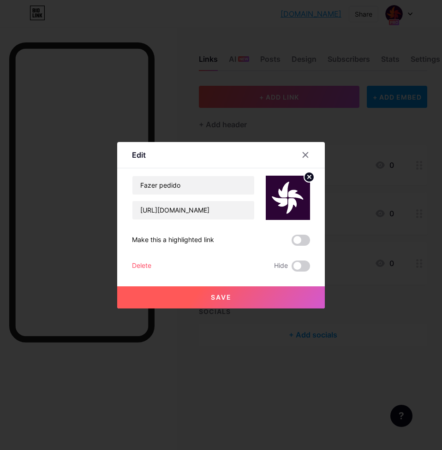
click at [256, 296] on button "Save" at bounding box center [221, 297] width 208 height 22
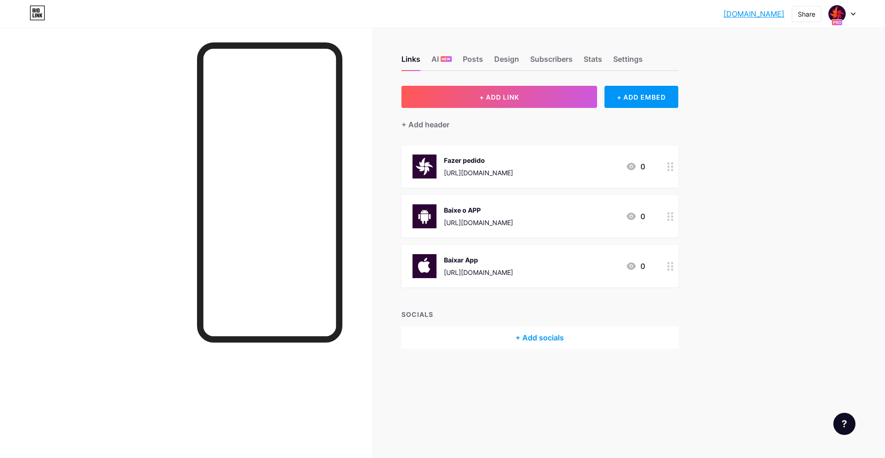
click at [591, 170] on div "Fazer pedido [URL][DOMAIN_NAME] 0" at bounding box center [528, 167] width 232 height 24
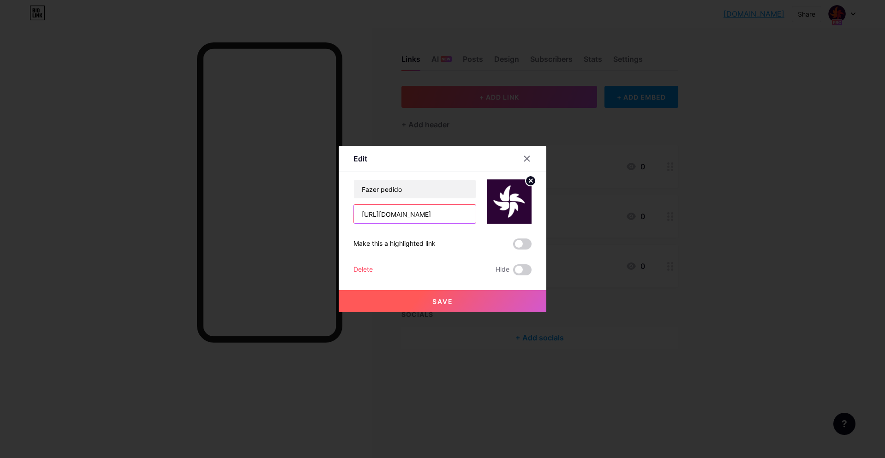
click at [402, 214] on input "[URL][DOMAIN_NAME]" at bounding box center [415, 214] width 122 height 18
type input "[URL][DOMAIN_NAME]"
click at [434, 304] on span "Save" at bounding box center [442, 302] width 21 height 8
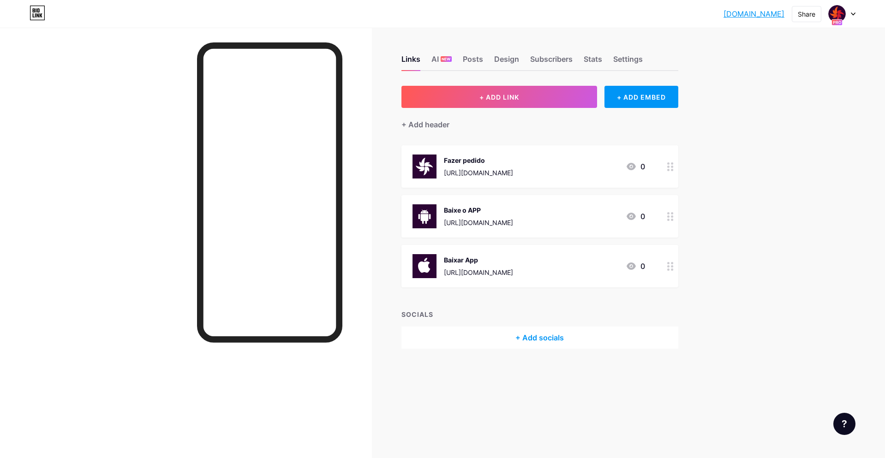
click at [513, 204] on div "Baixe o APP [URL][DOMAIN_NAME]" at bounding box center [478, 216] width 69 height 24
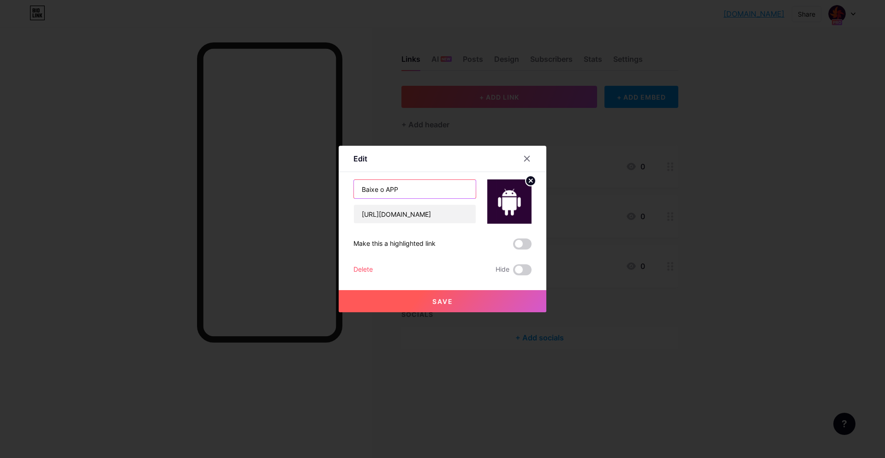
drag, startPoint x: 387, startPoint y: 190, endPoint x: 375, endPoint y: 191, distance: 12.1
click at [375, 191] on input "Baixe o APP" at bounding box center [415, 189] width 122 height 18
drag, startPoint x: 396, startPoint y: 184, endPoint x: 387, endPoint y: 189, distance: 10.1
click at [387, 189] on input "Baixar APP" at bounding box center [415, 189] width 122 height 18
type input "Baixar App"
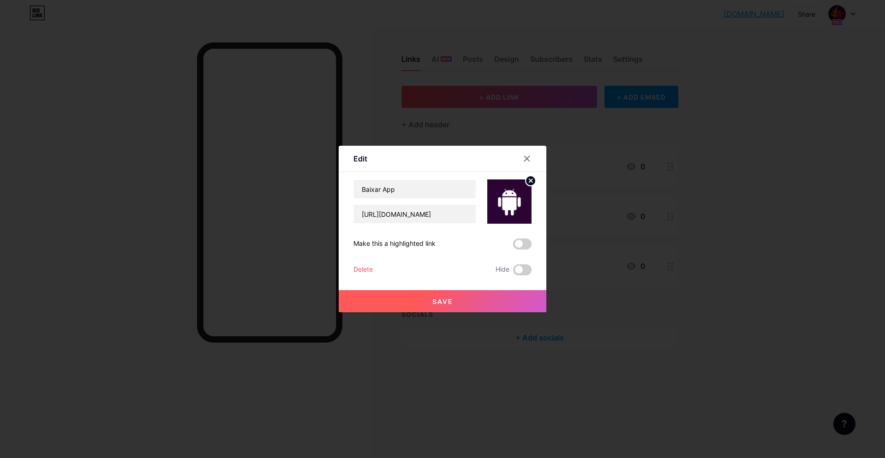
click at [445, 288] on div "Save" at bounding box center [443, 293] width 208 height 37
click at [440, 305] on span "Save" at bounding box center [442, 302] width 21 height 8
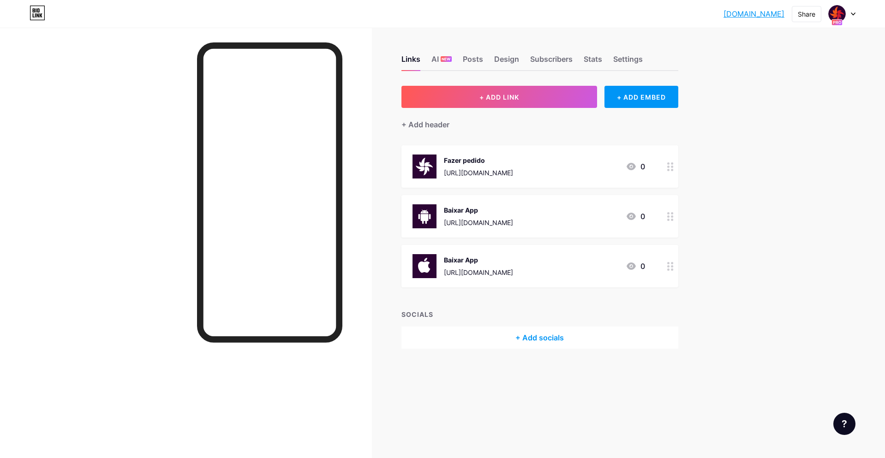
click at [486, 59] on div "Links AI NEW Posts Design Subscribers Stats Settings" at bounding box center [539, 55] width 277 height 32
click at [480, 59] on div "Posts" at bounding box center [473, 62] width 20 height 17
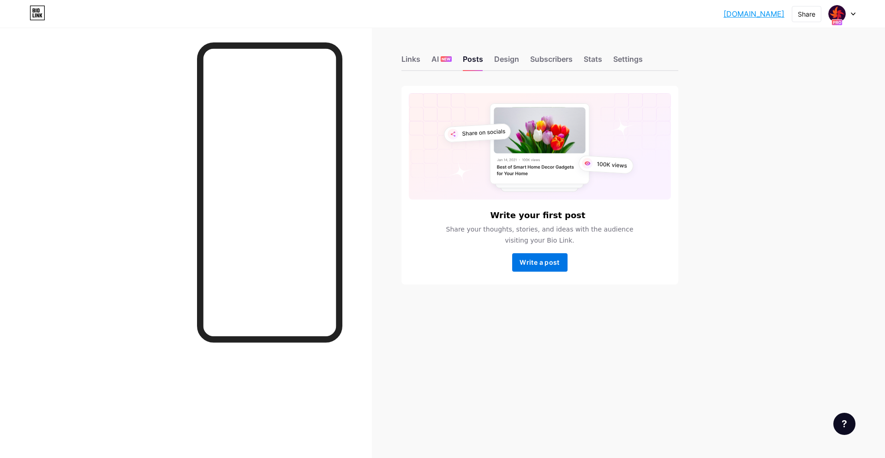
click at [531, 263] on span "Write a post" at bounding box center [539, 262] width 40 height 8
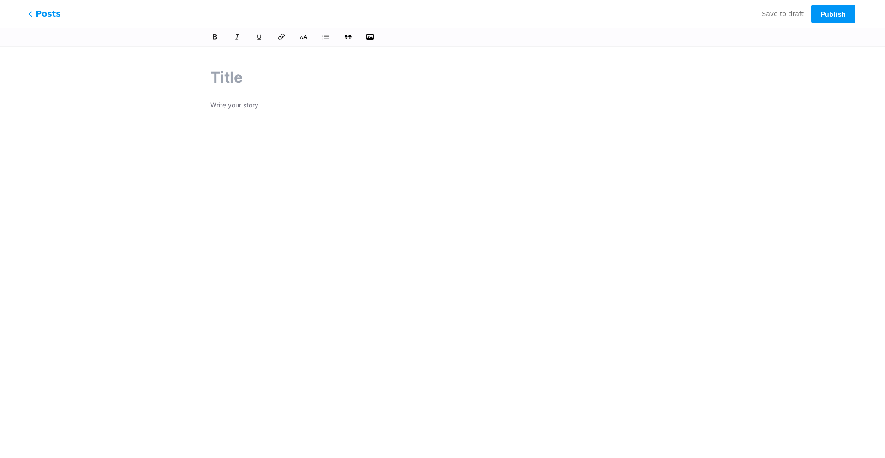
click at [35, 17] on span "Posts" at bounding box center [44, 14] width 33 height 12
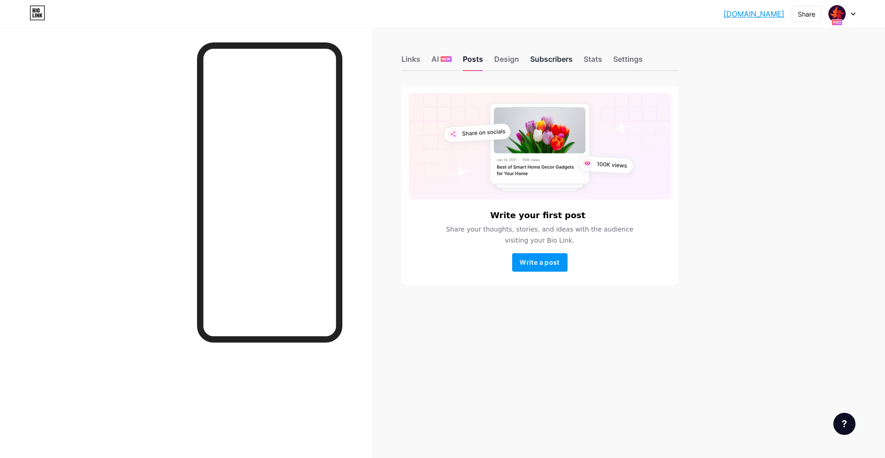
click at [547, 61] on div "Subscribers" at bounding box center [551, 62] width 42 height 17
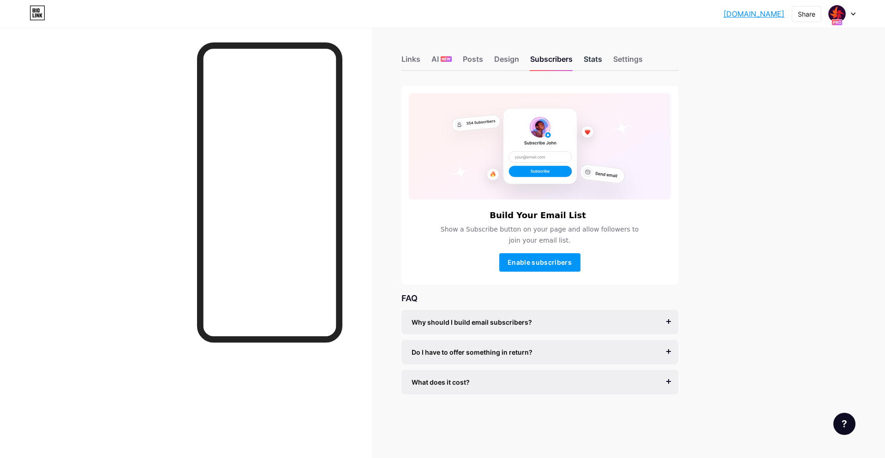
click at [594, 63] on div "Stats" at bounding box center [593, 62] width 18 height 17
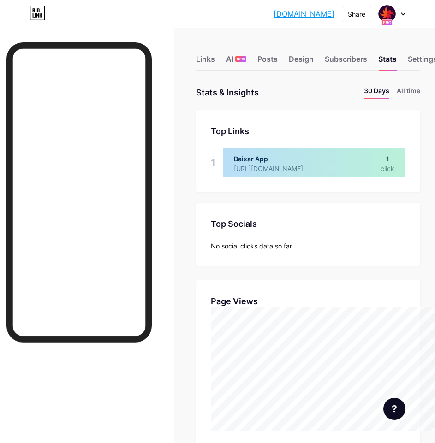
scroll to position [460842, 460851]
